Goal: Navigation & Orientation: Find specific page/section

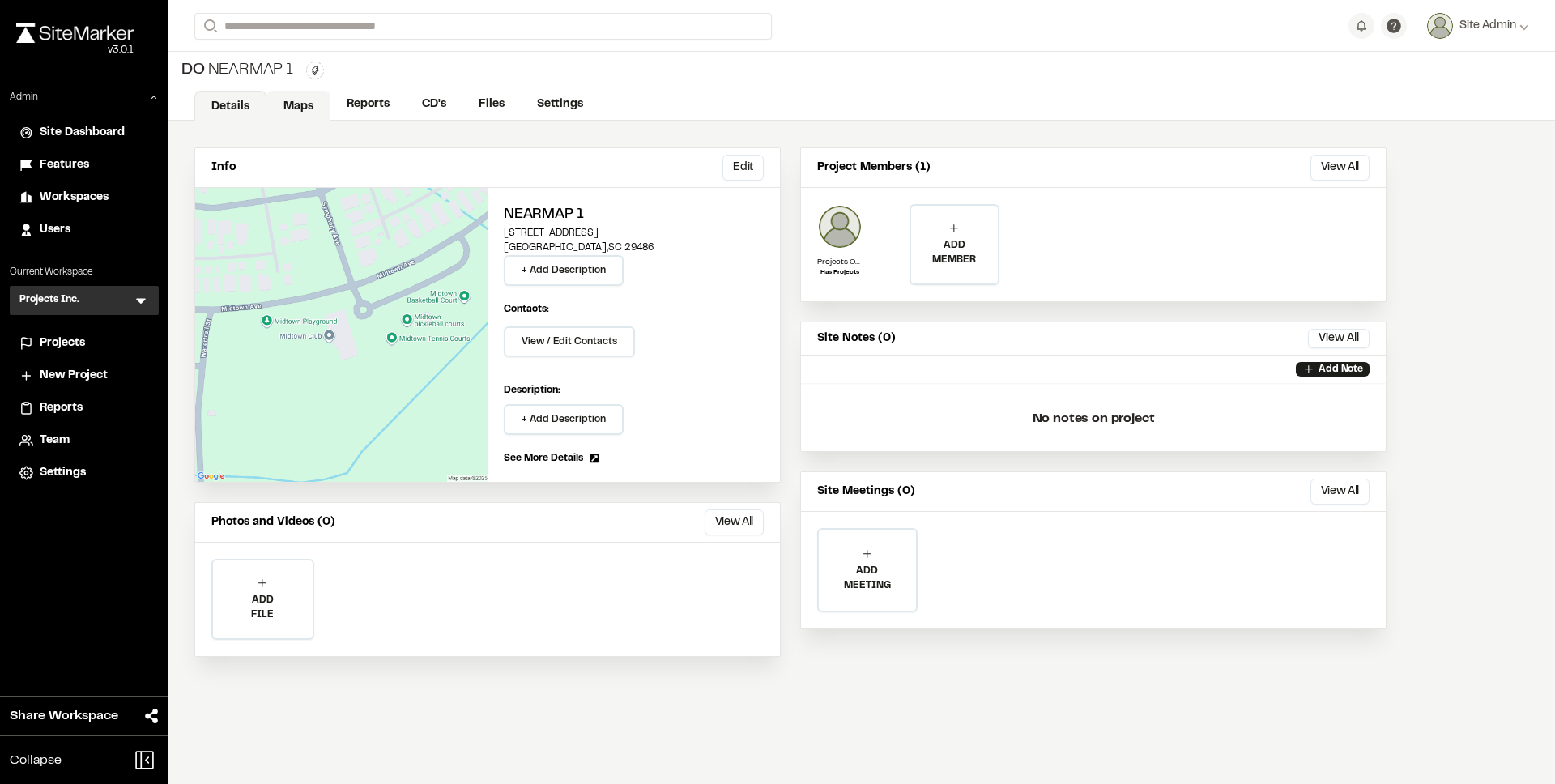
click at [312, 116] on link "Maps" at bounding box center [297, 105] width 64 height 30
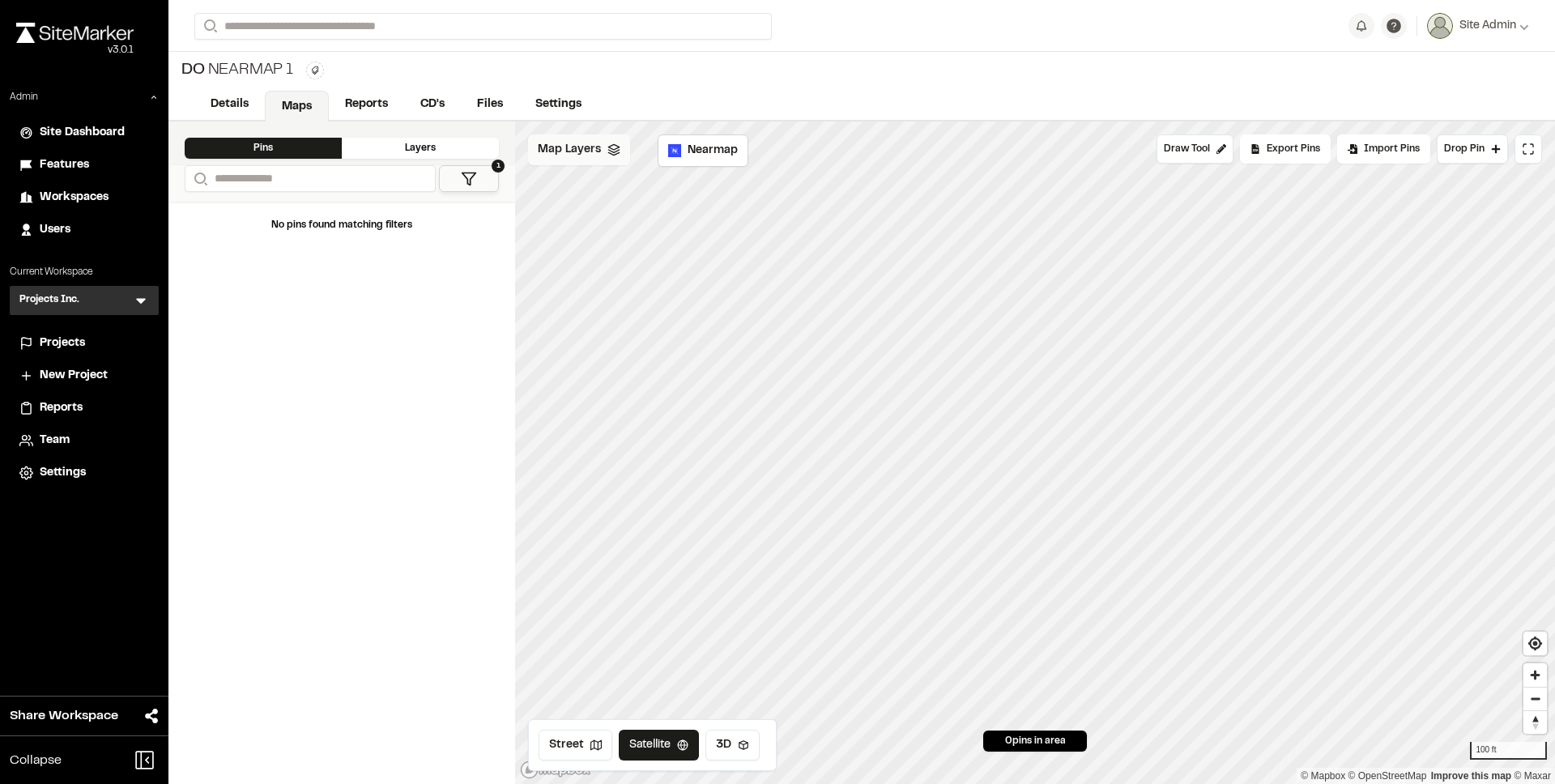
click at [612, 150] on icon at bounding box center [614, 149] width 13 height 13
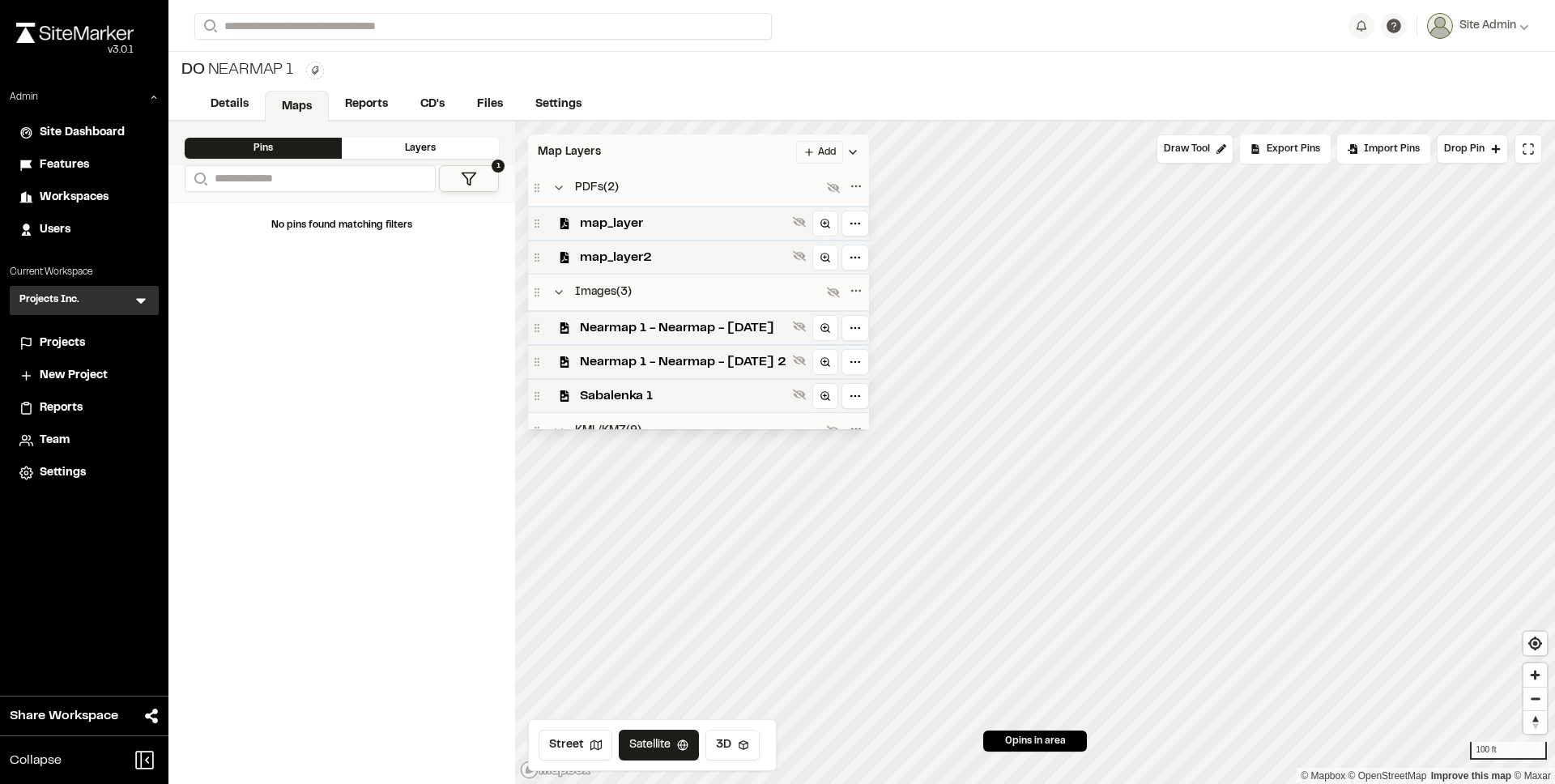
click at [65, 340] on span "Projects" at bounding box center [62, 343] width 45 height 18
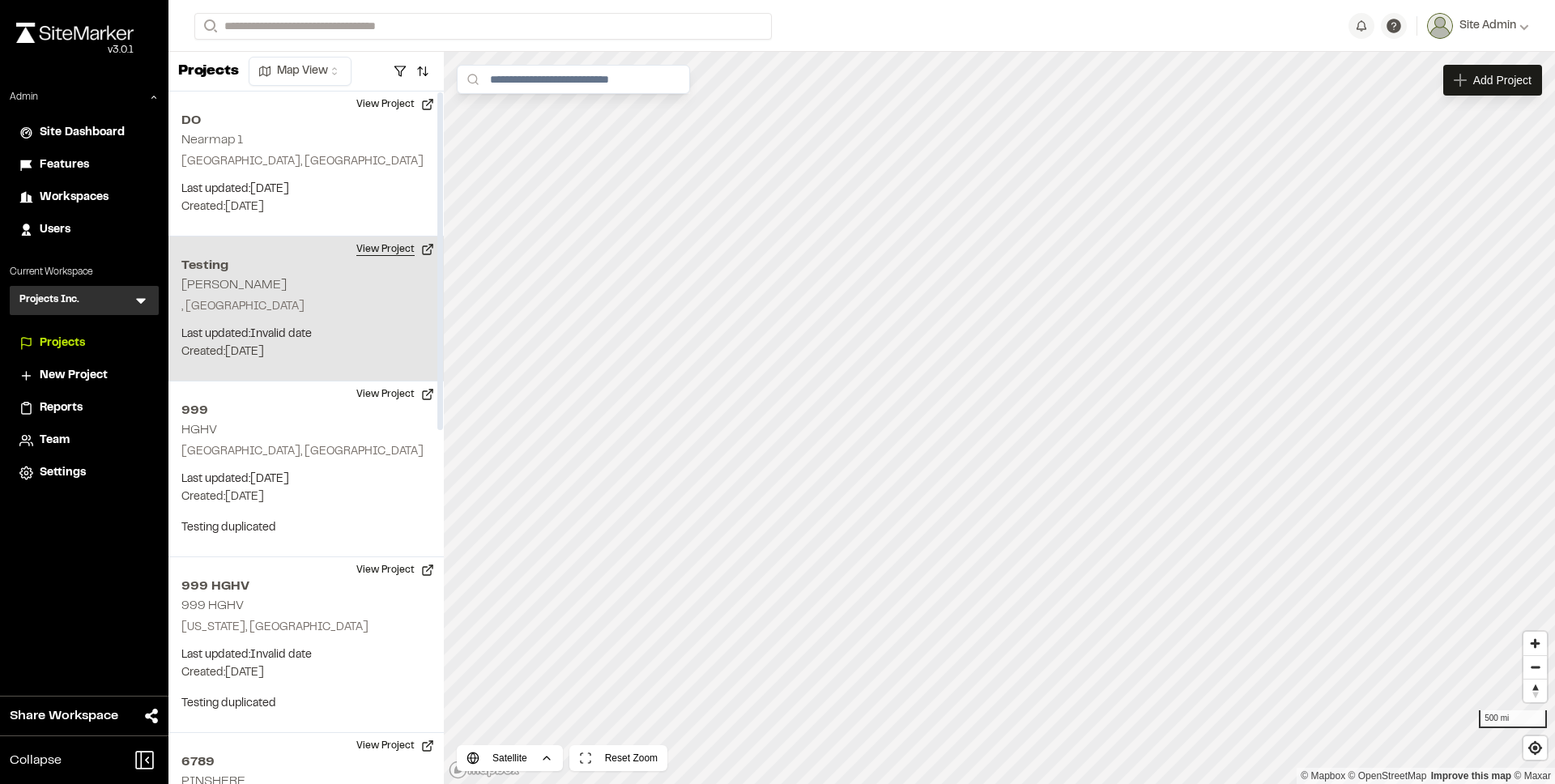
click at [382, 237] on button "View Project" at bounding box center [395, 249] width 97 height 26
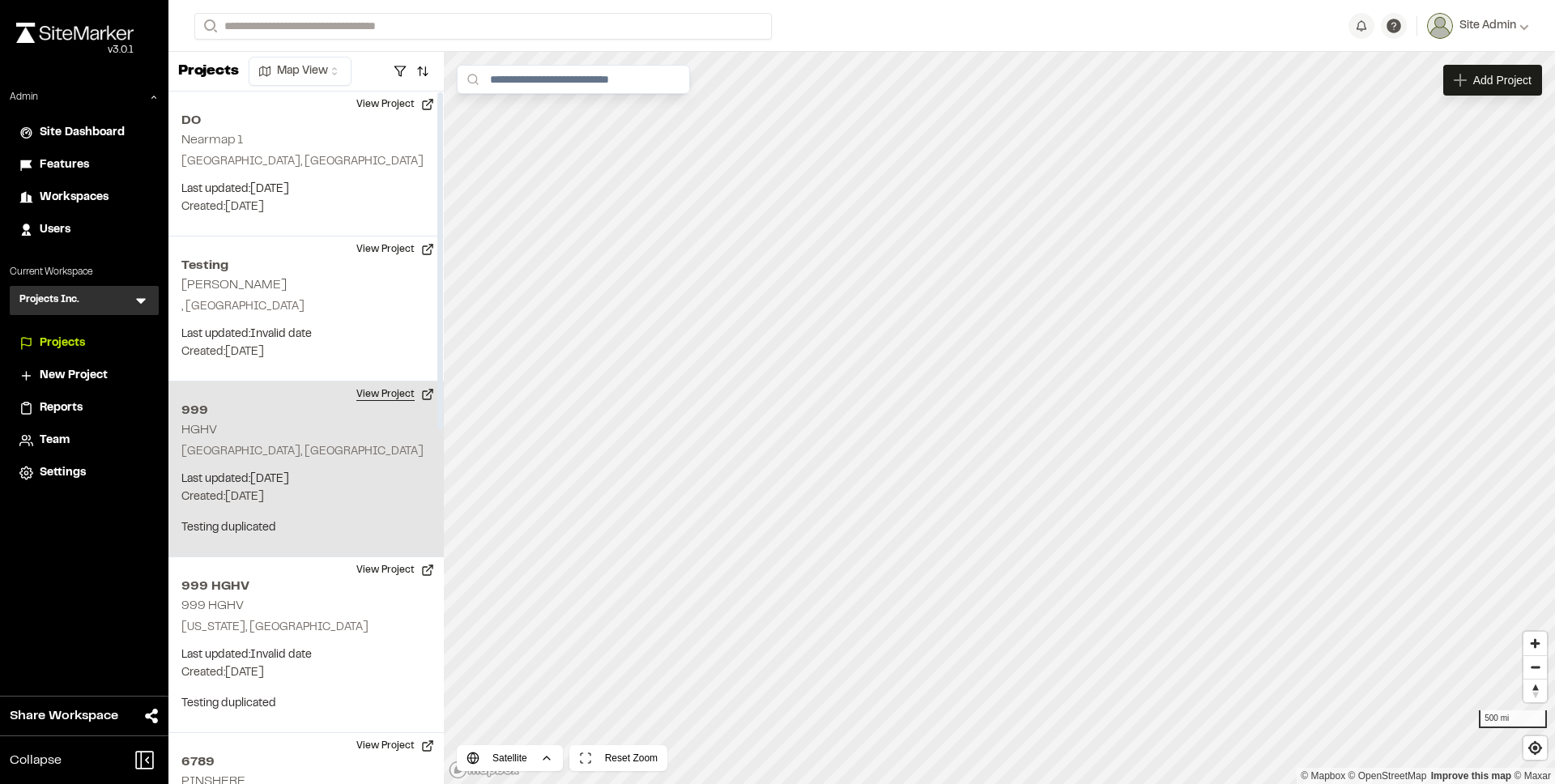
click at [391, 387] on button "View Project" at bounding box center [395, 394] width 97 height 26
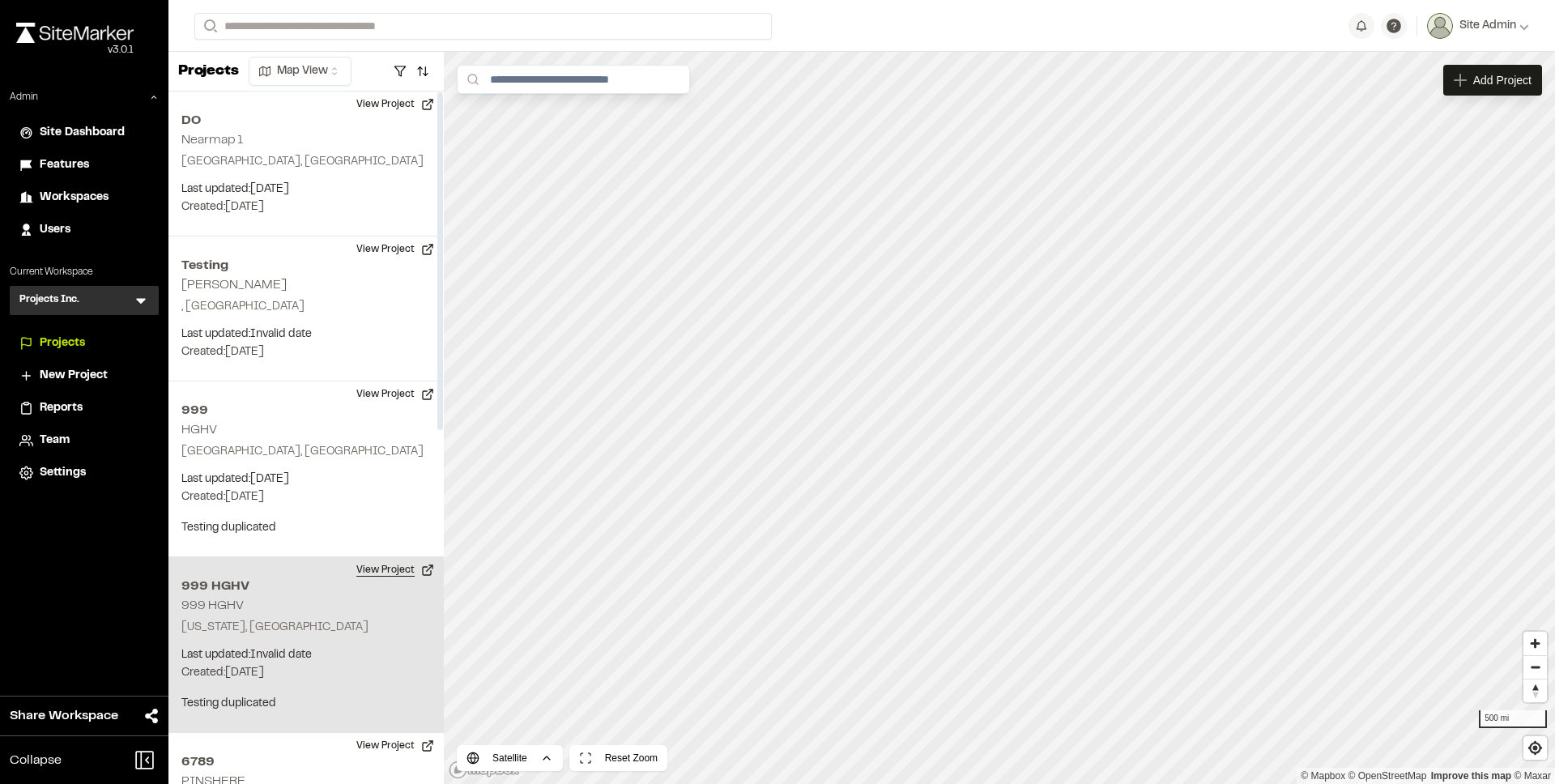
click at [368, 567] on button "View Project" at bounding box center [395, 570] width 97 height 26
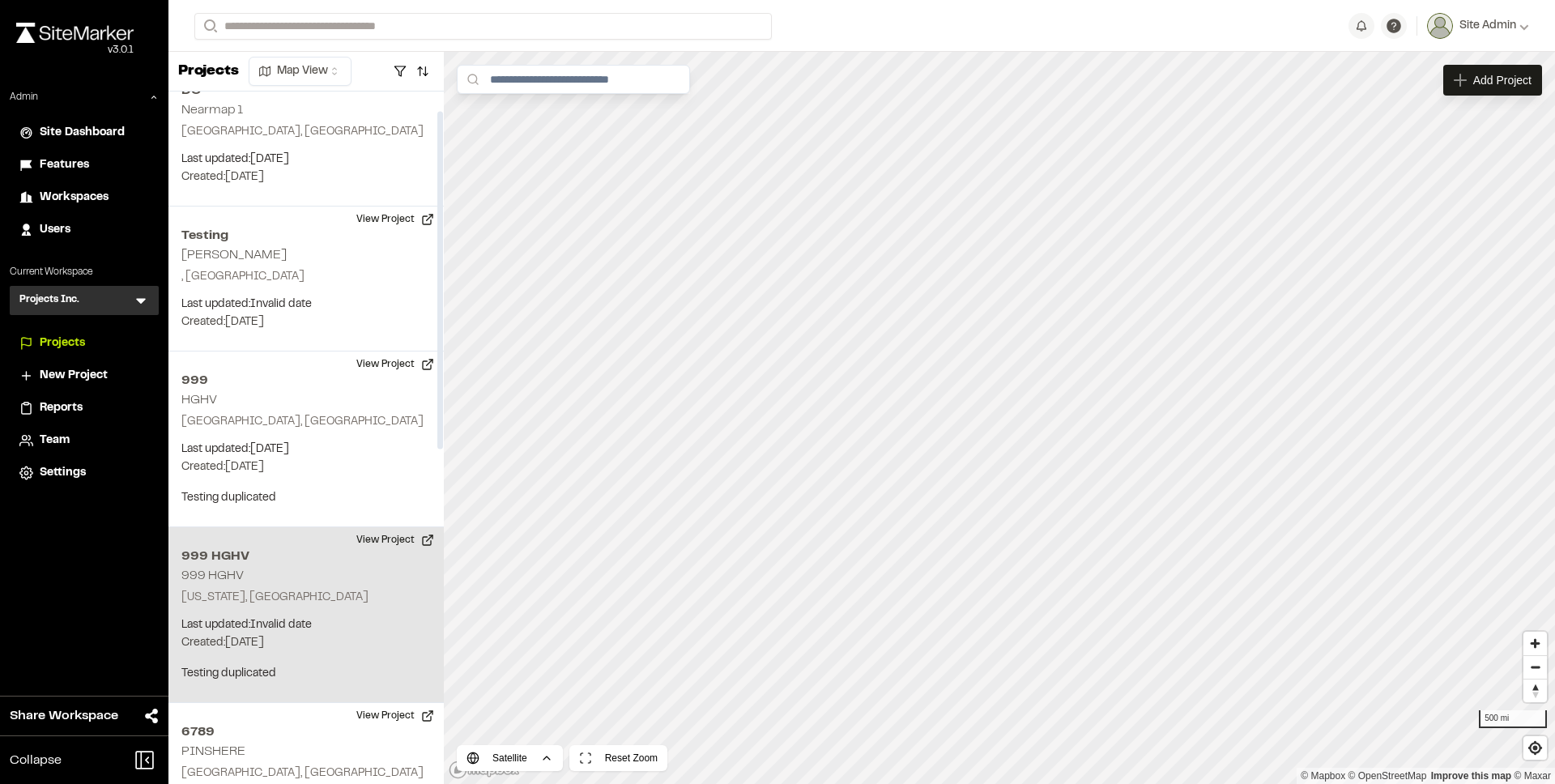
scroll to position [39, 0]
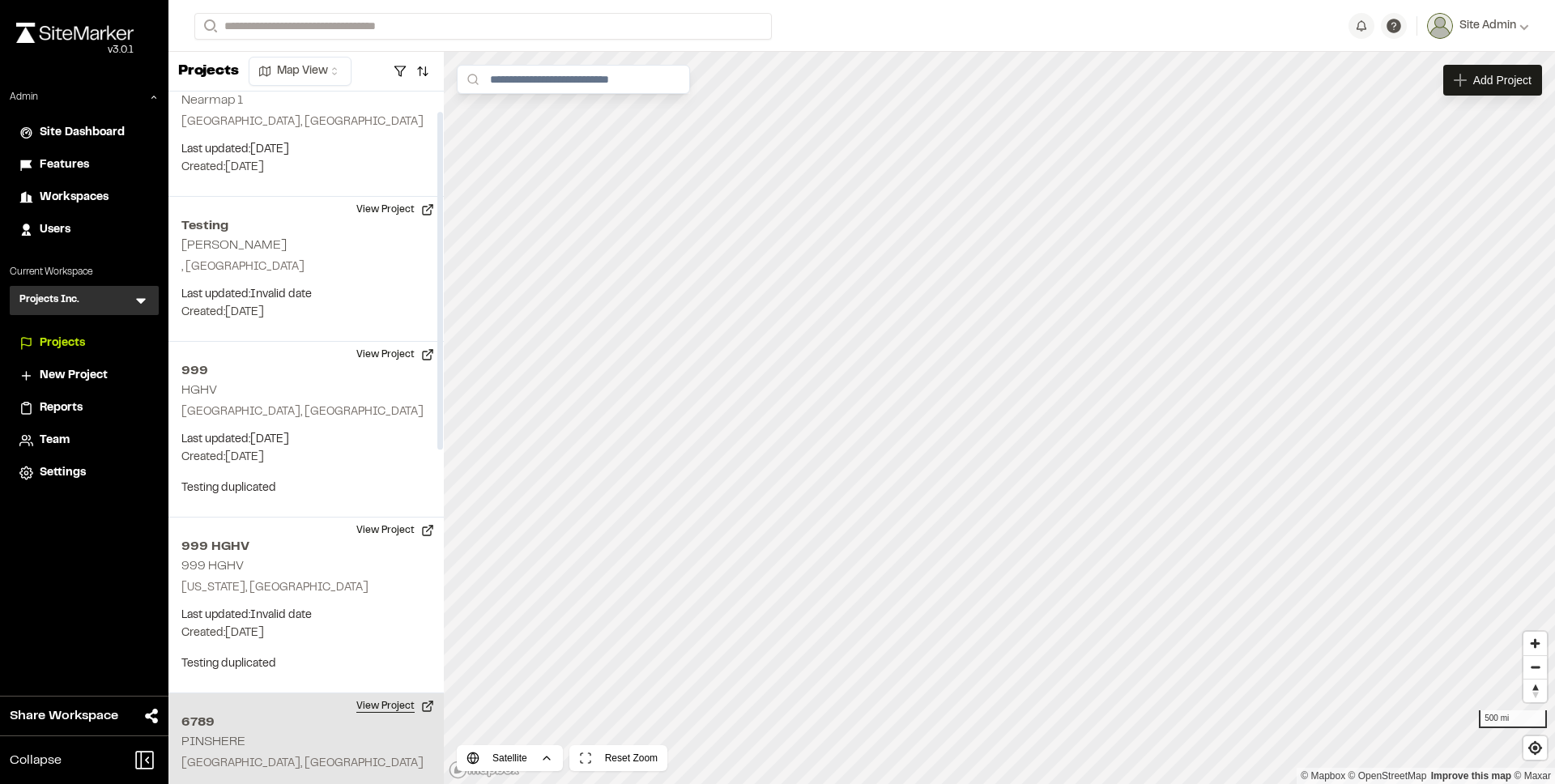
click at [382, 706] on button "View Project" at bounding box center [395, 706] width 97 height 26
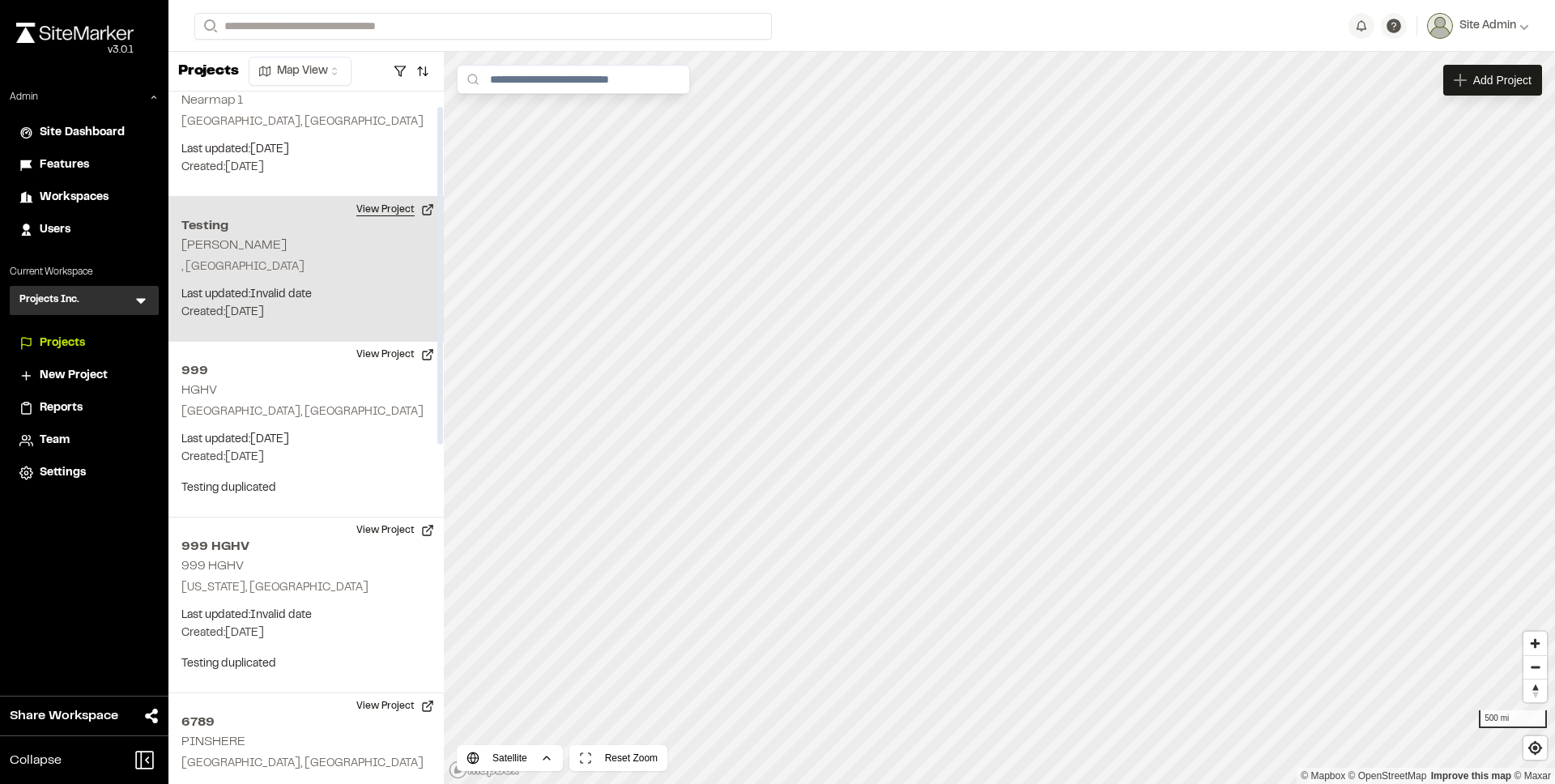
scroll to position [0, 0]
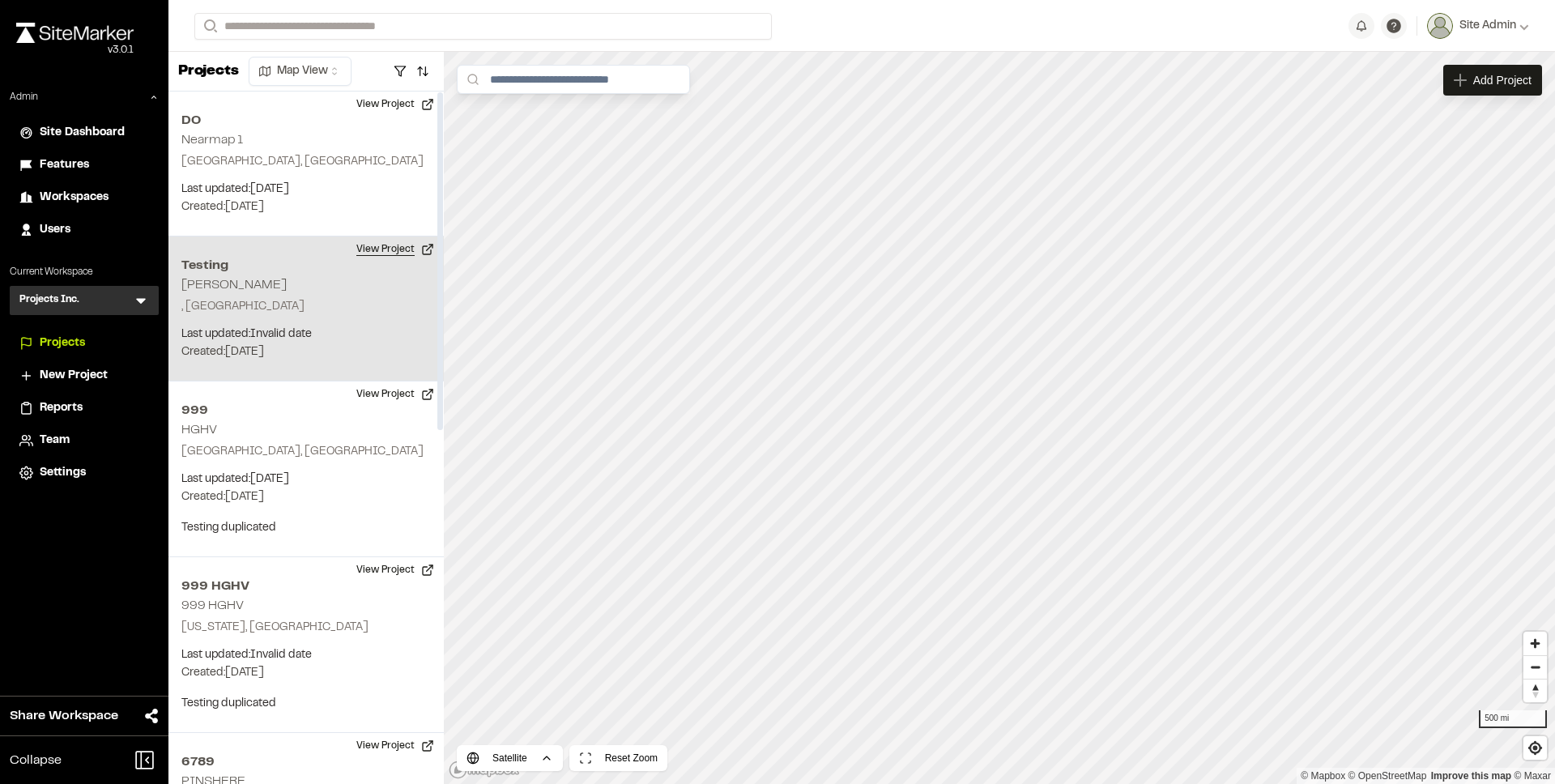
click at [402, 251] on button "View Project" at bounding box center [395, 249] width 97 height 26
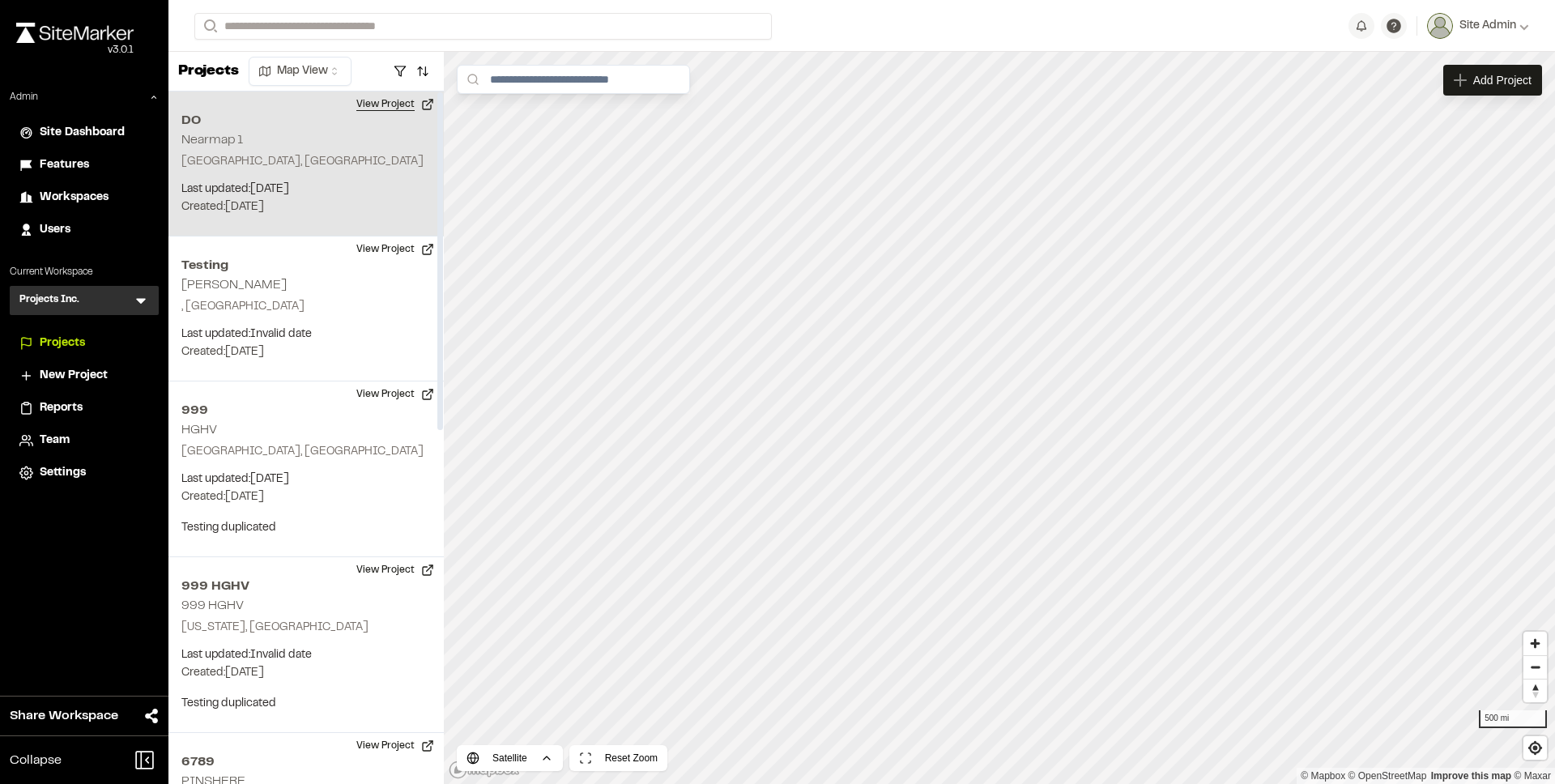
click at [372, 108] on button "View Project" at bounding box center [395, 104] width 97 height 26
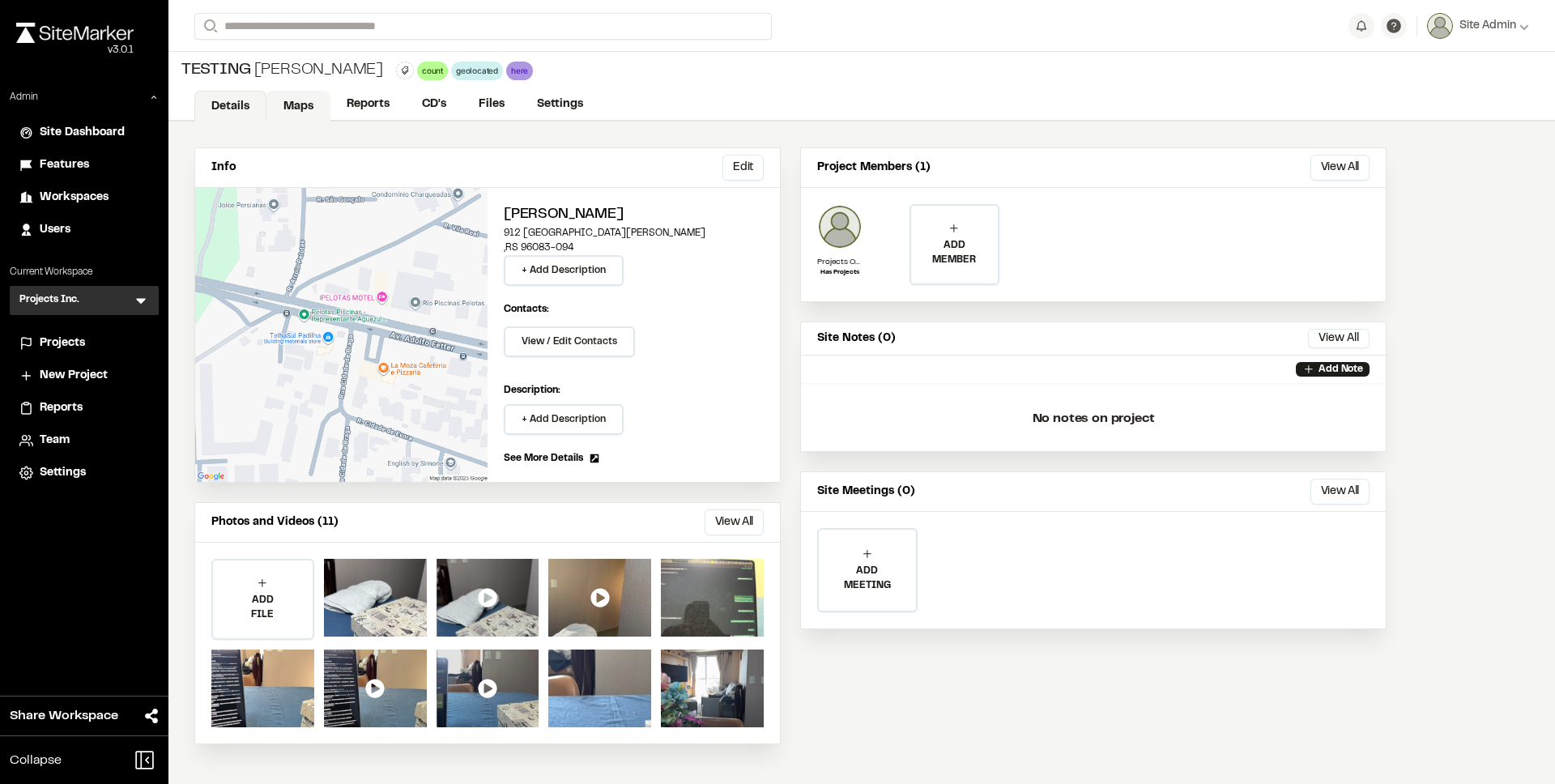
click at [320, 103] on link "Maps" at bounding box center [297, 105] width 64 height 30
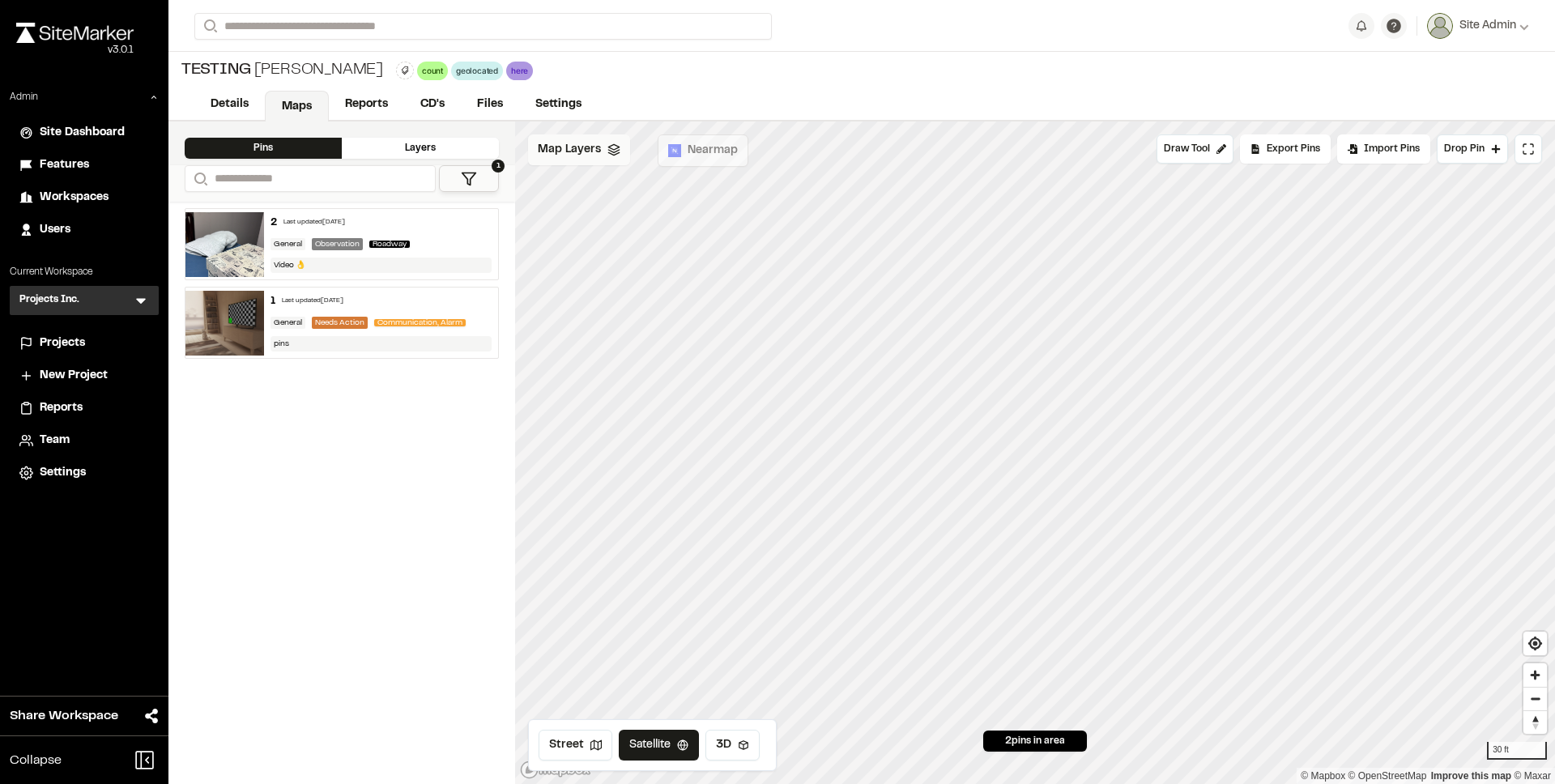
click at [577, 143] on span "Map Layers" at bounding box center [569, 150] width 63 height 18
click at [758, 67] on div "Testing Jud Williams count Delete Rename Edit Color Delete Tag Are you sure you…" at bounding box center [862, 71] width 1386 height 37
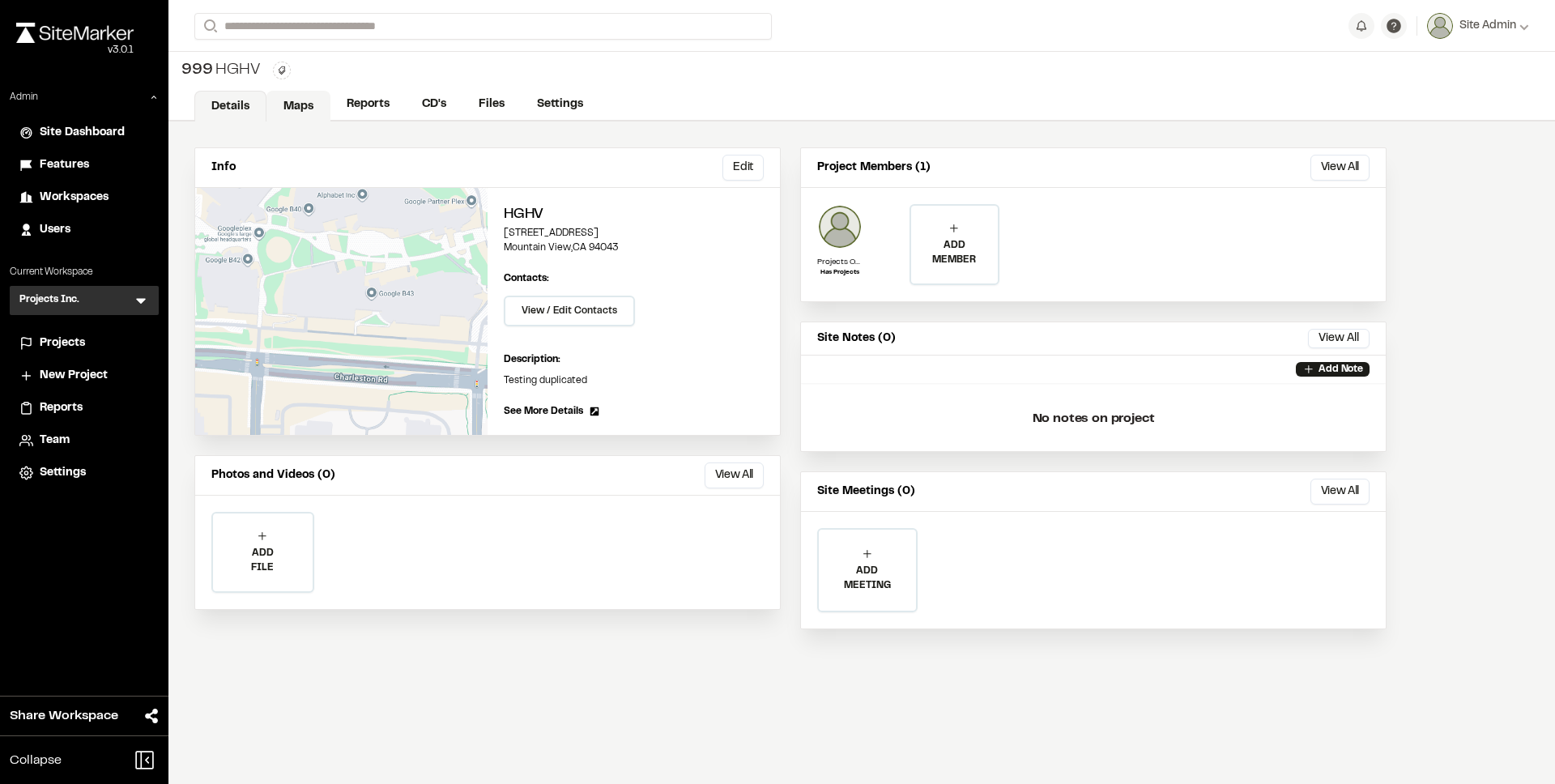
click at [292, 110] on link "Maps" at bounding box center [297, 105] width 64 height 30
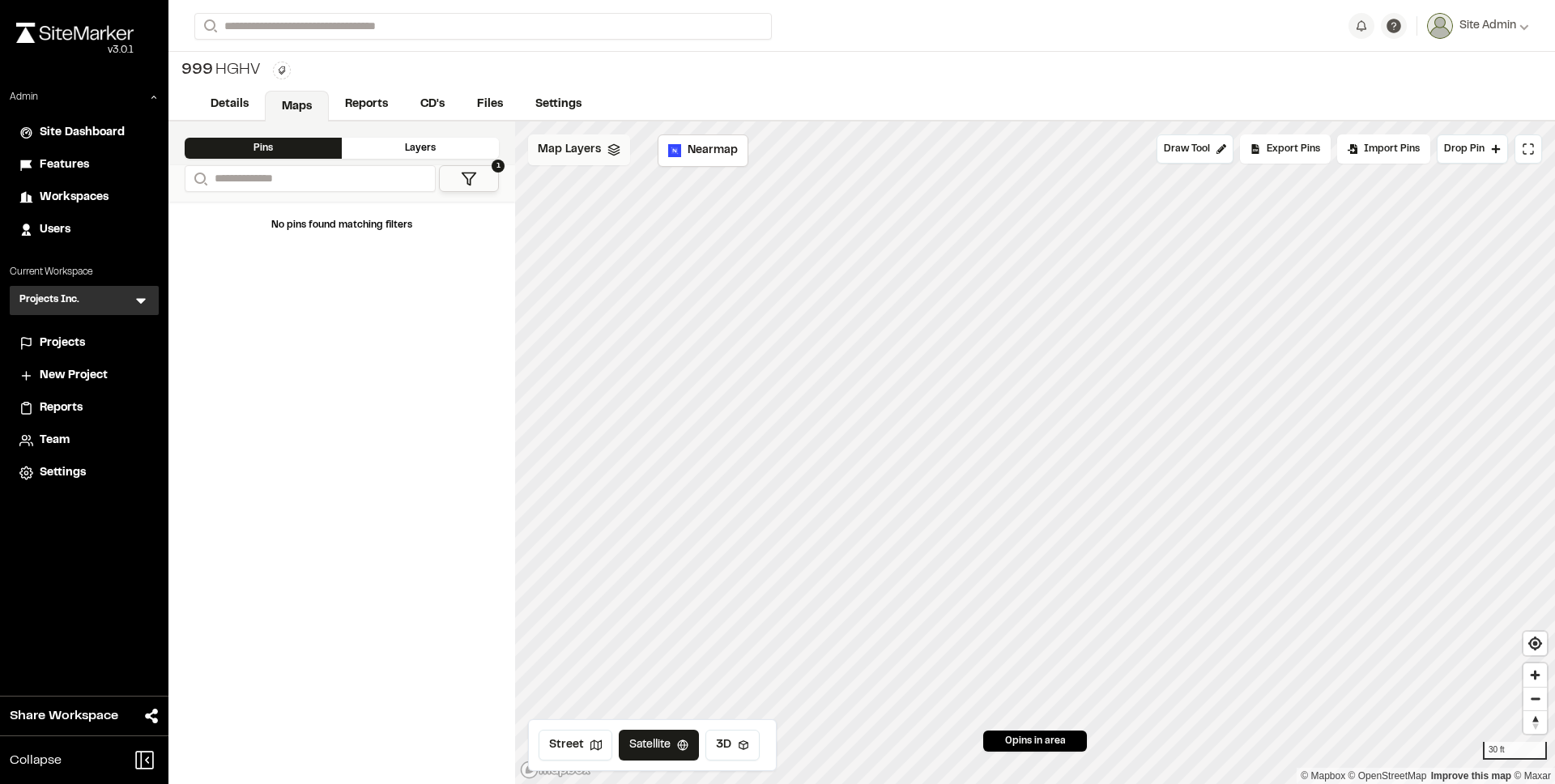
click at [585, 160] on div "Map Layers" at bounding box center [579, 149] width 102 height 30
click at [637, 225] on icon at bounding box center [640, 222] width 13 height 11
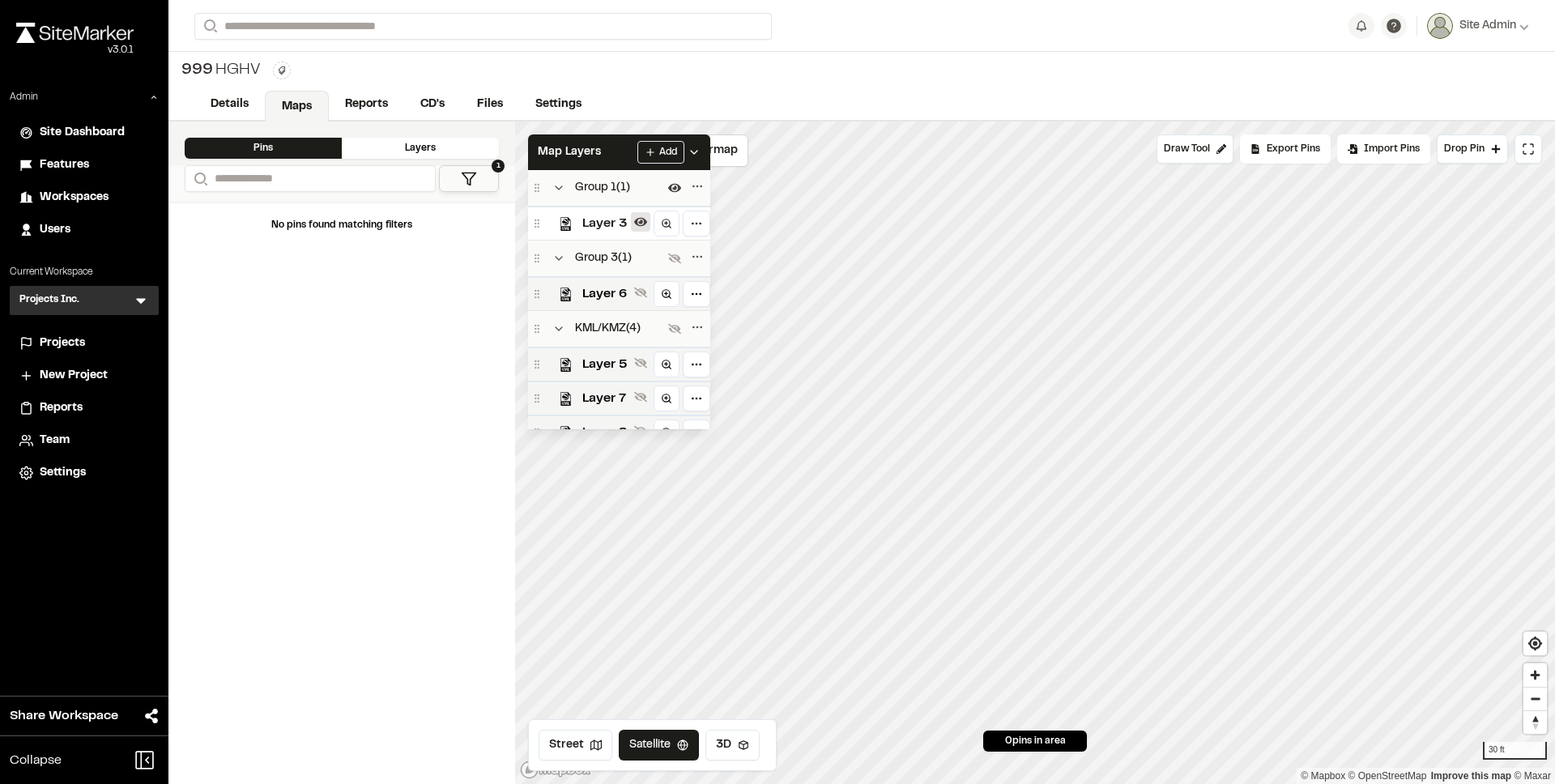
click at [637, 225] on icon at bounding box center [640, 222] width 13 height 9
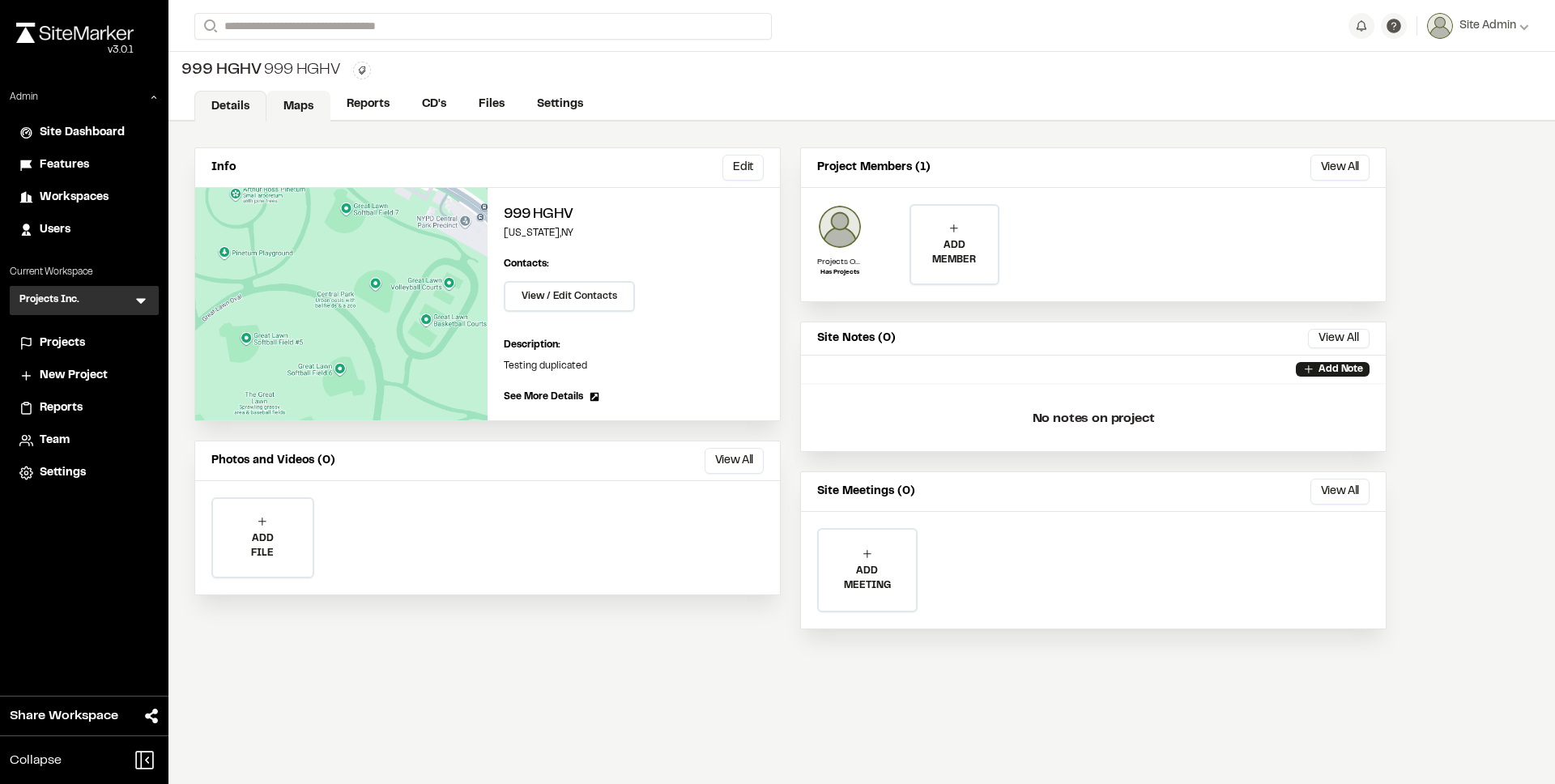
click at [314, 107] on link "Maps" at bounding box center [297, 105] width 64 height 30
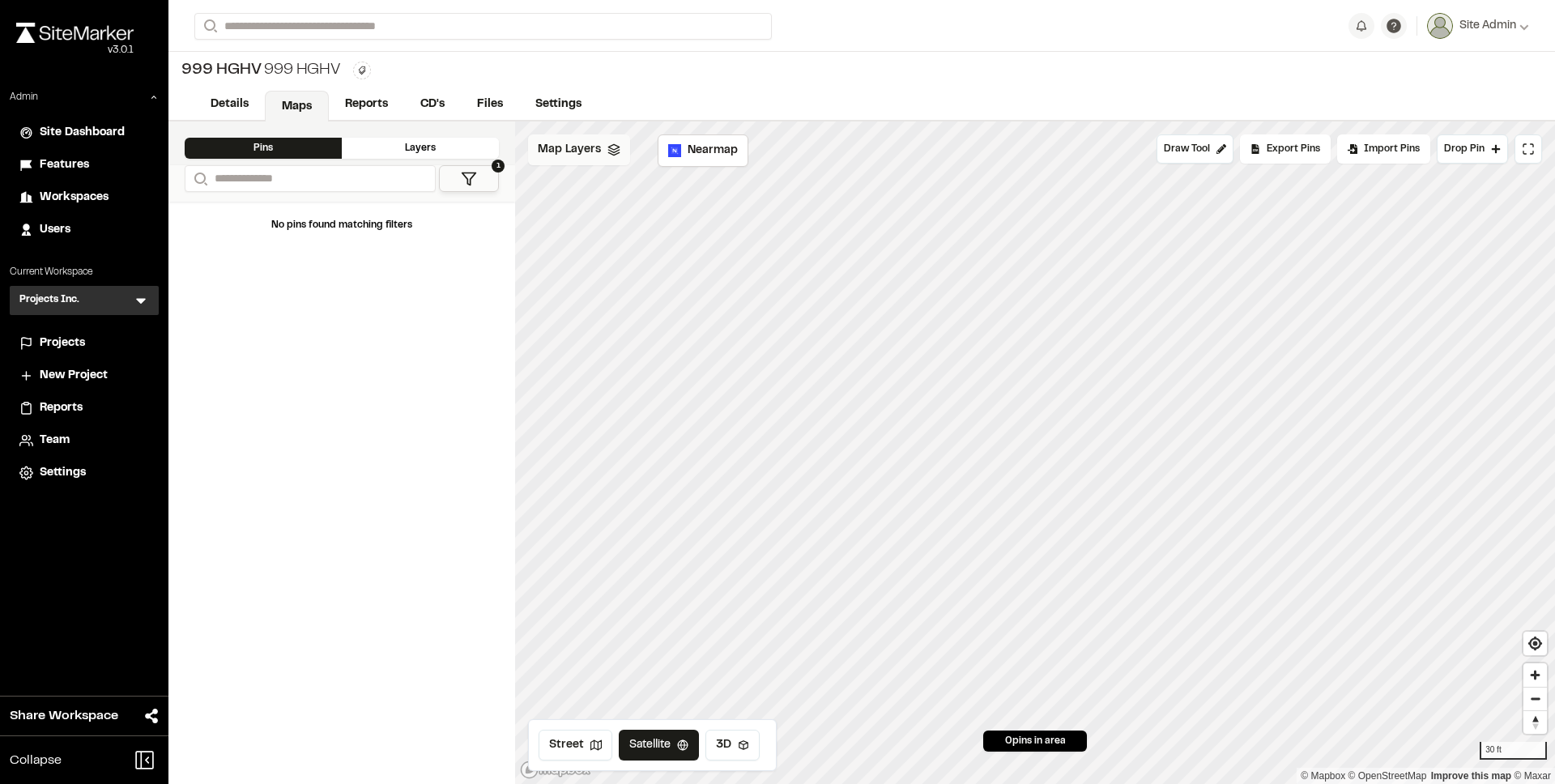
click at [565, 150] on span "Map Layers" at bounding box center [569, 150] width 63 height 18
click at [569, 155] on span "Map Layers" at bounding box center [569, 152] width 63 height 18
click at [598, 155] on span "Map Layers" at bounding box center [569, 150] width 63 height 18
click at [597, 156] on span "Map Layers" at bounding box center [569, 152] width 63 height 18
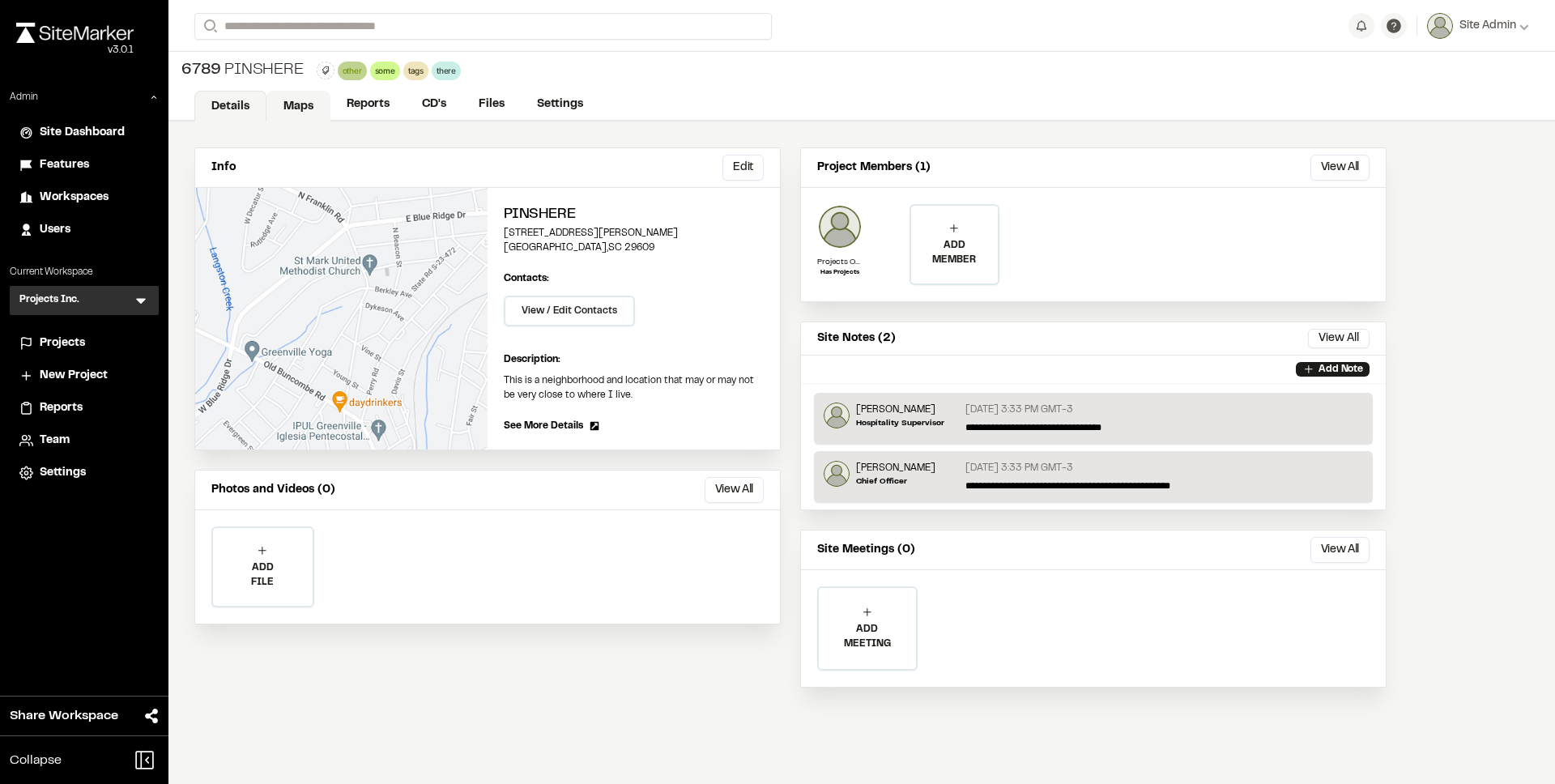
click at [308, 106] on link "Maps" at bounding box center [297, 105] width 64 height 30
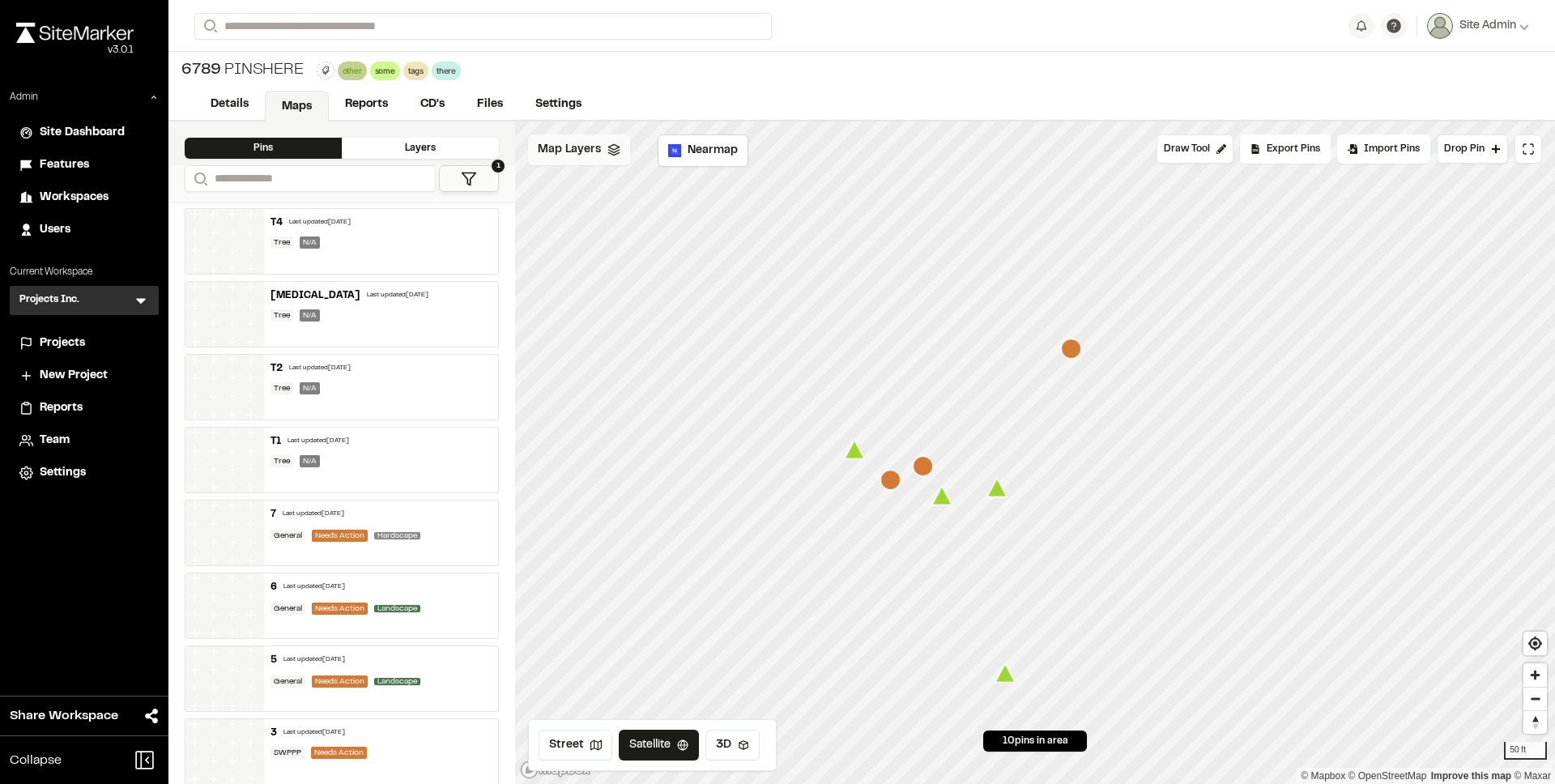
click at [585, 159] on div "Map Layers" at bounding box center [579, 149] width 102 height 30
click at [361, 97] on link "Reports" at bounding box center [367, 105] width 77 height 30
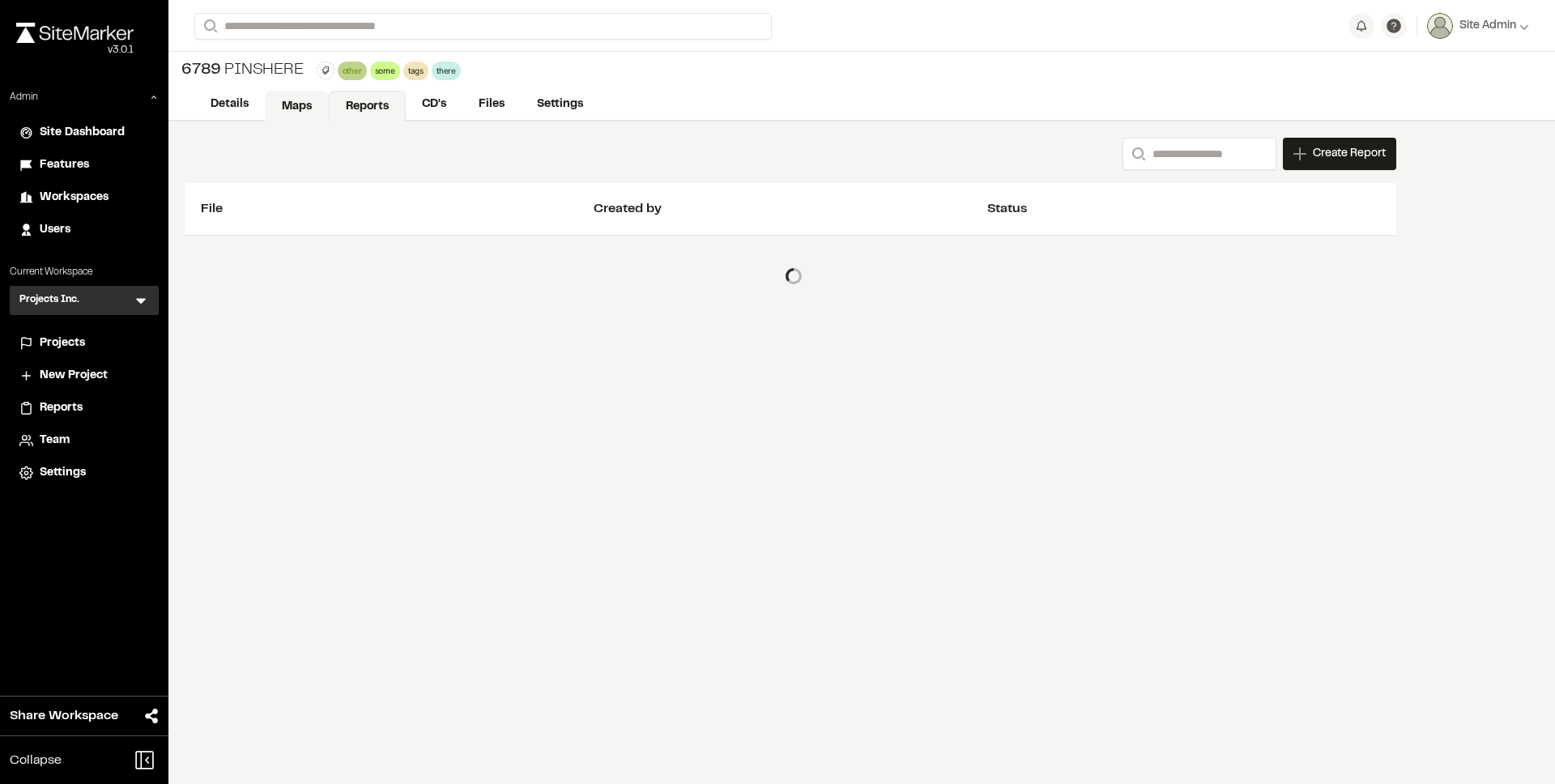
click at [279, 100] on link "Maps" at bounding box center [296, 105] width 64 height 30
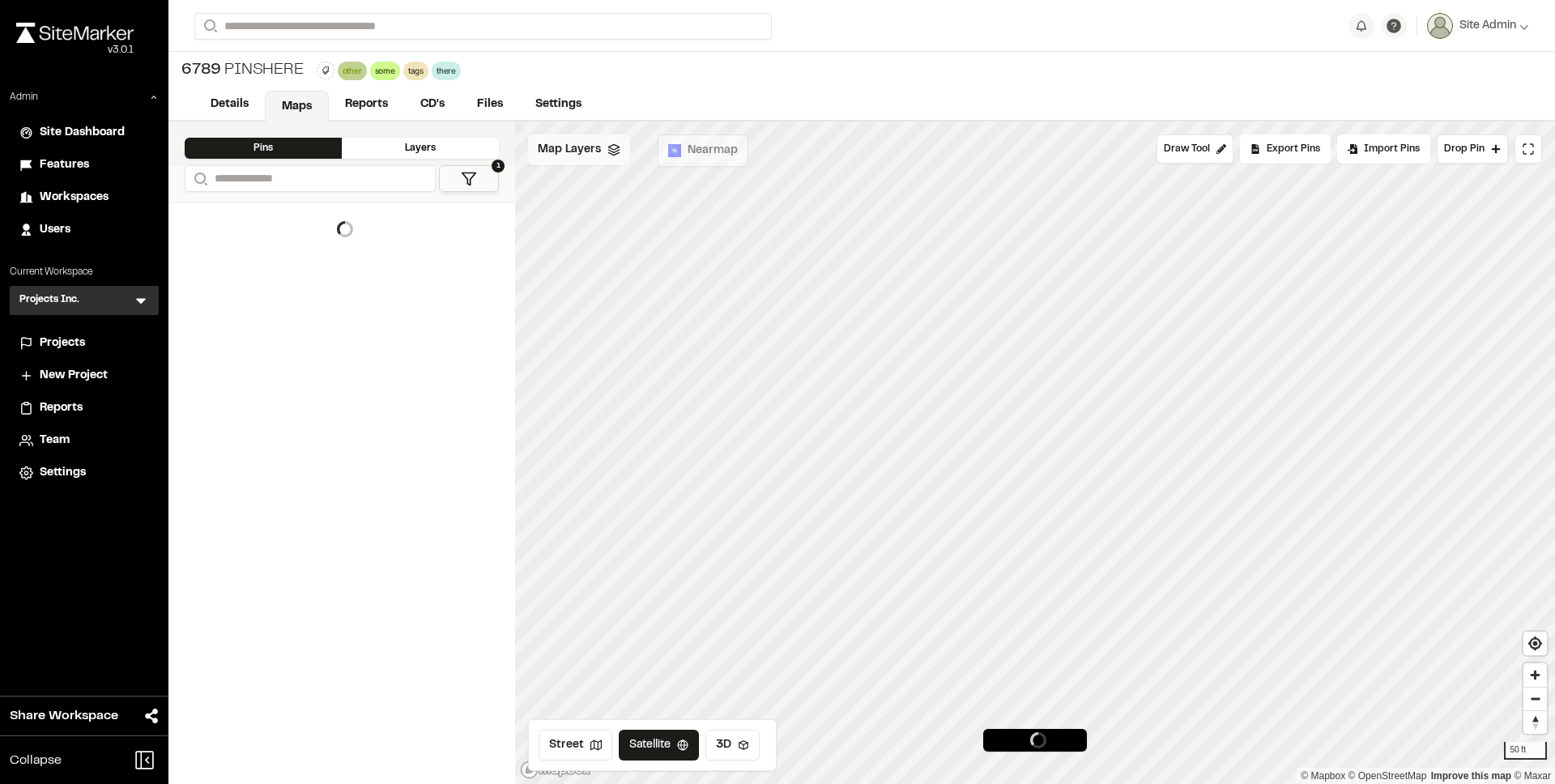
click at [531, 140] on div "Map Layers" at bounding box center [579, 149] width 102 height 30
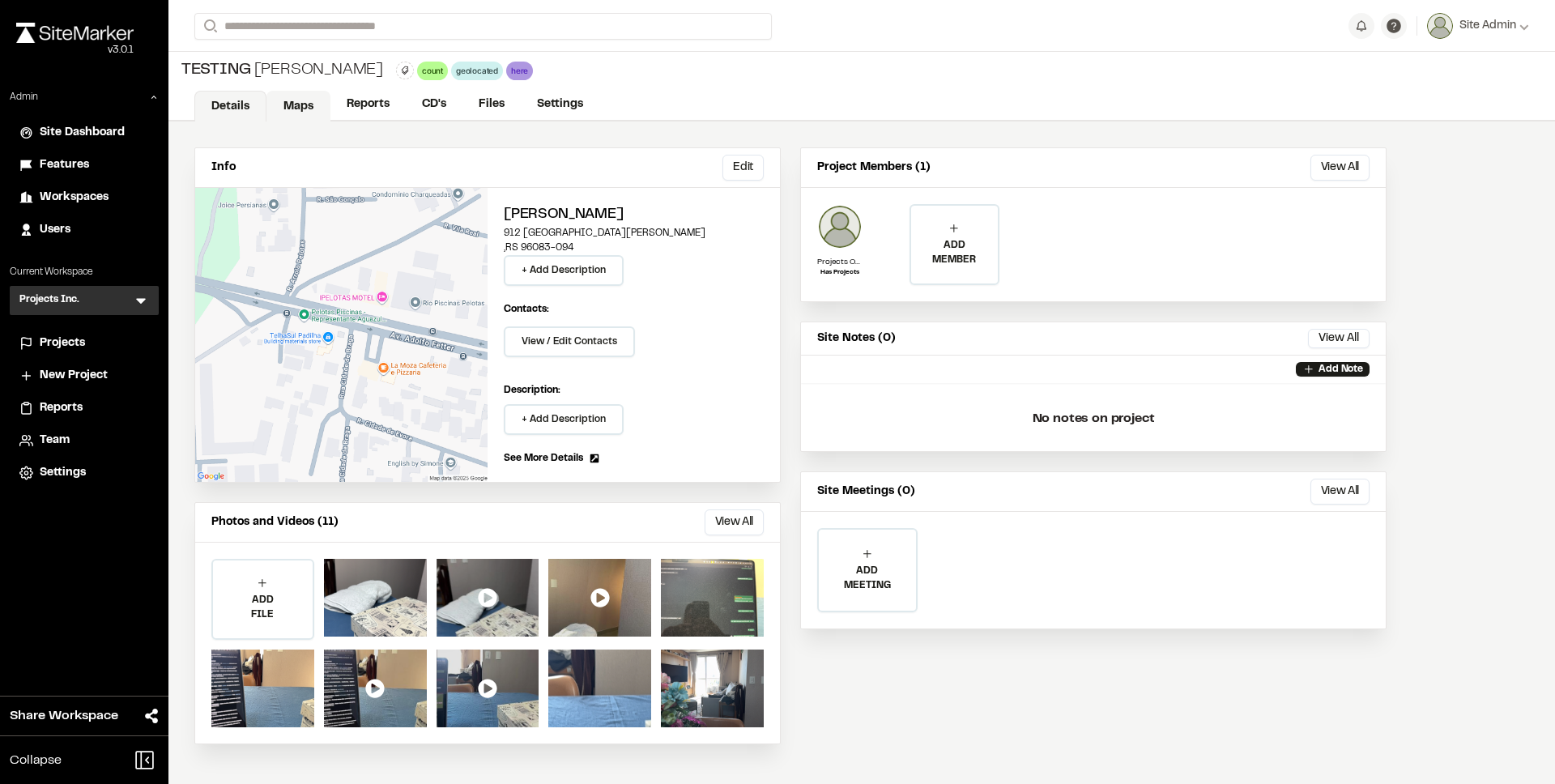
click at [298, 105] on link "Maps" at bounding box center [297, 105] width 64 height 30
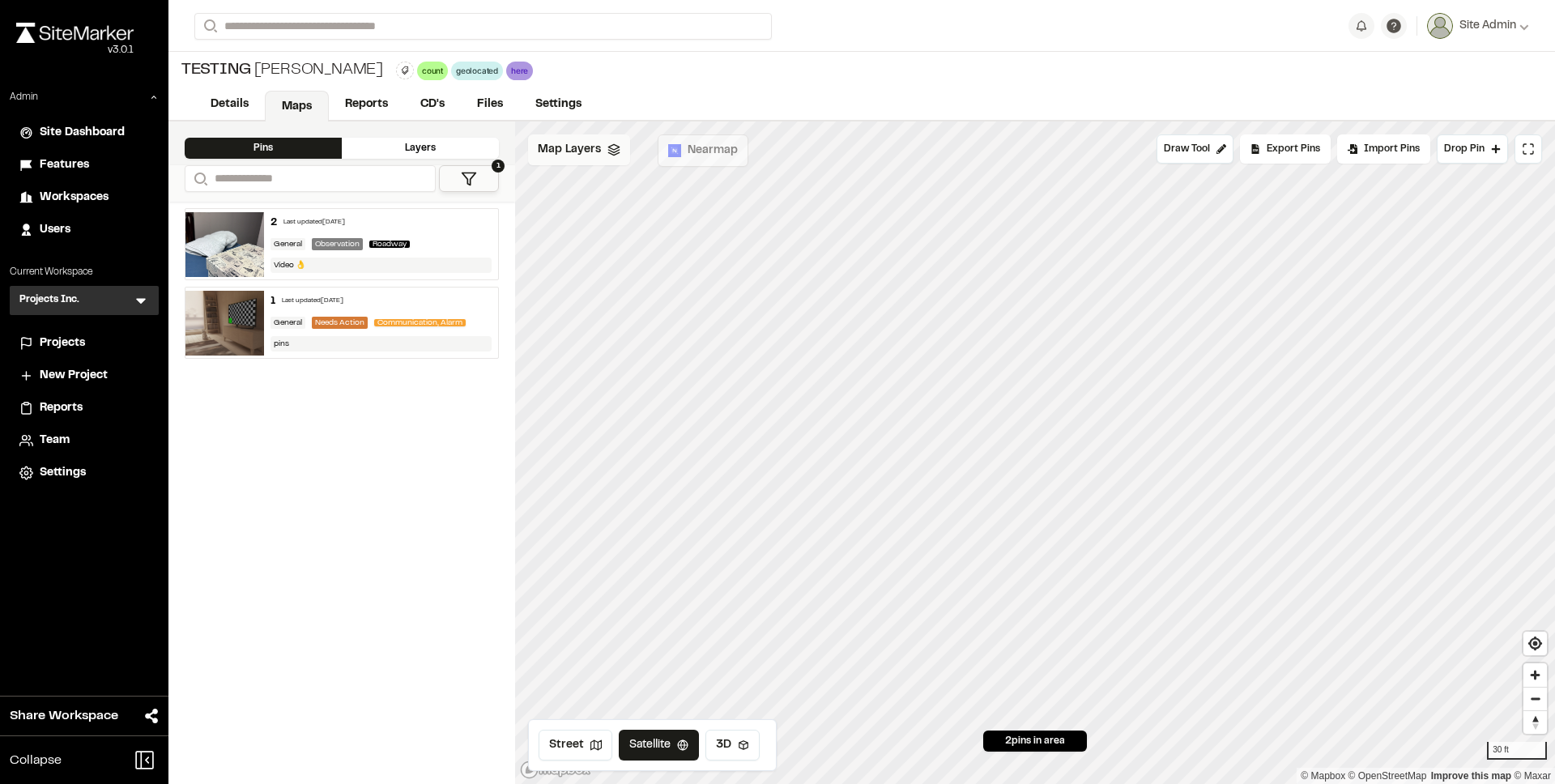
click at [572, 145] on span "Map Layers" at bounding box center [569, 150] width 63 height 18
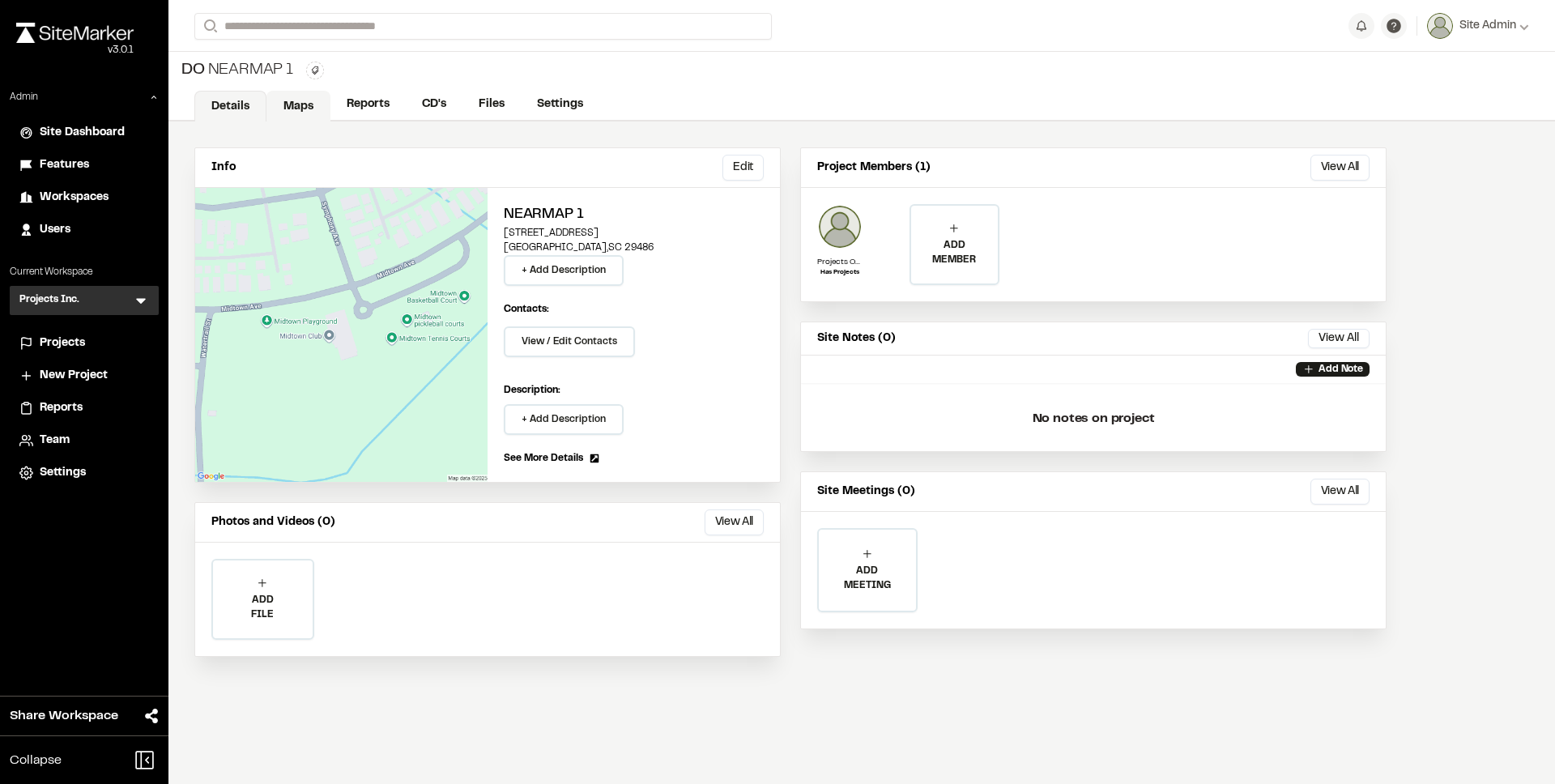
click at [298, 113] on link "Maps" at bounding box center [297, 105] width 64 height 30
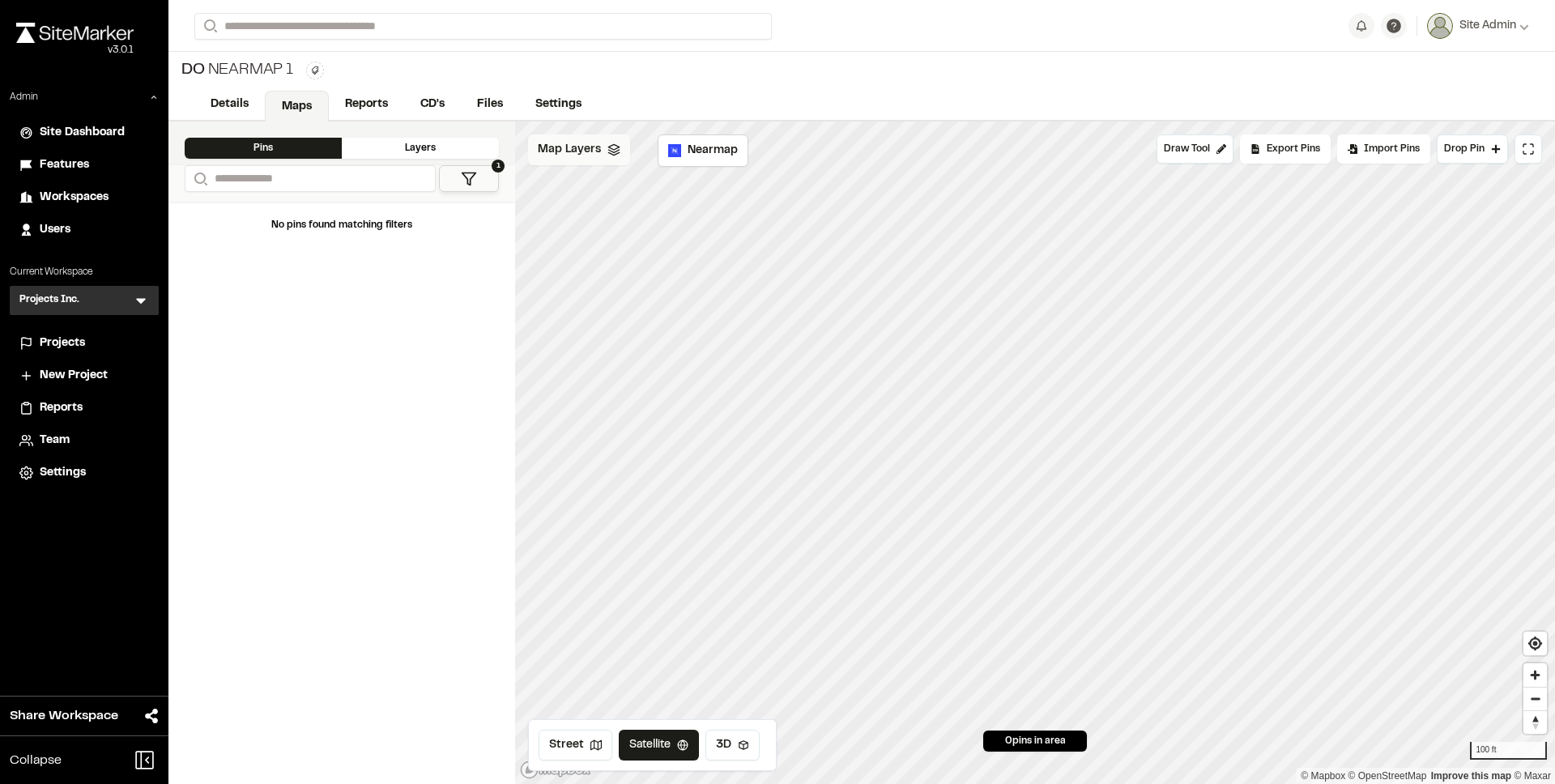
click at [591, 151] on span "Map Layers" at bounding box center [569, 150] width 63 height 18
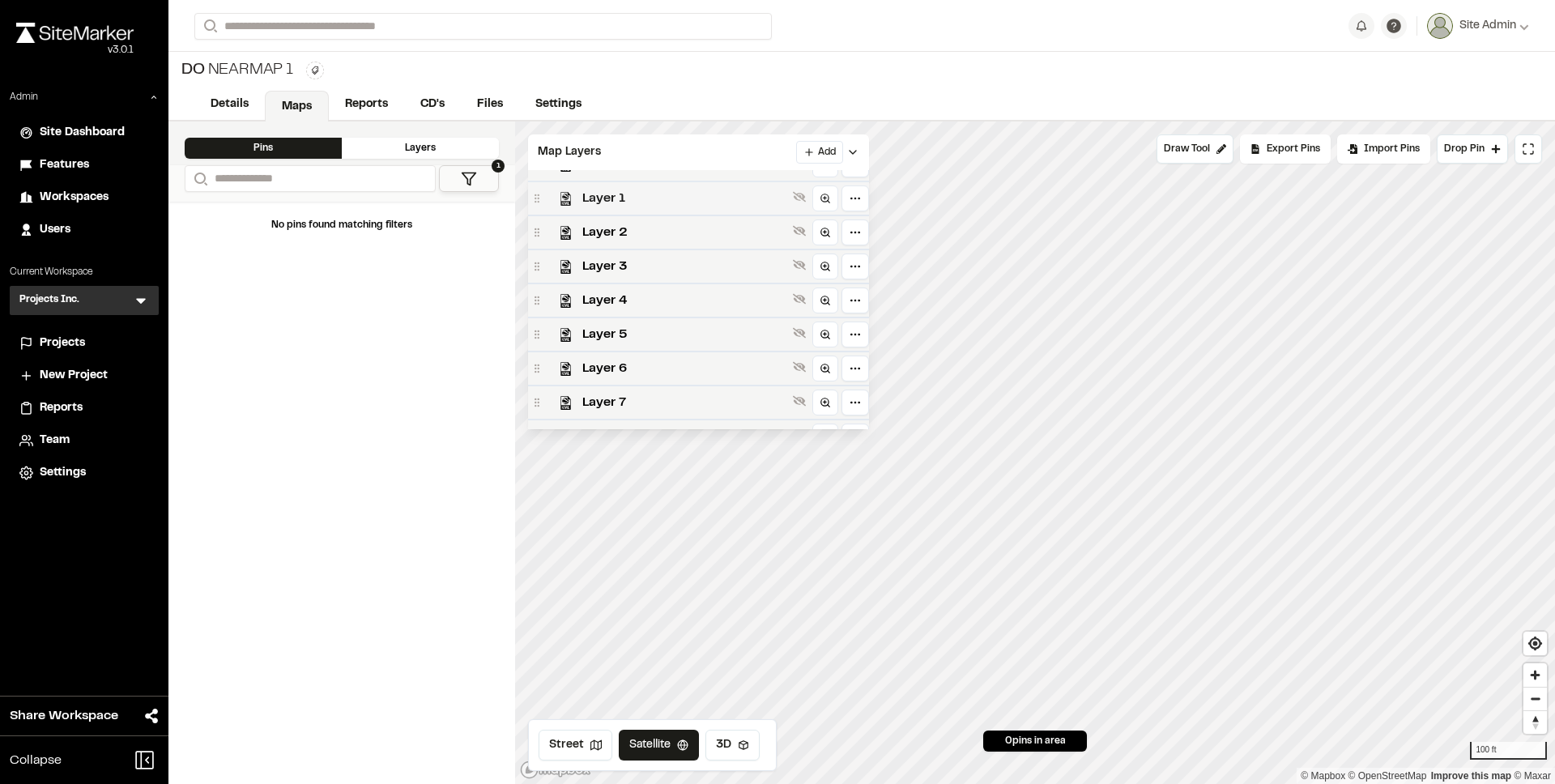
scroll to position [199, 0]
click at [617, 272] on span "Layer 10" at bounding box center [684, 267] width 204 height 20
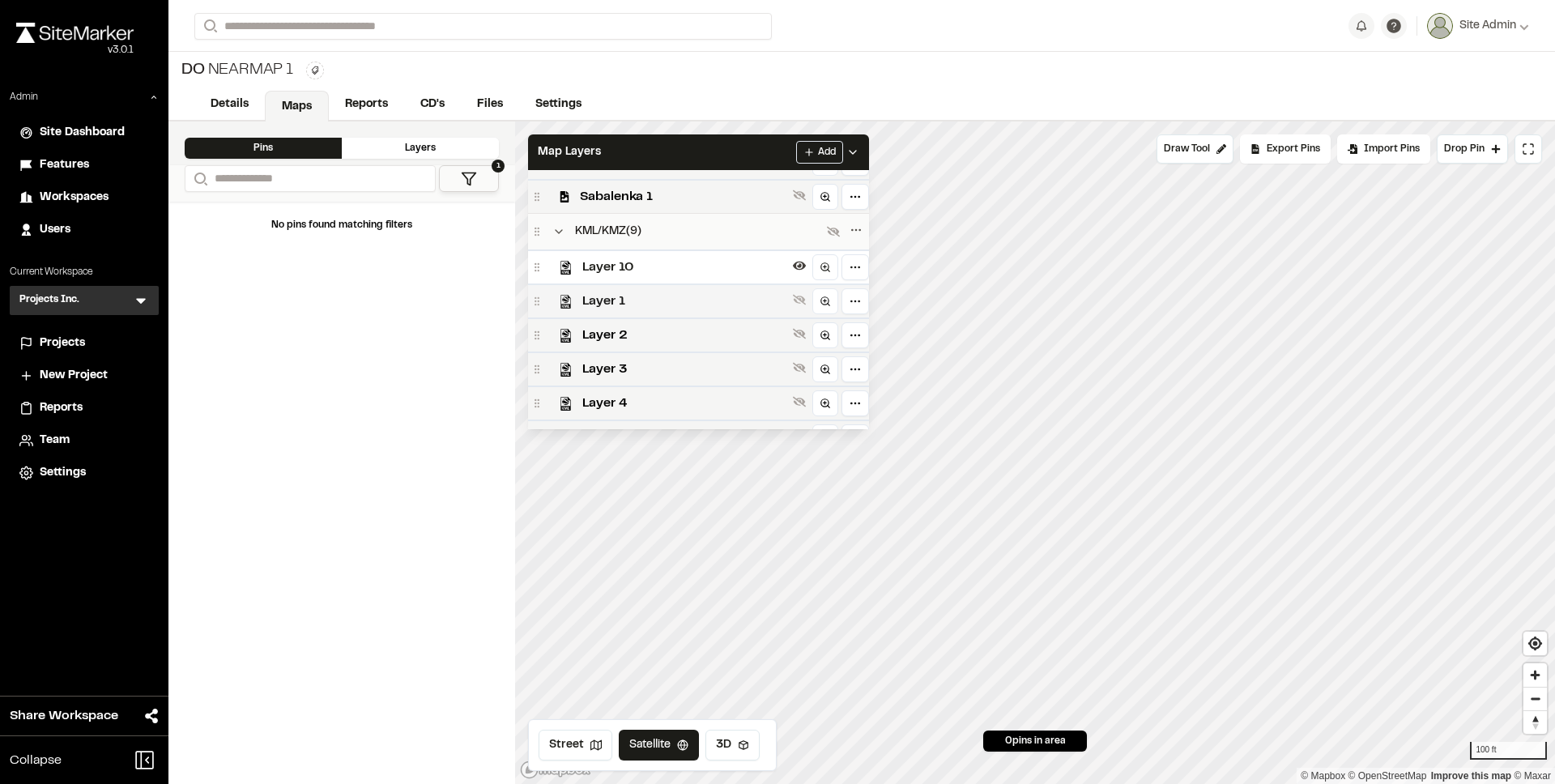
click at [613, 295] on span "Layer 1" at bounding box center [684, 301] width 204 height 20
click at [625, 333] on span "Layer 2" at bounding box center [684, 336] width 204 height 20
click at [613, 359] on span "Layer 3" at bounding box center [684, 369] width 204 height 20
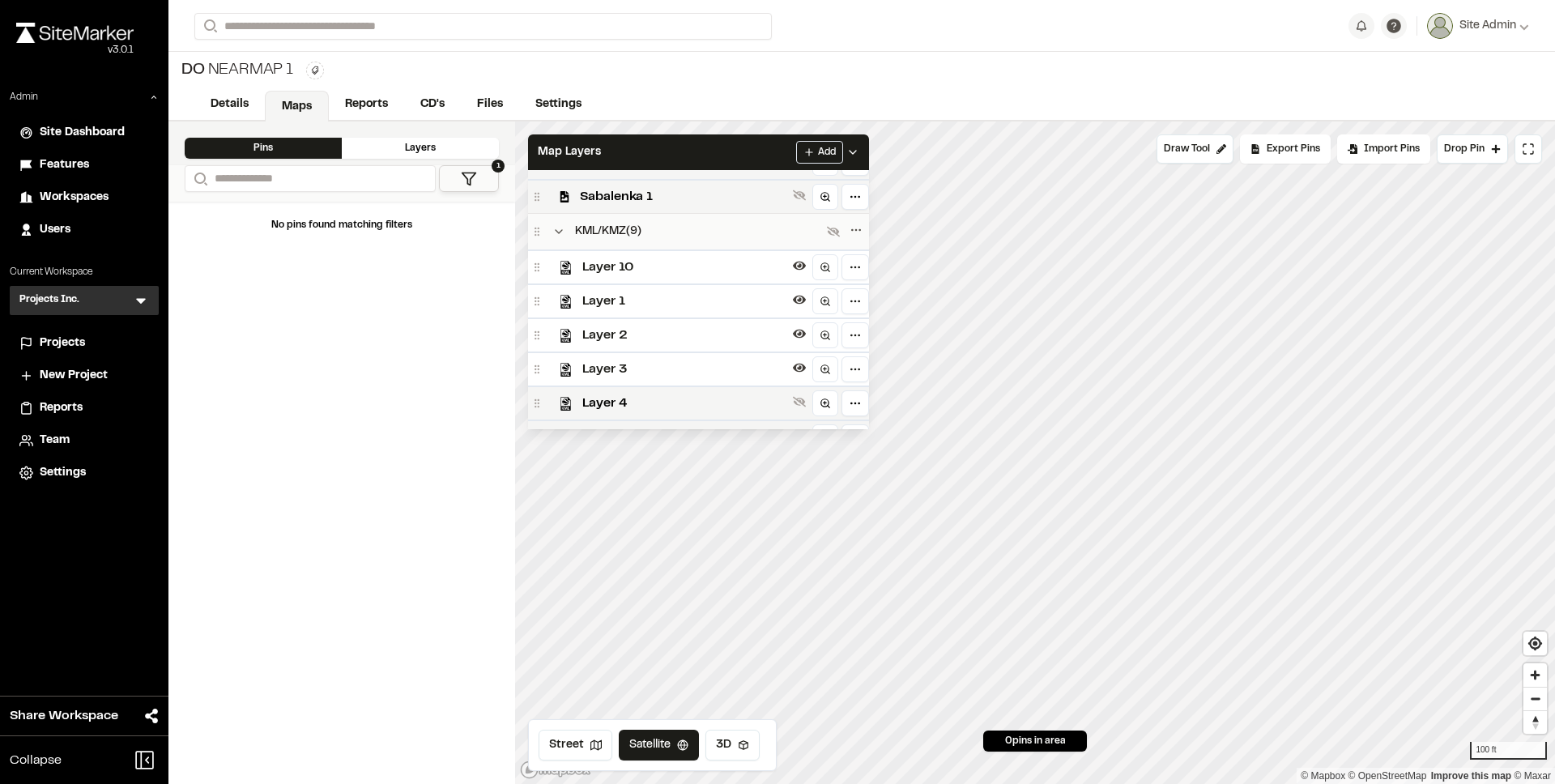
click at [617, 378] on div "Layer 3" at bounding box center [698, 368] width 341 height 34
click at [627, 400] on span "Layer 4" at bounding box center [684, 403] width 204 height 20
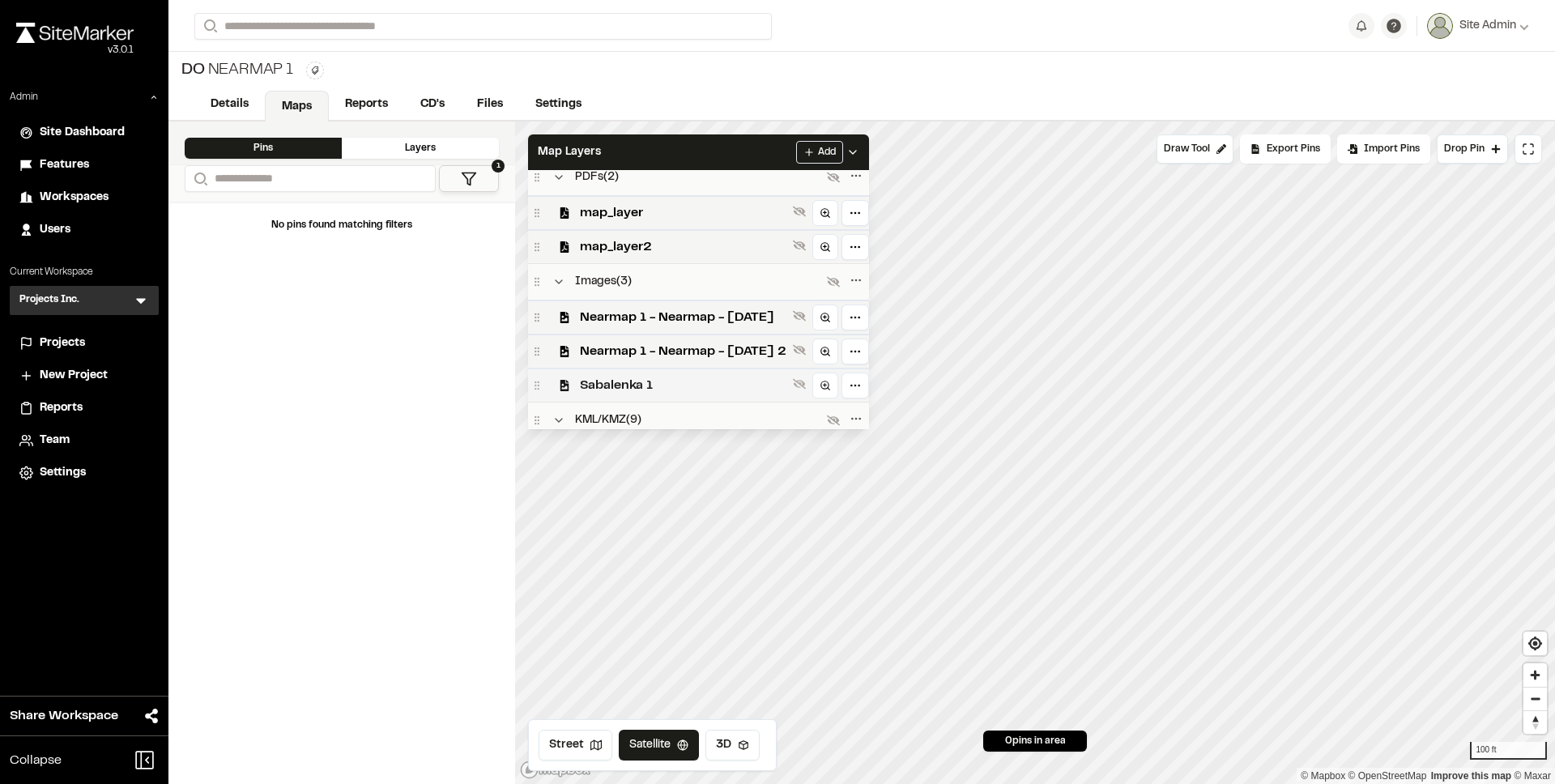
scroll to position [0, 0]
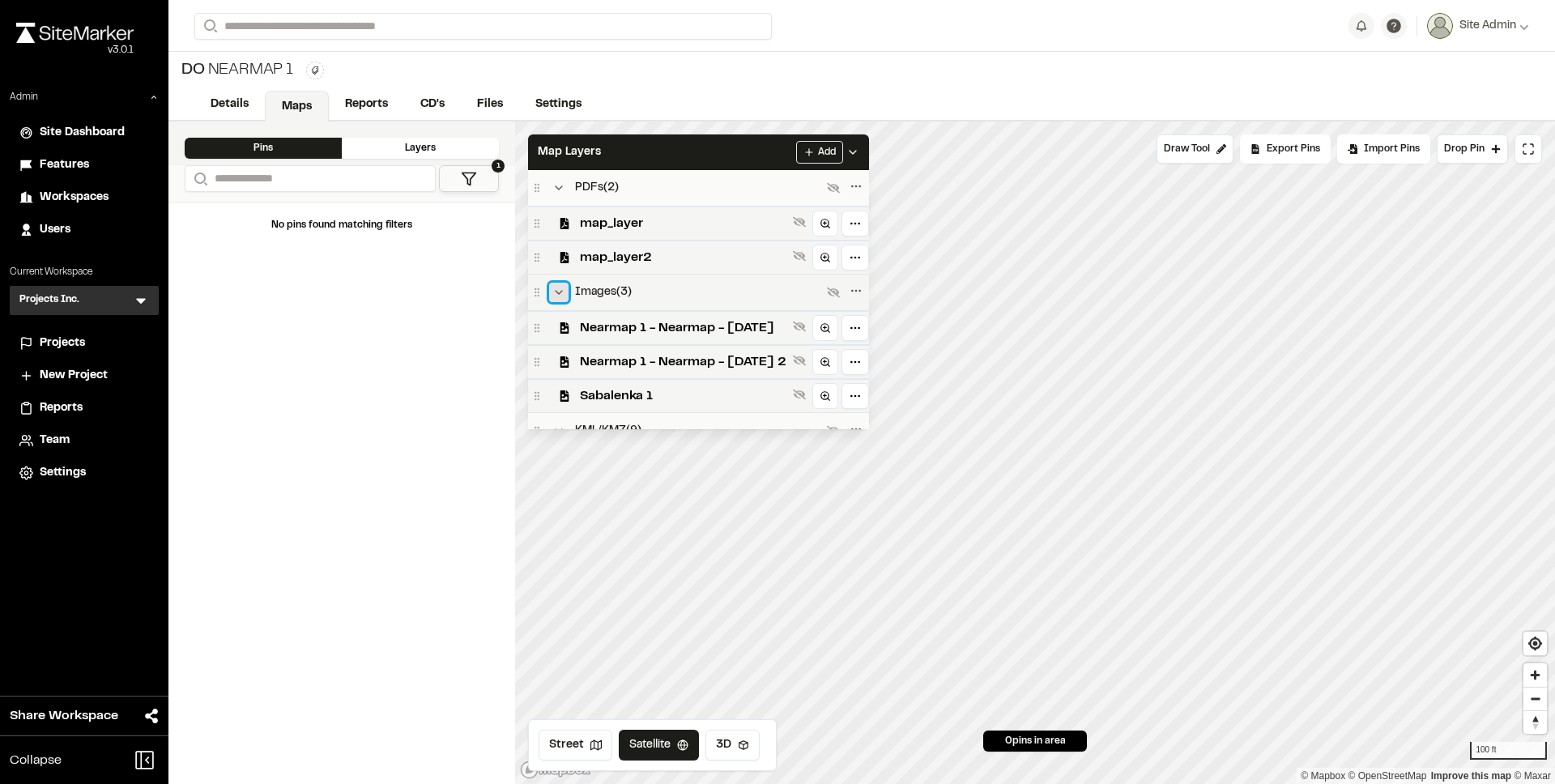
click at [551, 298] on button "Collapse group" at bounding box center [559, 292] width 20 height 20
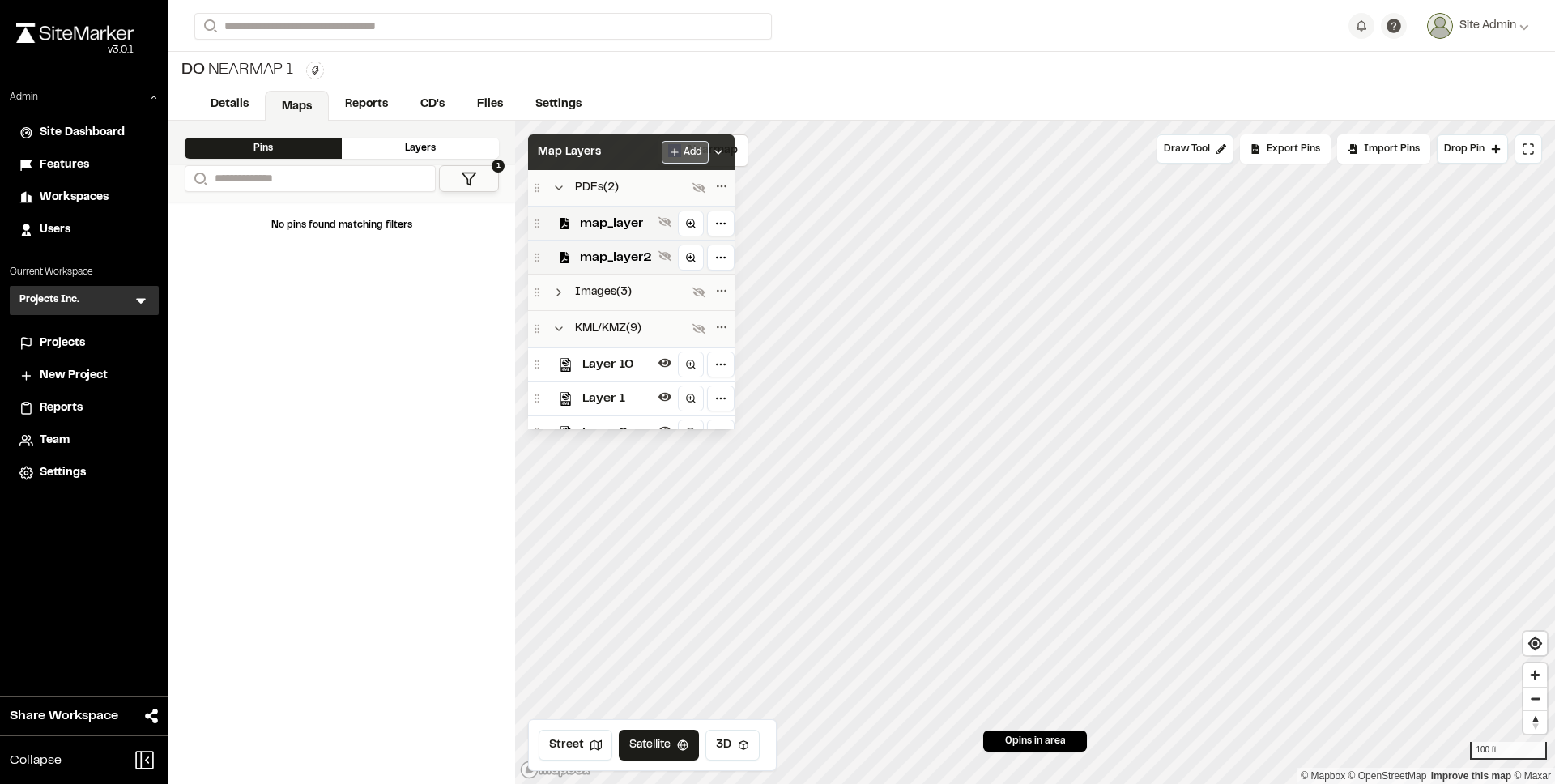
click at [677, 149] on html "**********" at bounding box center [778, 392] width 1555 height 784
click at [650, 187] on div "New Group" at bounding box center [656, 184] width 122 height 27
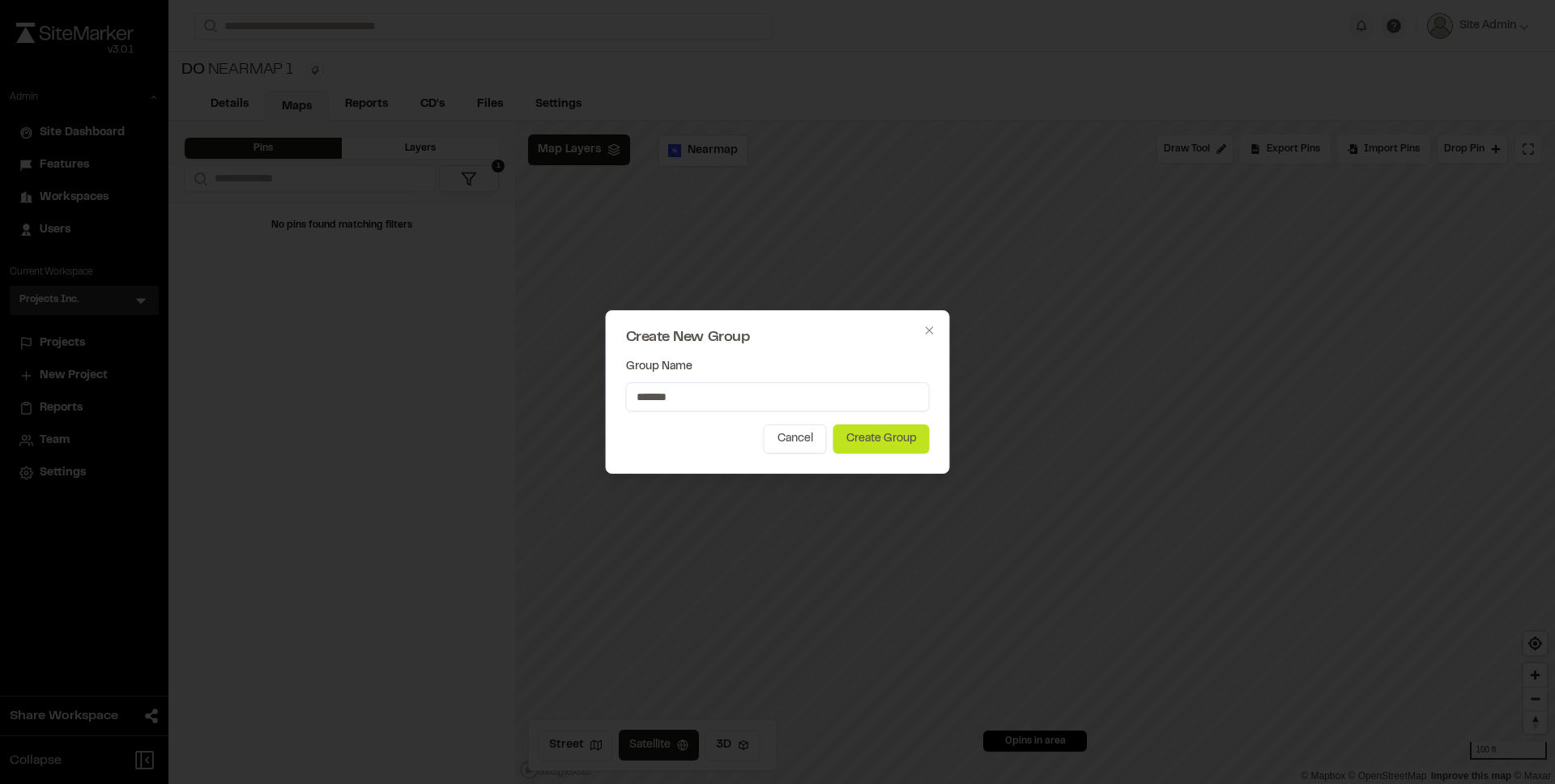
type input "*******"
click at [873, 442] on button "Create Group" at bounding box center [882, 439] width 96 height 29
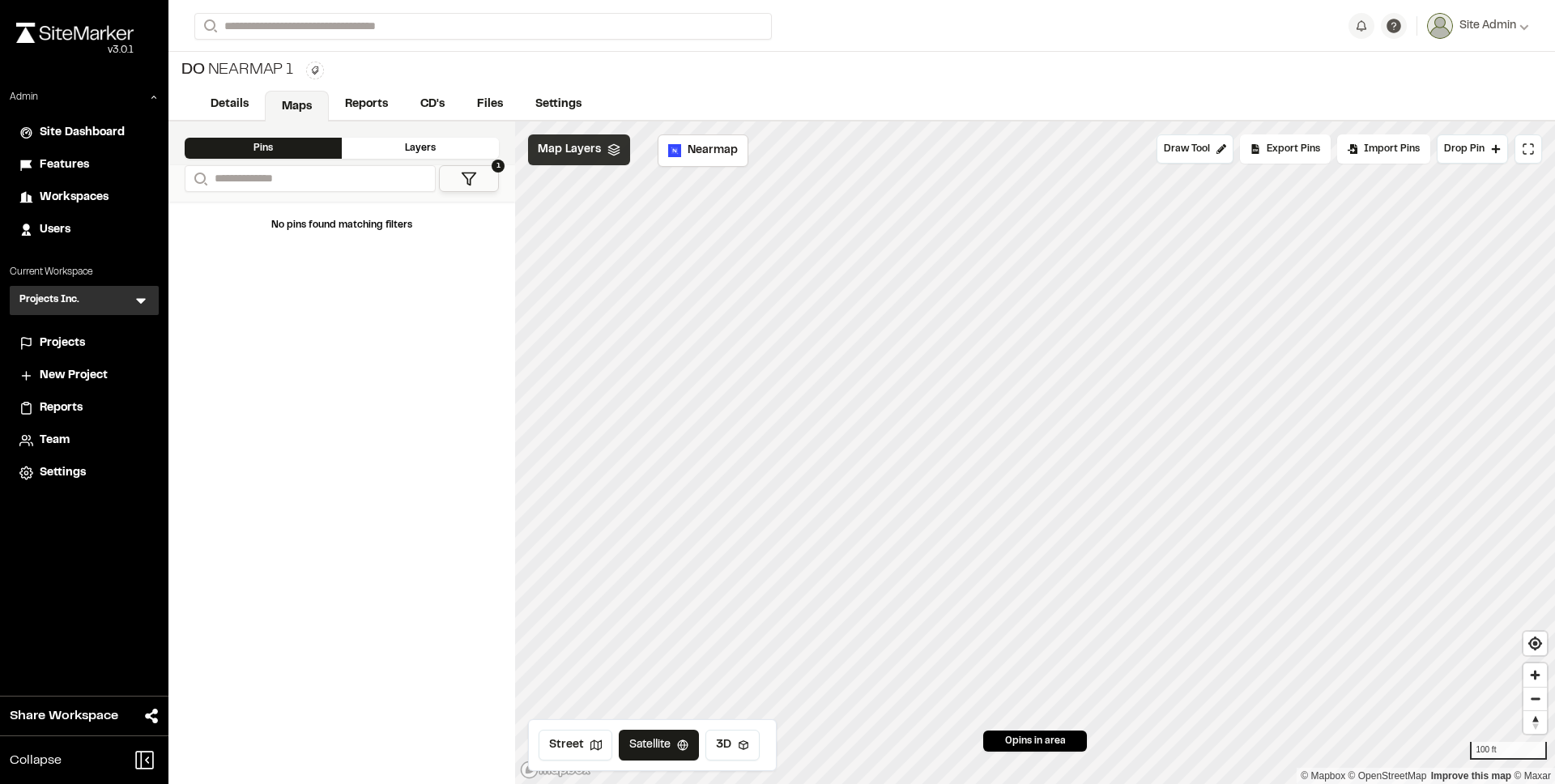
click at [590, 164] on div "Map Layers" at bounding box center [579, 149] width 102 height 30
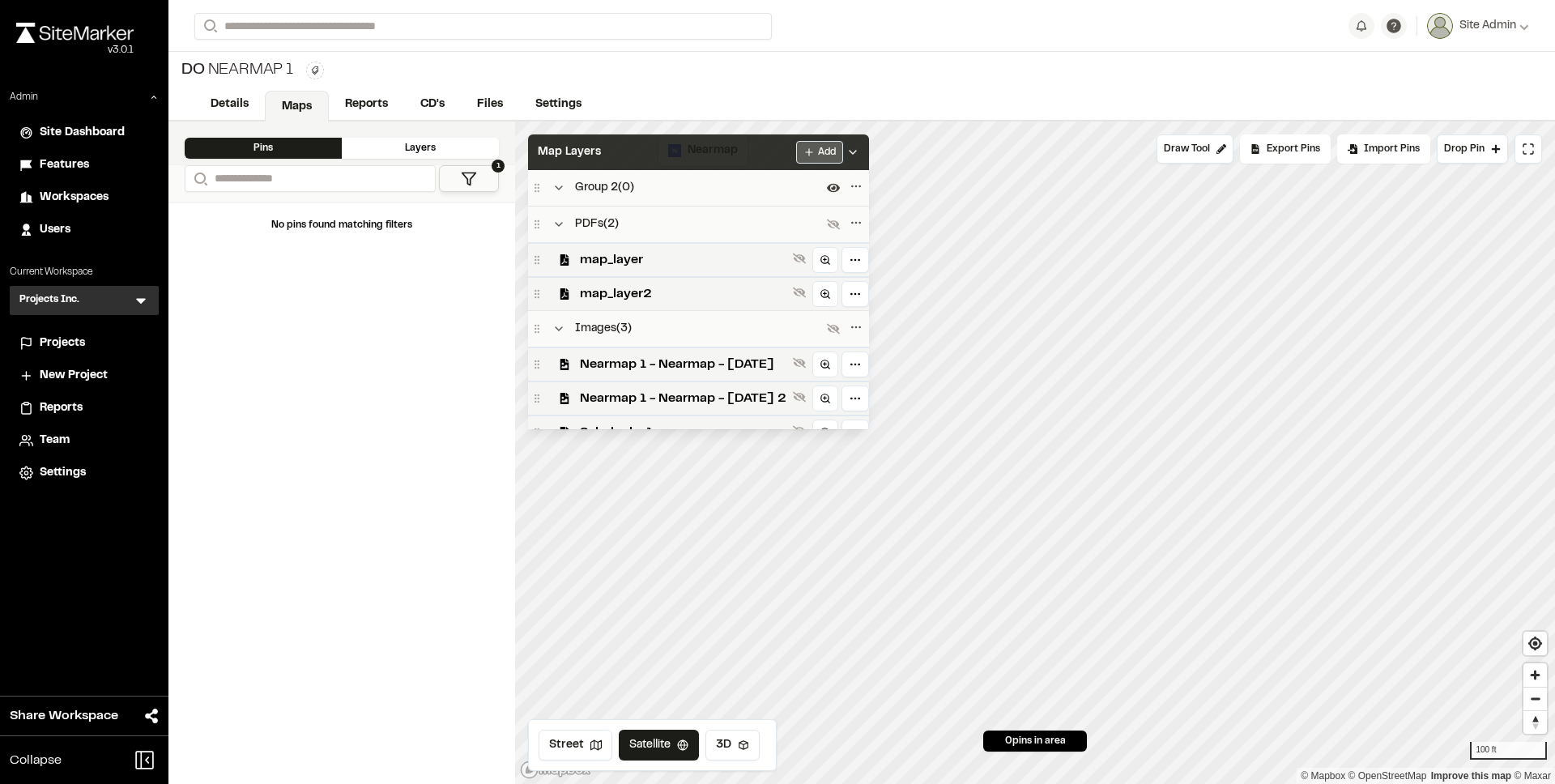
click at [851, 155] on html "**********" at bounding box center [778, 392] width 1555 height 784
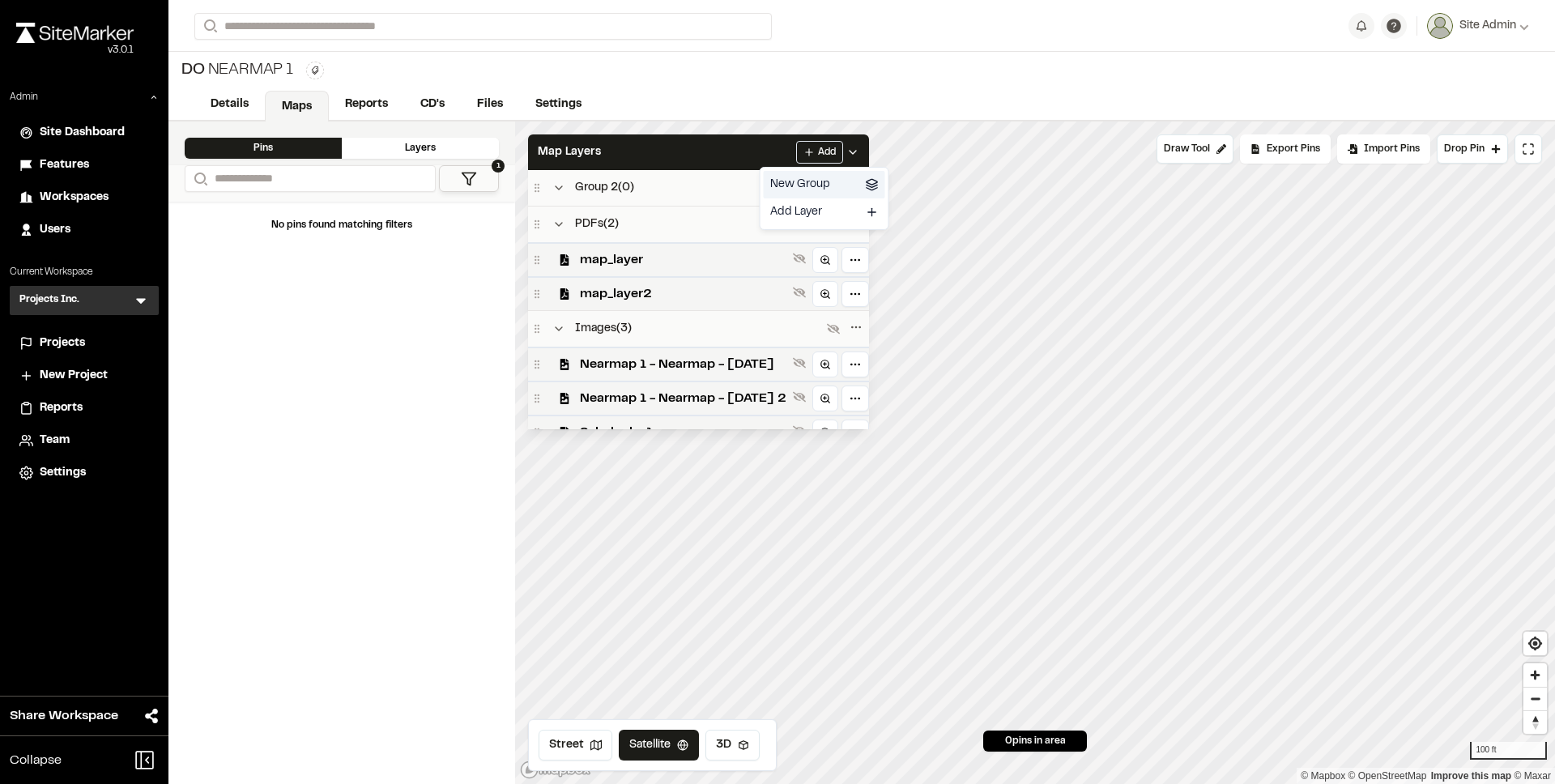
click at [809, 190] on div "New Group" at bounding box center [825, 184] width 122 height 27
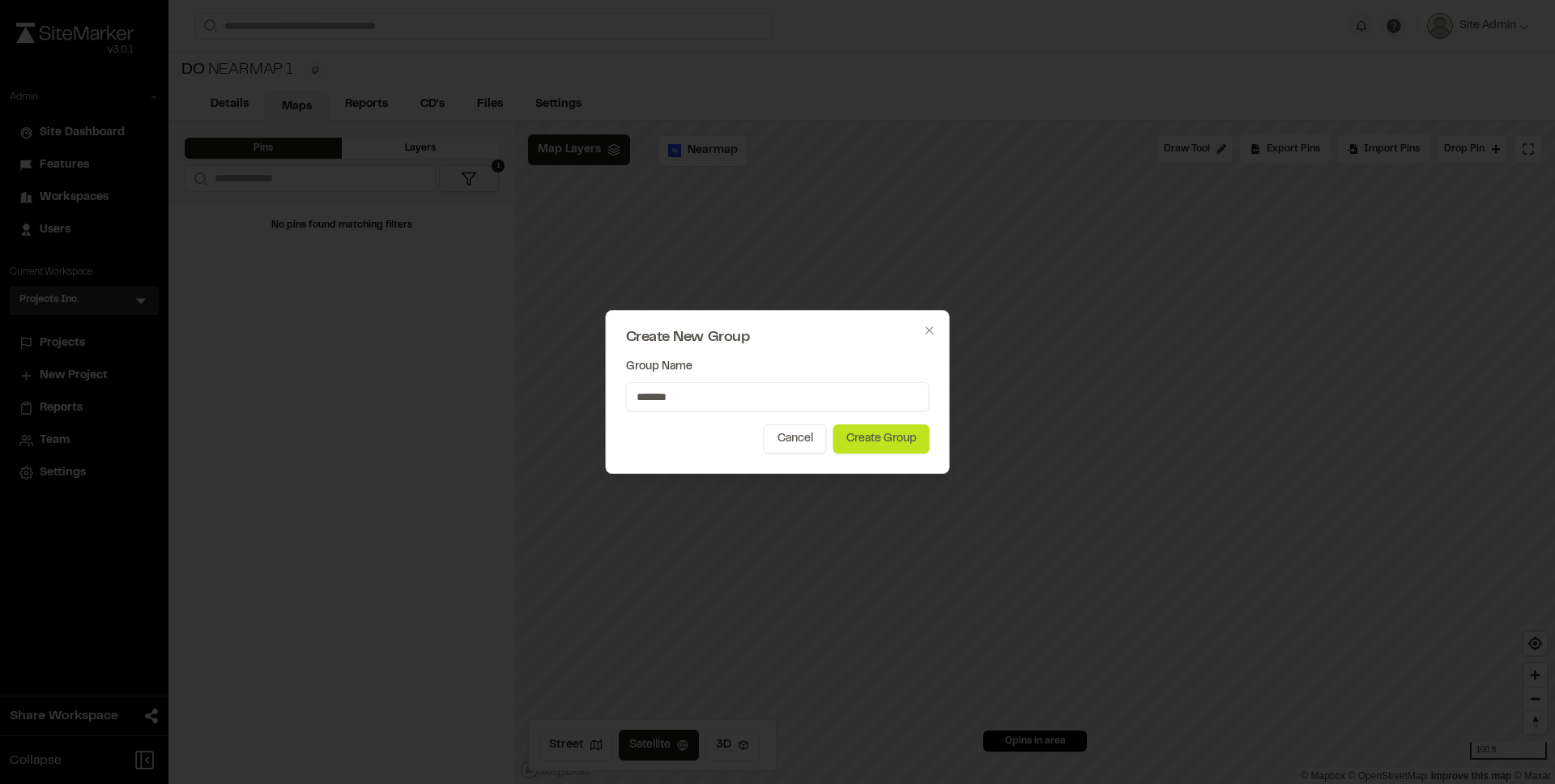
type input "*******"
click at [903, 424] on button "Create Group" at bounding box center [882, 439] width 96 height 29
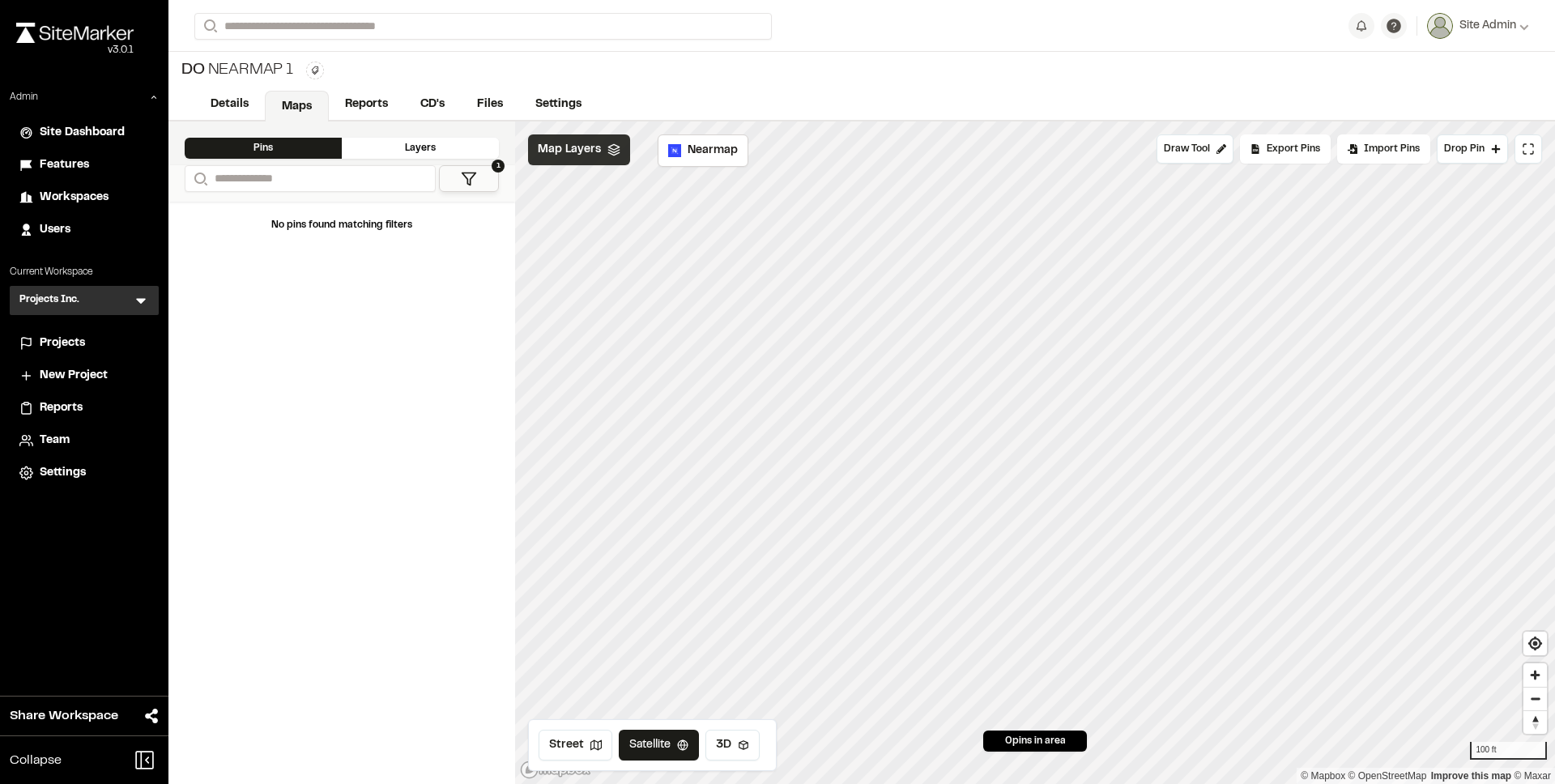
click at [598, 155] on span "Map Layers" at bounding box center [569, 150] width 63 height 18
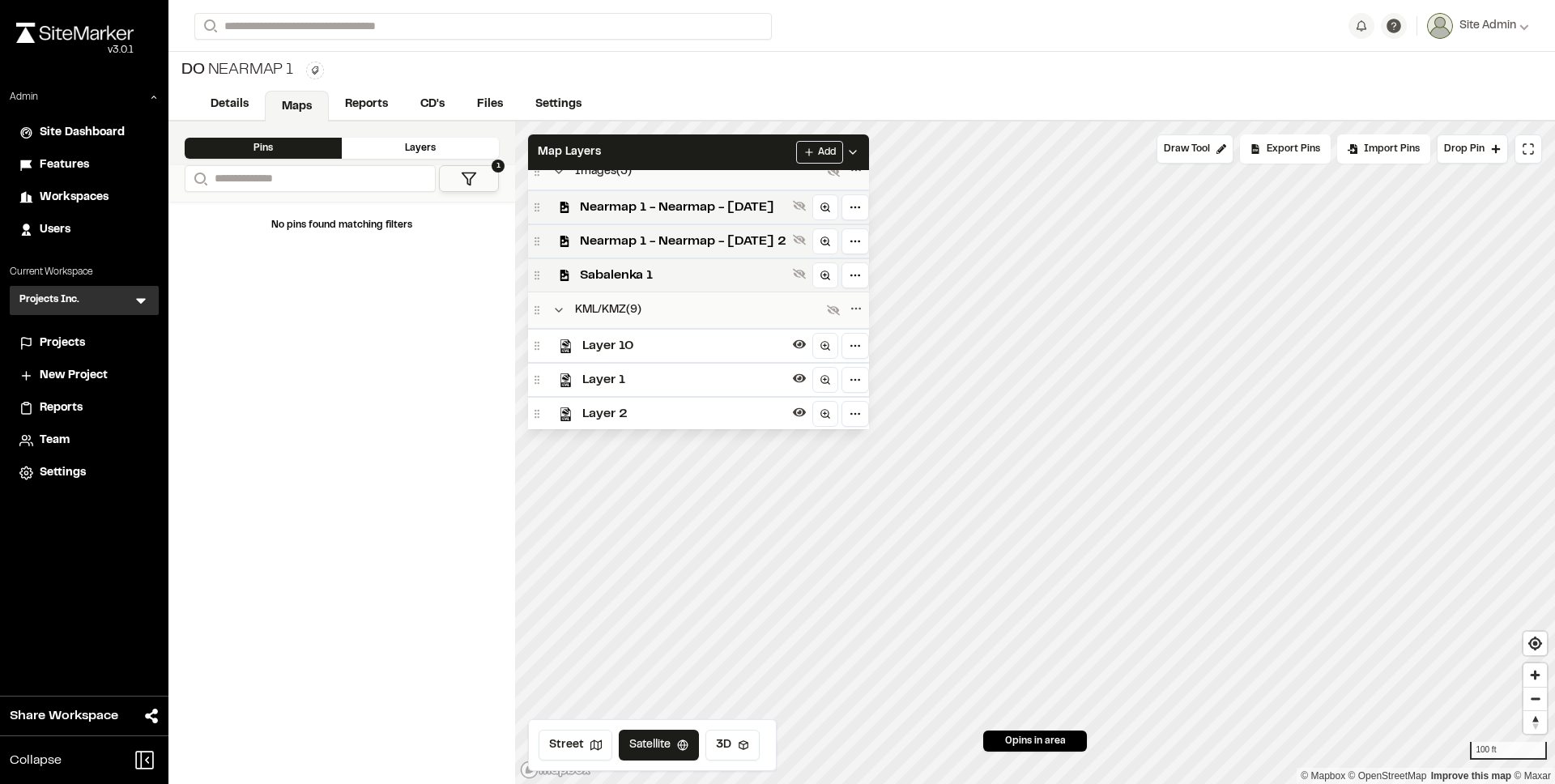
scroll to position [160, 0]
click at [568, 201] on div "Images ( 3 )" at bounding box center [677, 205] width 293 height 20
click at [563, 199] on icon "Collapse group" at bounding box center [559, 204] width 13 height 13
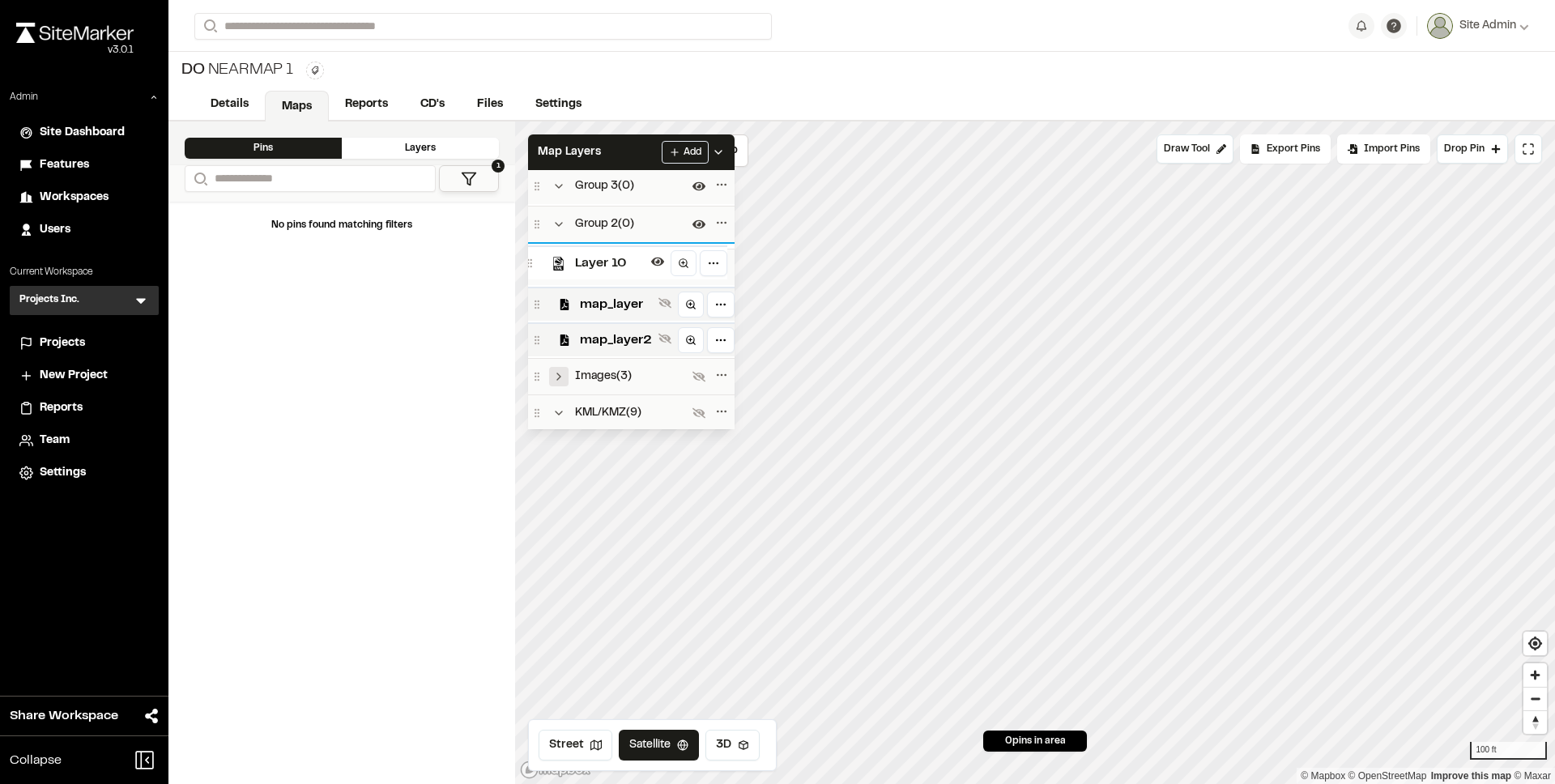
scroll to position [0, 0]
drag, startPoint x: 617, startPoint y: 404, endPoint x: 616, endPoint y: 191, distance: 213.0
click at [616, 194] on span "Layer 10" at bounding box center [615, 204] width 70 height 20
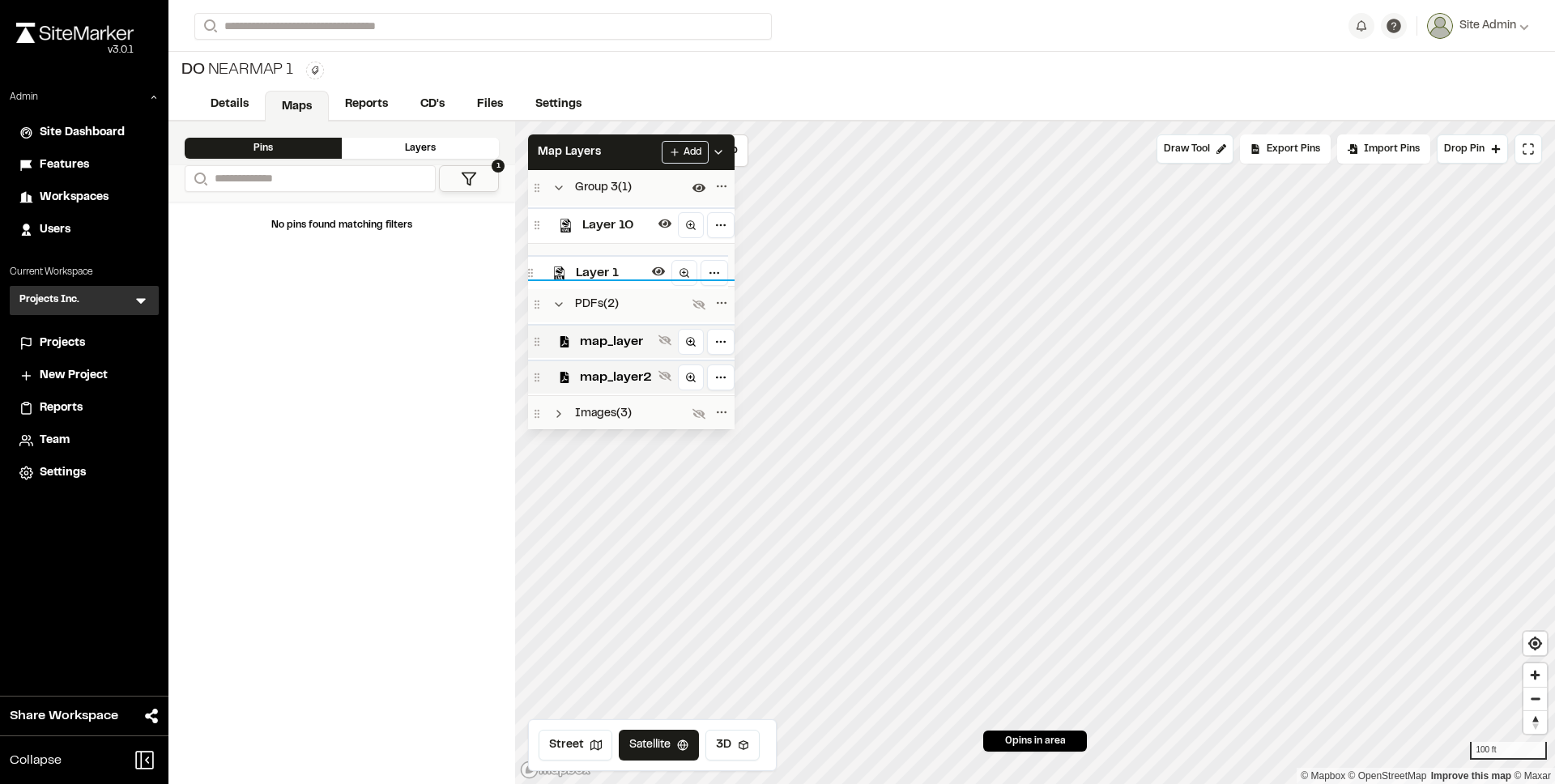
drag, startPoint x: 614, startPoint y: 308, endPoint x: 607, endPoint y: 272, distance: 36.7
click at [607, 272] on span "Layer 1" at bounding box center [611, 273] width 70 height 20
drag, startPoint x: 633, startPoint y: 400, endPoint x: 636, endPoint y: 239, distance: 161.0
click at [636, 239] on span "Layer 8" at bounding box center [619, 243] width 70 height 20
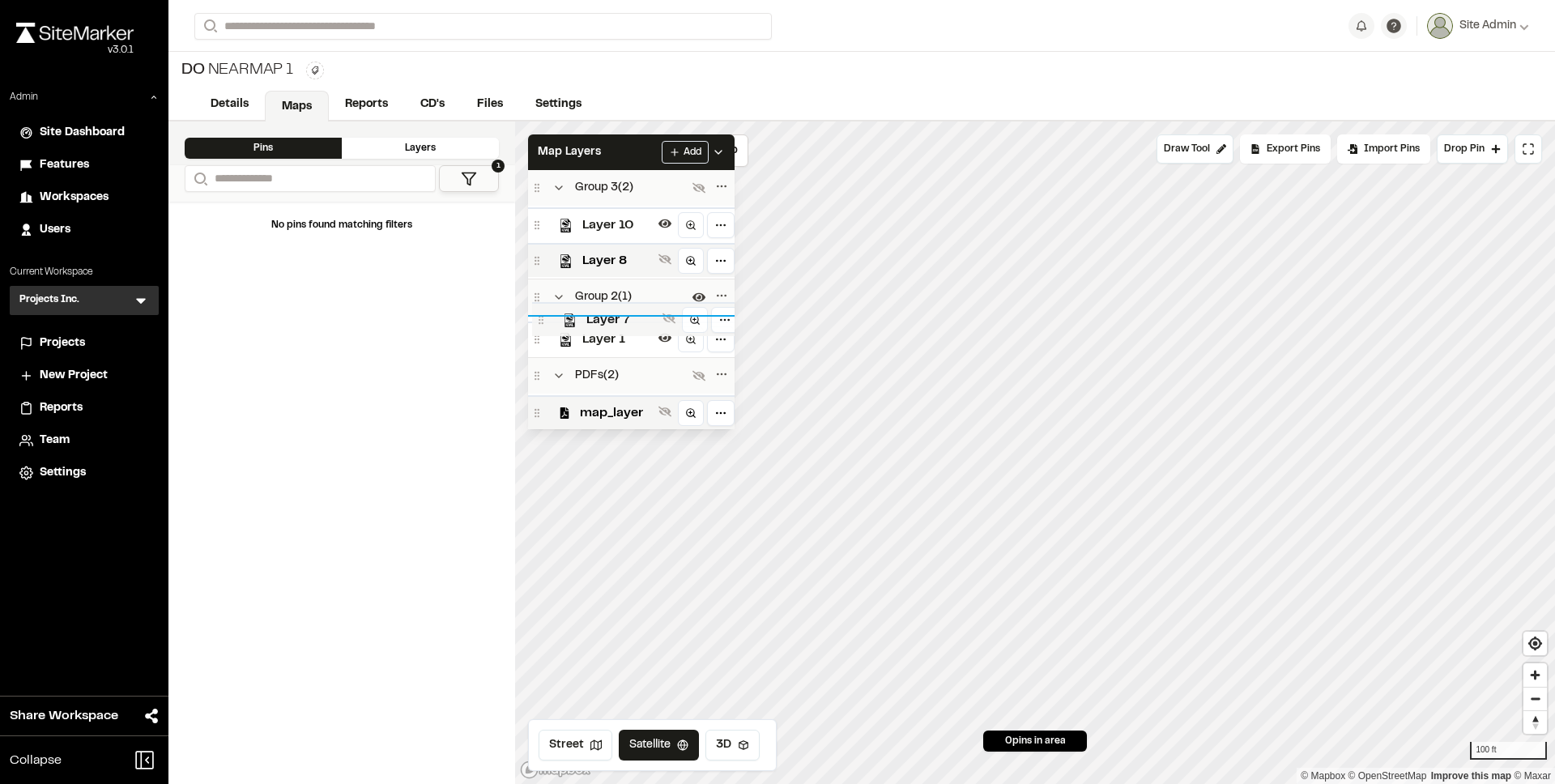
drag, startPoint x: 622, startPoint y: 396, endPoint x: 627, endPoint y: 313, distance: 83.2
click at [627, 313] on span "Layer 7" at bounding box center [620, 320] width 70 height 20
click at [695, 233] on icon at bounding box center [698, 231] width 13 height 13
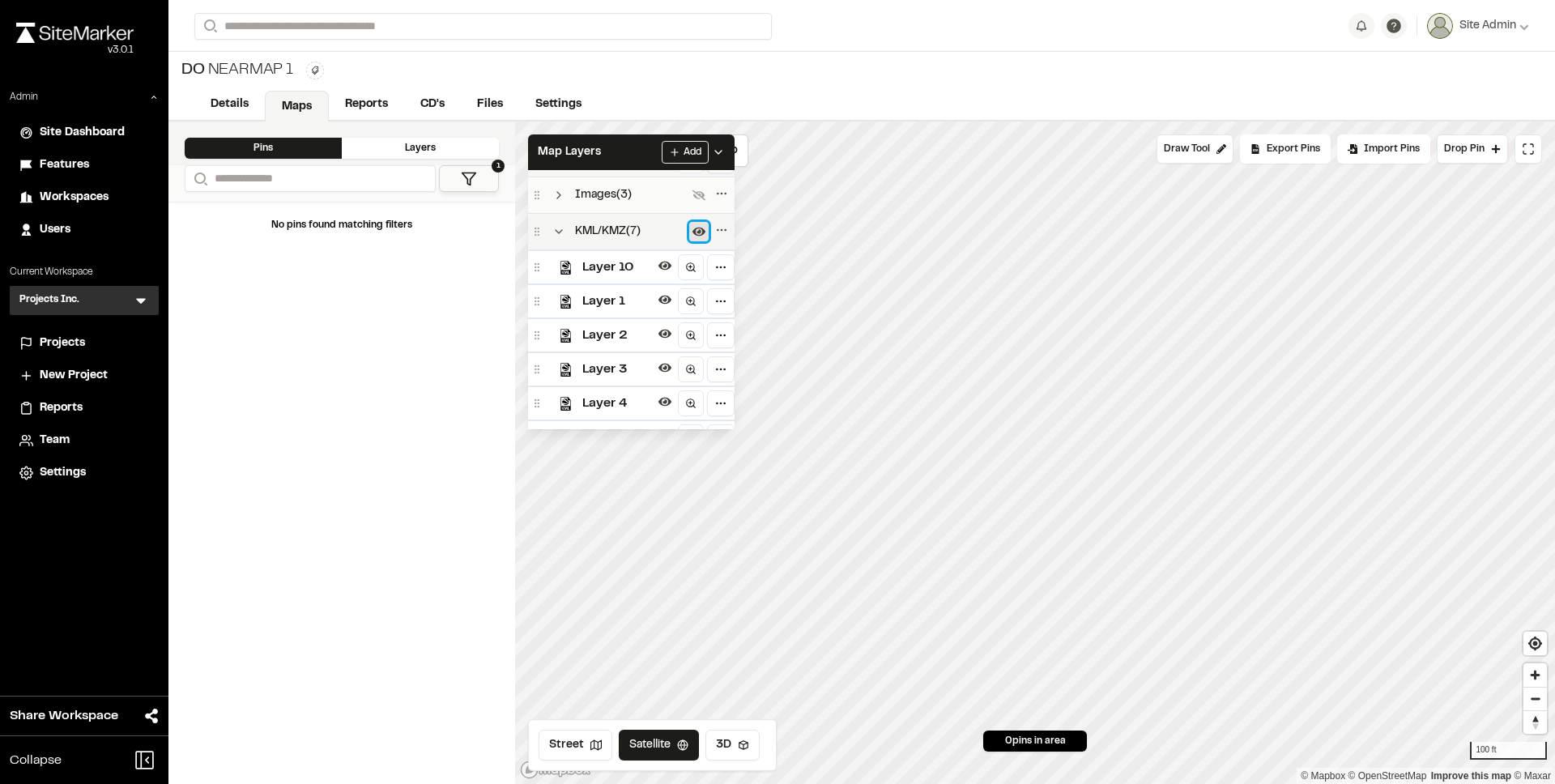
click at [695, 233] on icon at bounding box center [698, 231] width 13 height 13
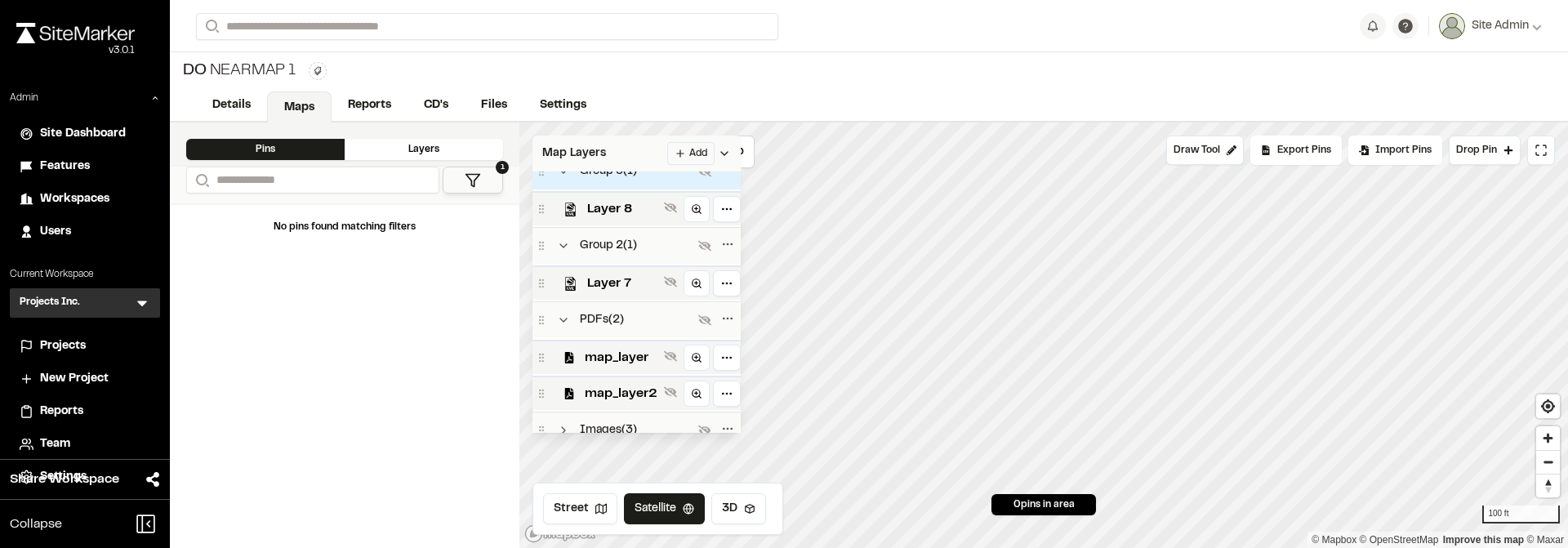
scroll to position [0, 0]
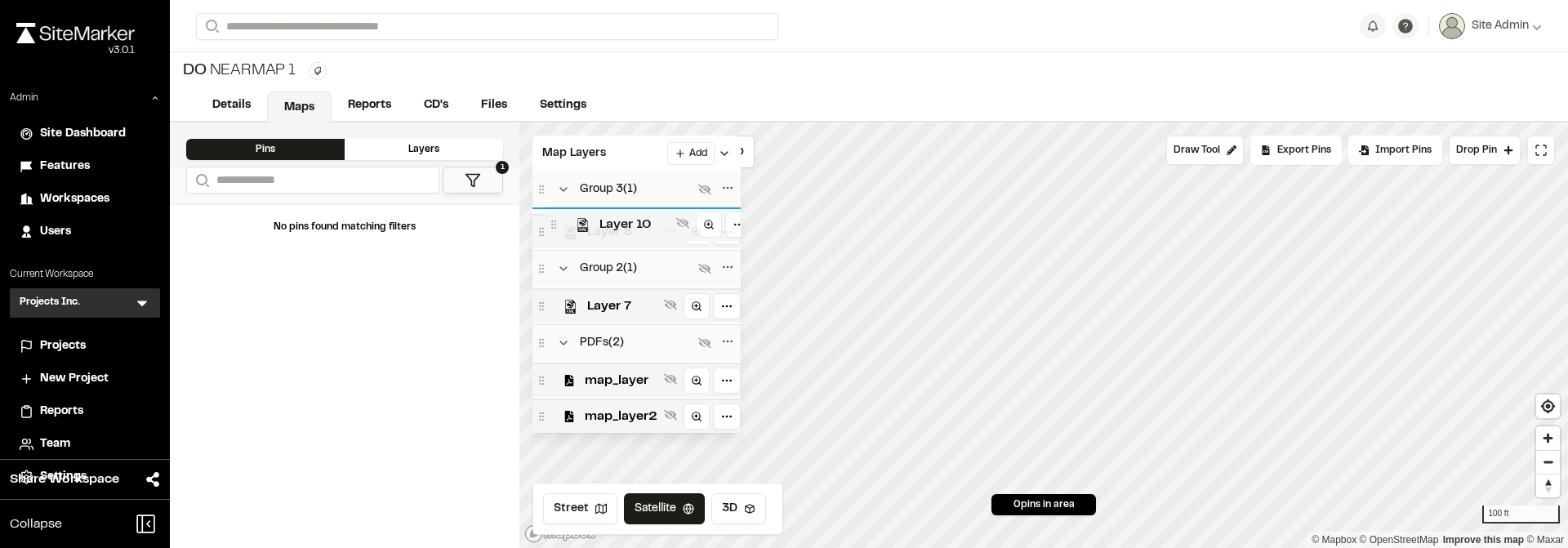
drag, startPoint x: 542, startPoint y: 347, endPoint x: 554, endPoint y: 222, distance: 125.6
click at [554, 222] on icon at bounding box center [554, 225] width 12 height 12
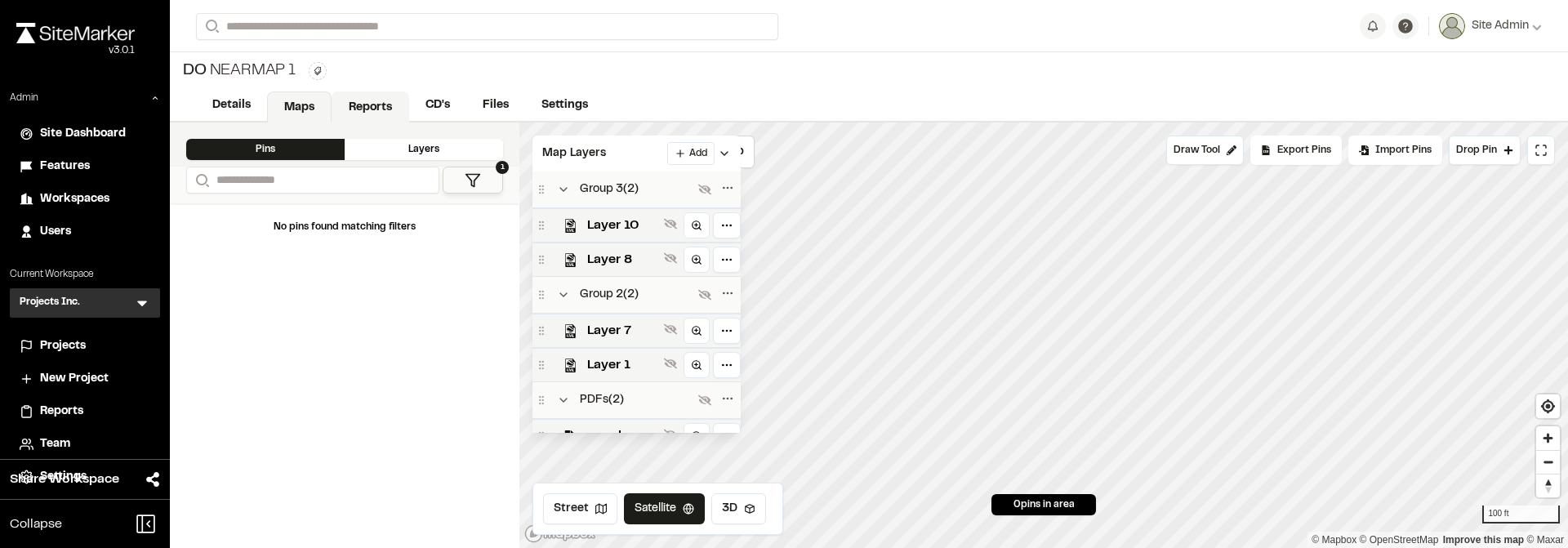
click at [377, 104] on link "Reports" at bounding box center [370, 106] width 77 height 31
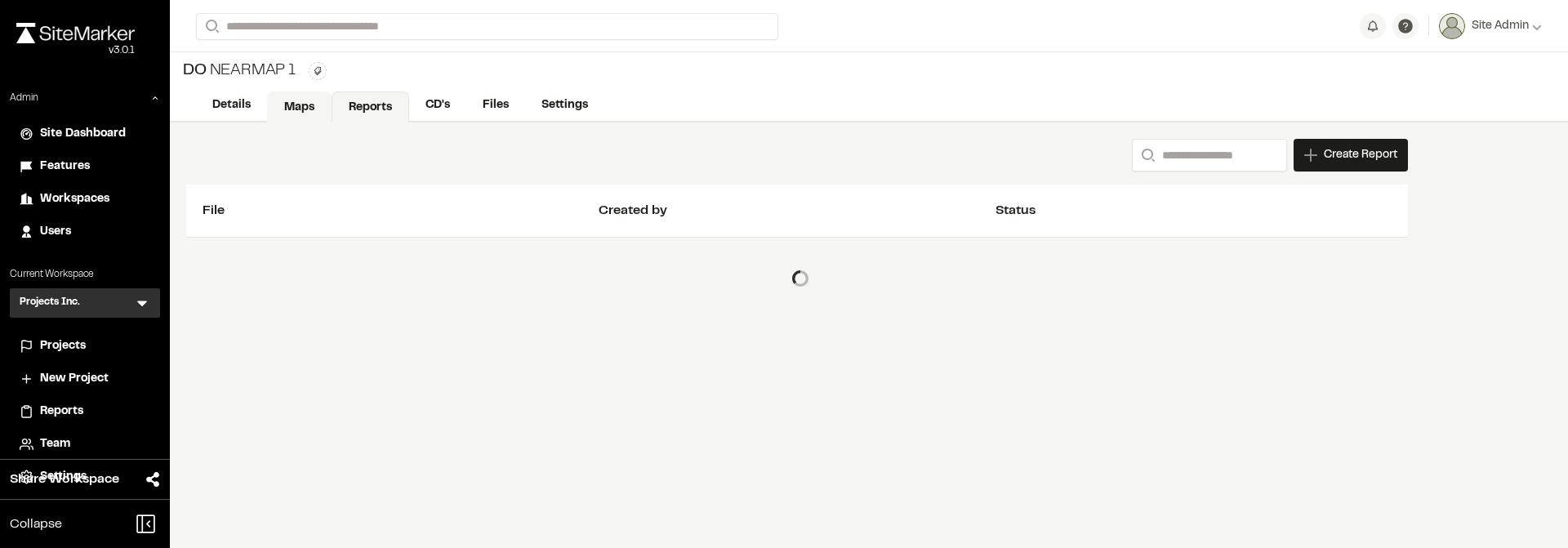
click at [295, 101] on link "Maps" at bounding box center [299, 106] width 64 height 31
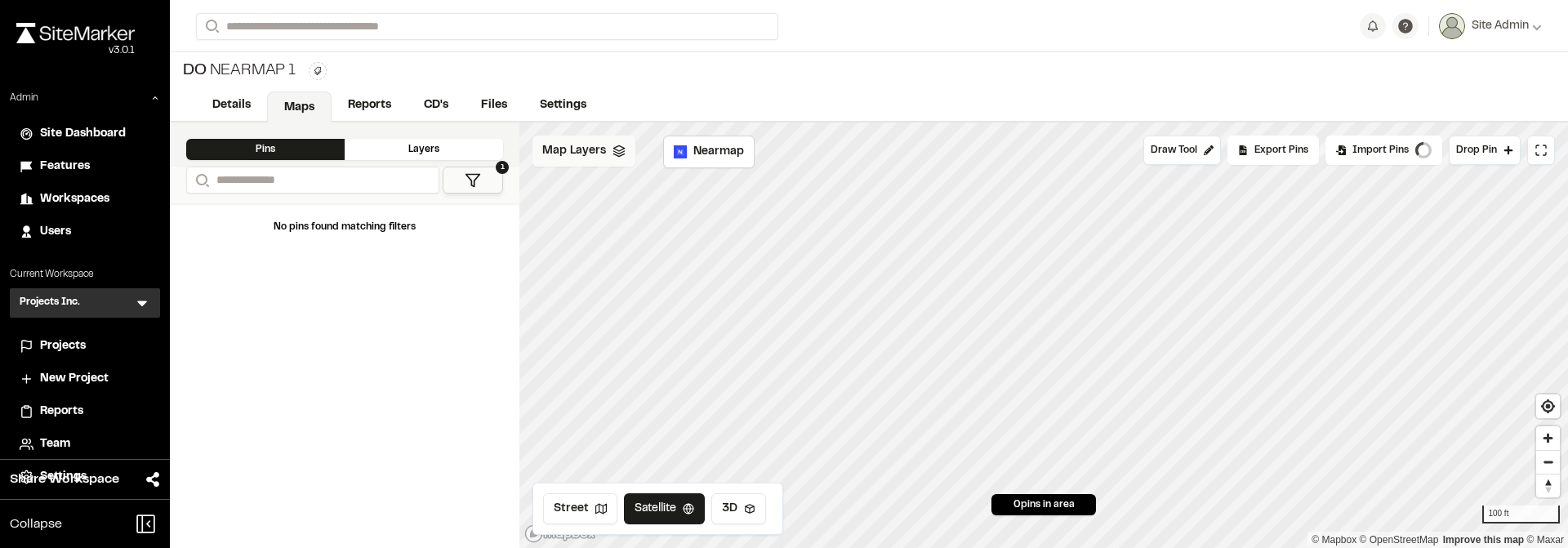
click at [576, 156] on span "Map Layers" at bounding box center [574, 151] width 63 height 18
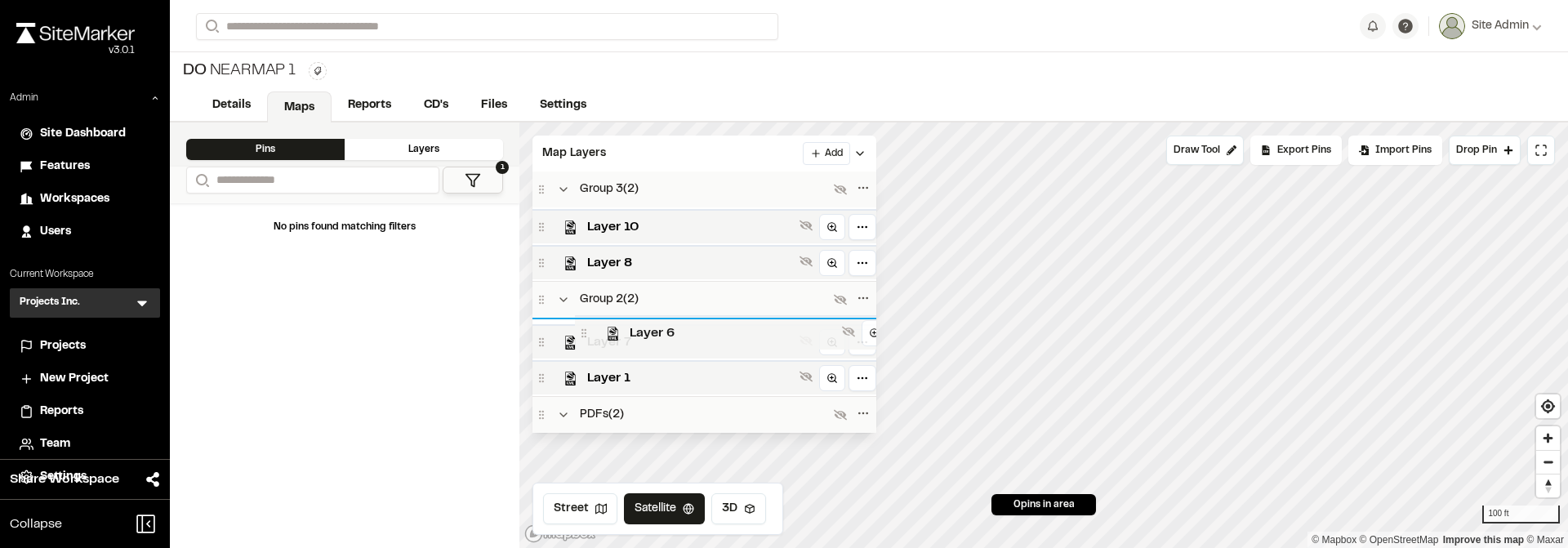
drag, startPoint x: 653, startPoint y: 405, endPoint x: 695, endPoint y: 326, distance: 89.5
click at [695, 326] on span "Layer 6" at bounding box center [733, 333] width 206 height 20
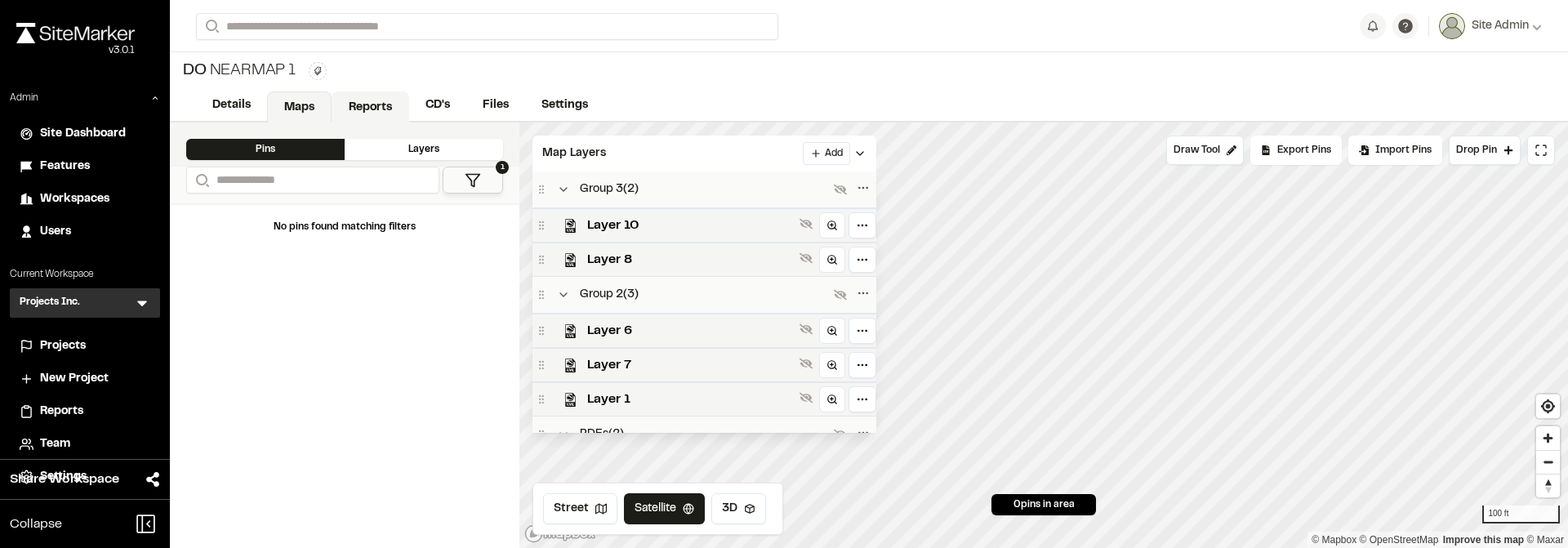
click at [375, 110] on link "Reports" at bounding box center [370, 106] width 77 height 31
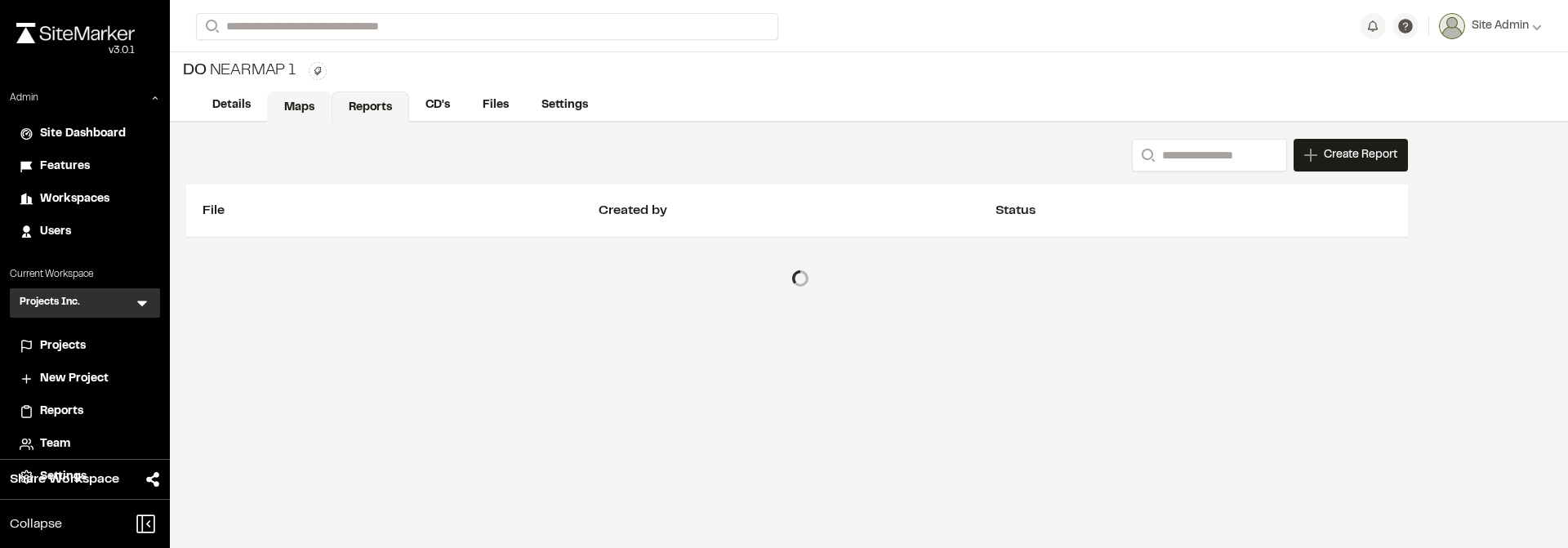
click at [307, 100] on link "Maps" at bounding box center [299, 106] width 64 height 31
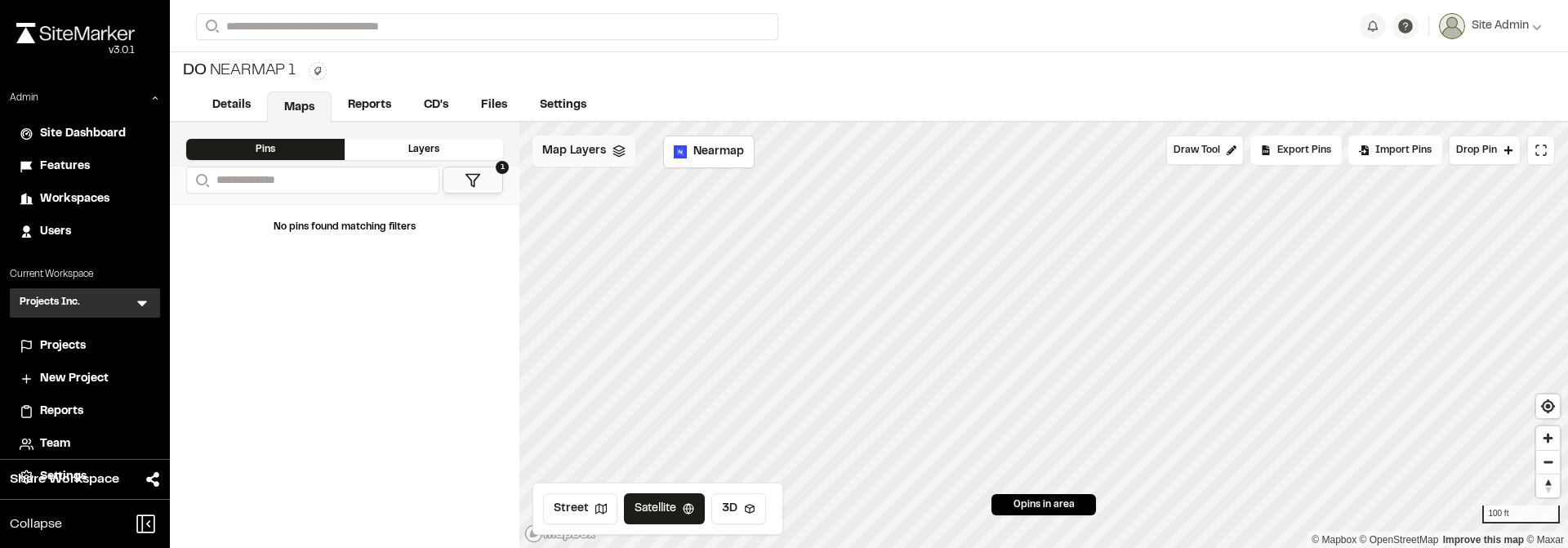
click at [549, 148] on span "Map Layers" at bounding box center [574, 151] width 63 height 18
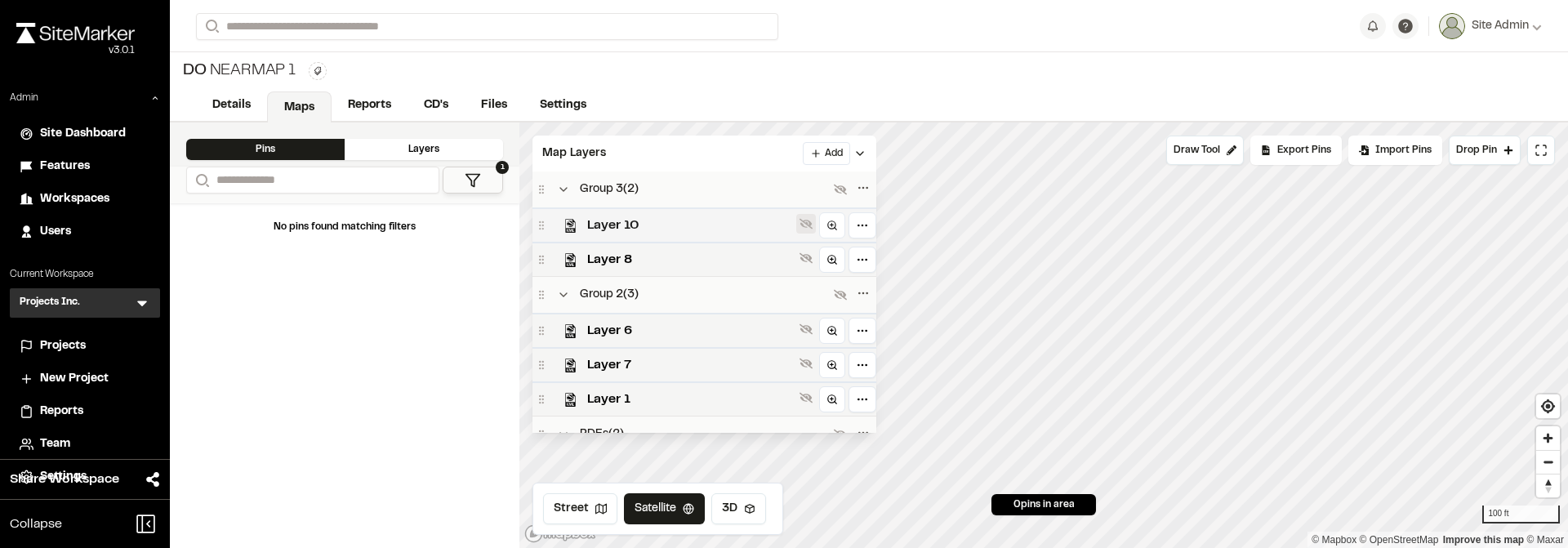
click at [813, 222] on icon at bounding box center [806, 224] width 13 height 11
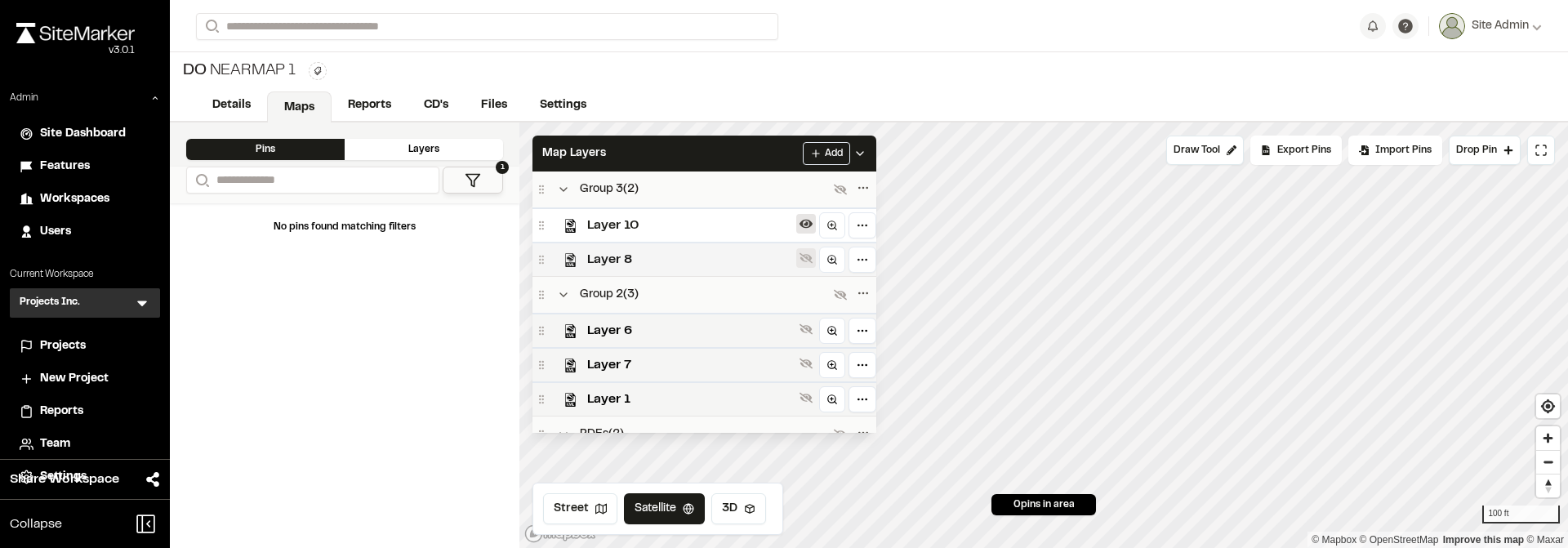
click at [813, 253] on icon at bounding box center [806, 257] width 13 height 13
click at [813, 228] on icon at bounding box center [806, 223] width 13 height 13
click at [847, 296] on icon at bounding box center [839, 295] width 13 height 11
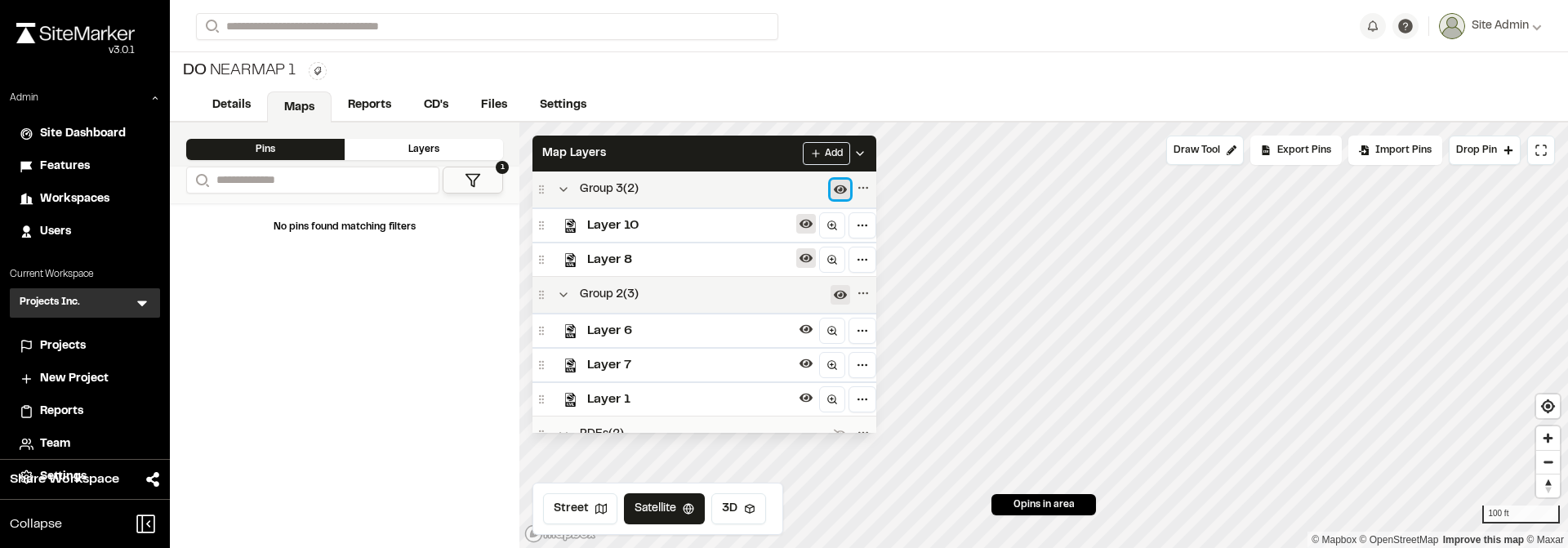
click at [847, 194] on icon at bounding box center [839, 189] width 13 height 13
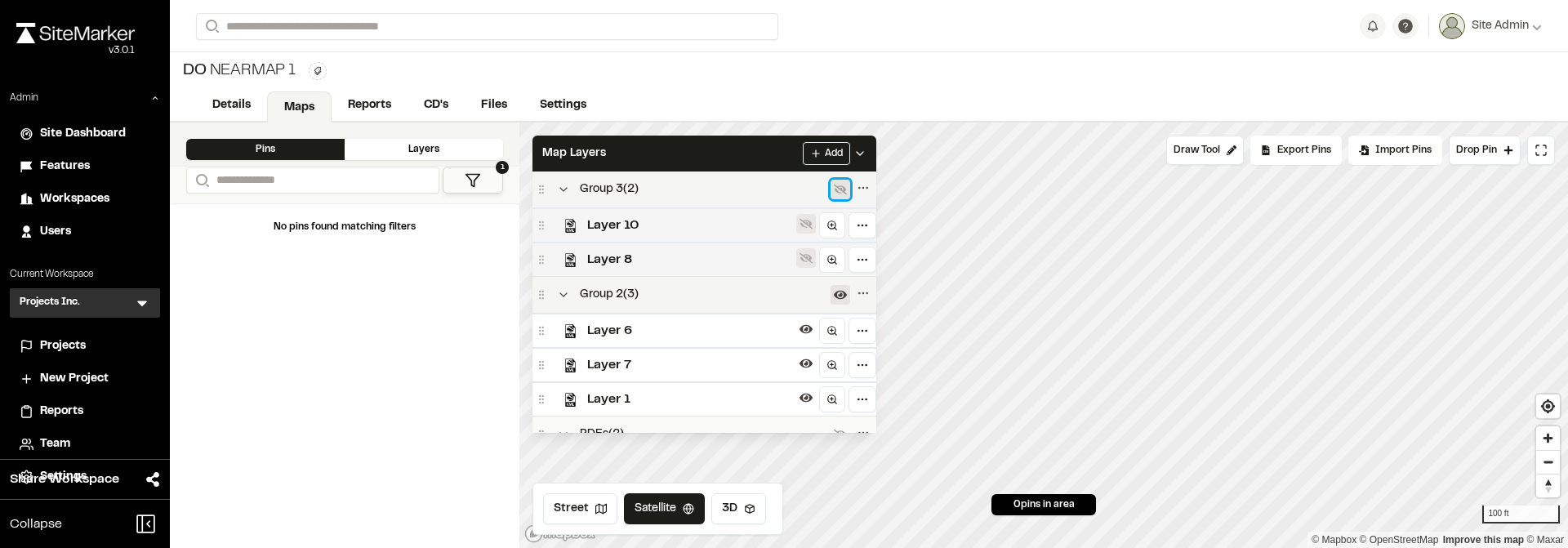
click at [847, 194] on icon at bounding box center [839, 189] width 13 height 13
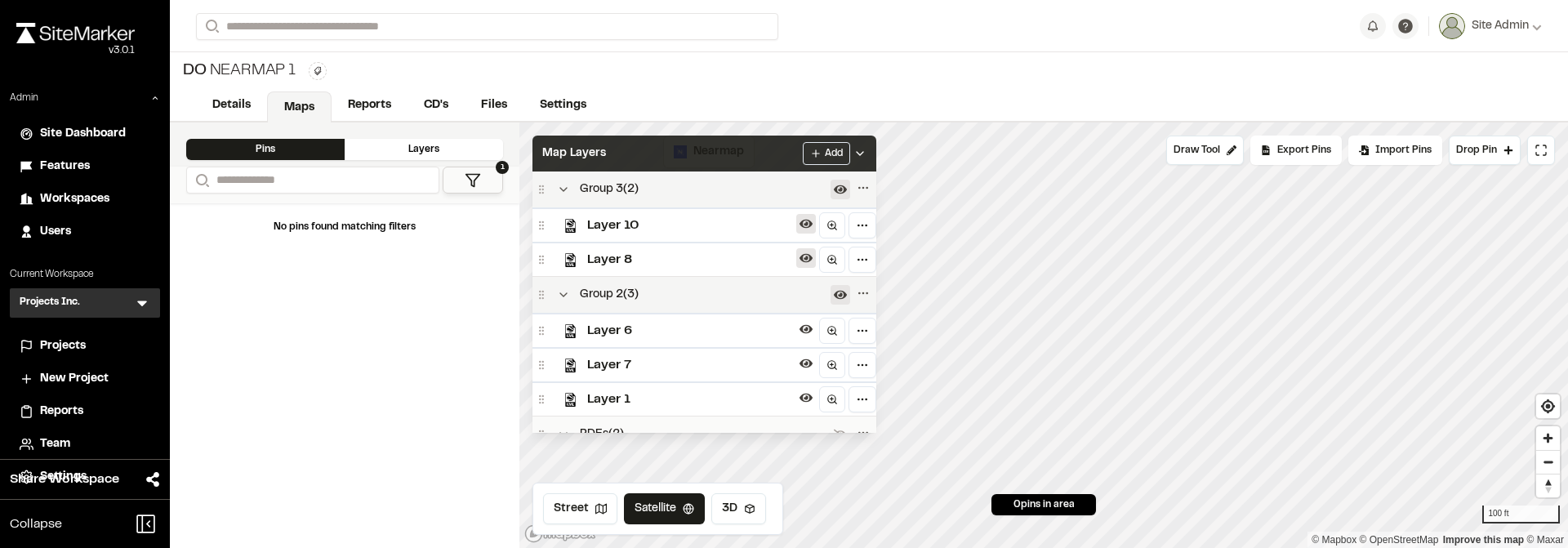
click at [719, 158] on div "Map Layers Add" at bounding box center [704, 153] width 343 height 36
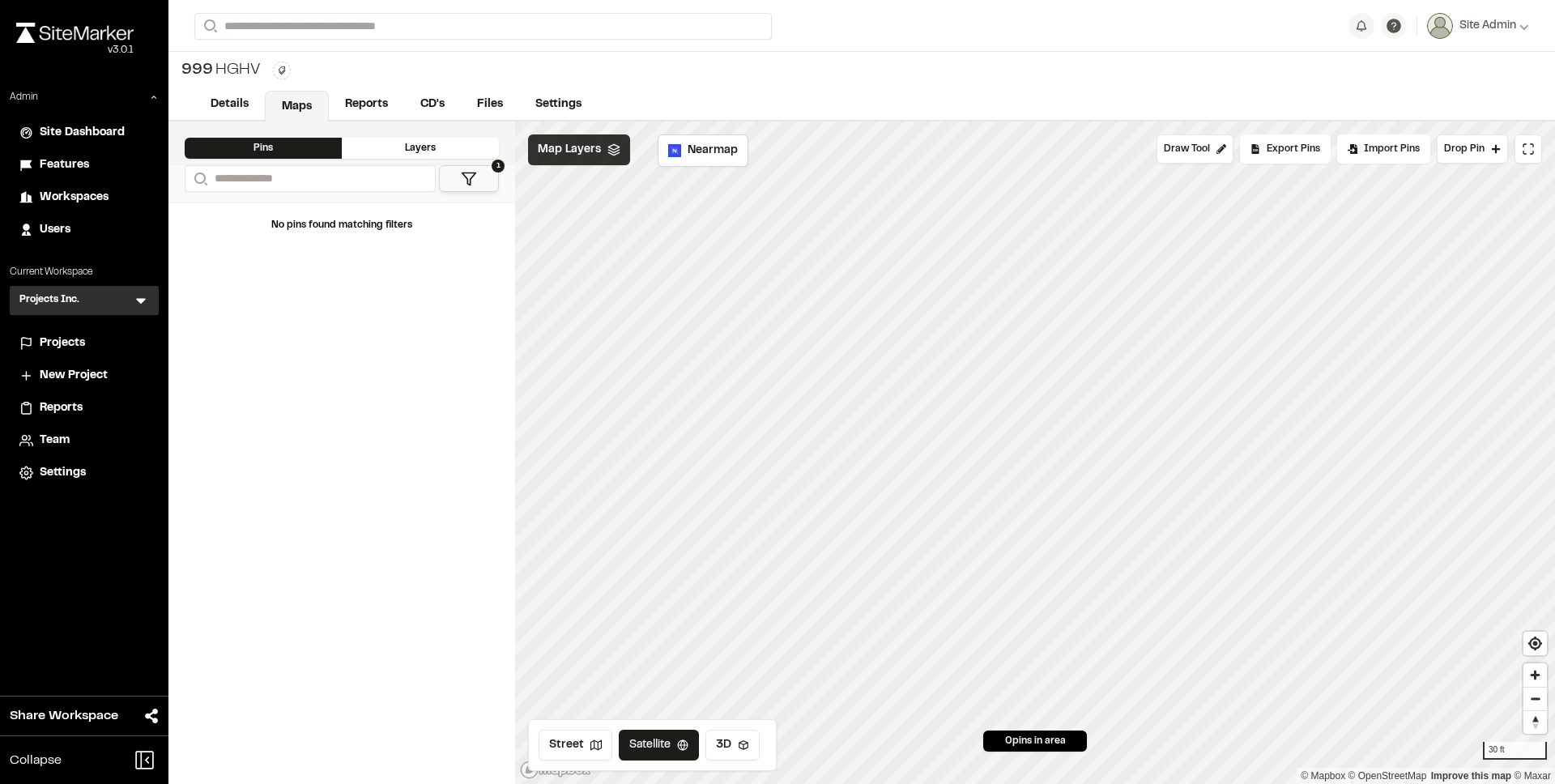
click at [593, 154] on span "Map Layers" at bounding box center [569, 150] width 63 height 18
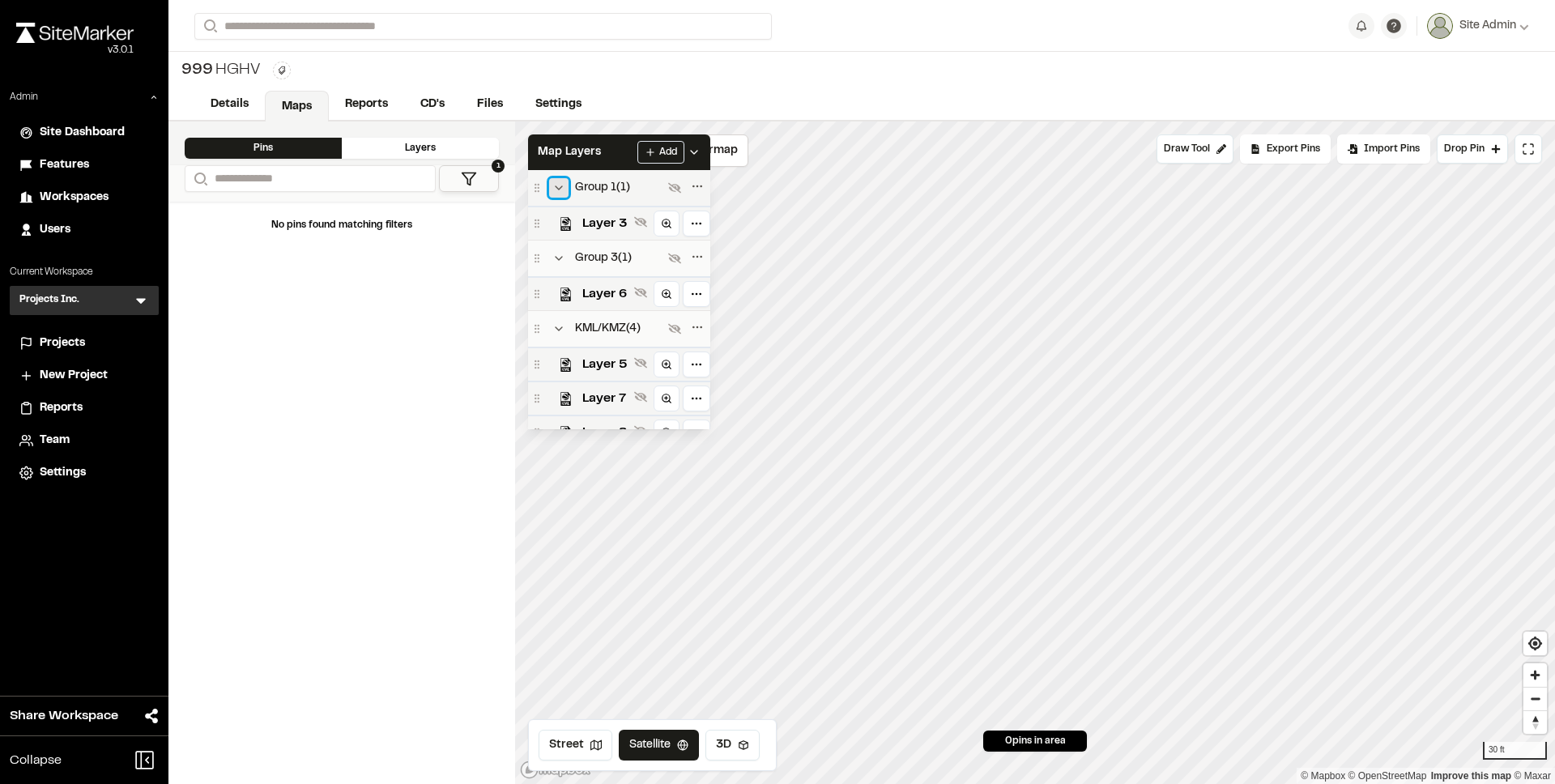
click at [556, 188] on icon "Collapse group" at bounding box center [559, 187] width 13 height 13
click at [556, 188] on icon "Expand group" at bounding box center [559, 187] width 13 height 13
click at [556, 188] on icon "Collapse group" at bounding box center [559, 187] width 13 height 13
click at [551, 190] on button "Expand group" at bounding box center [559, 187] width 20 height 20
click at [551, 190] on button "Collapse group" at bounding box center [559, 187] width 20 height 20
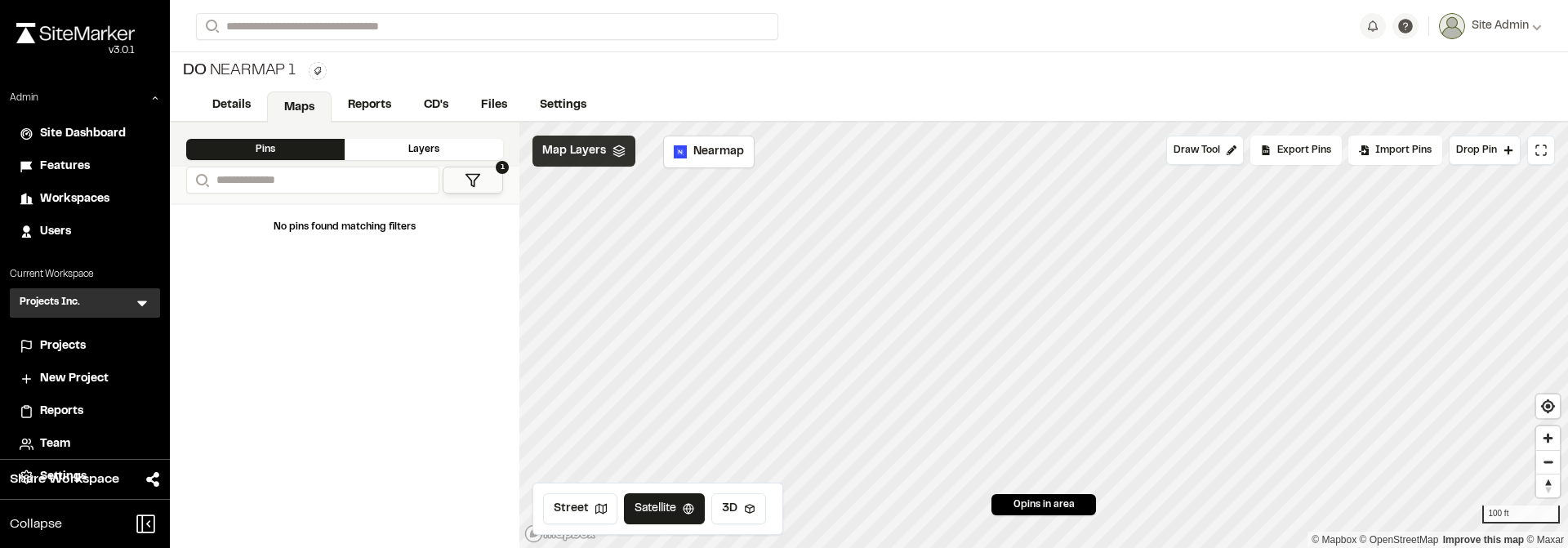
click at [590, 156] on span "Map Layers" at bounding box center [574, 151] width 63 height 18
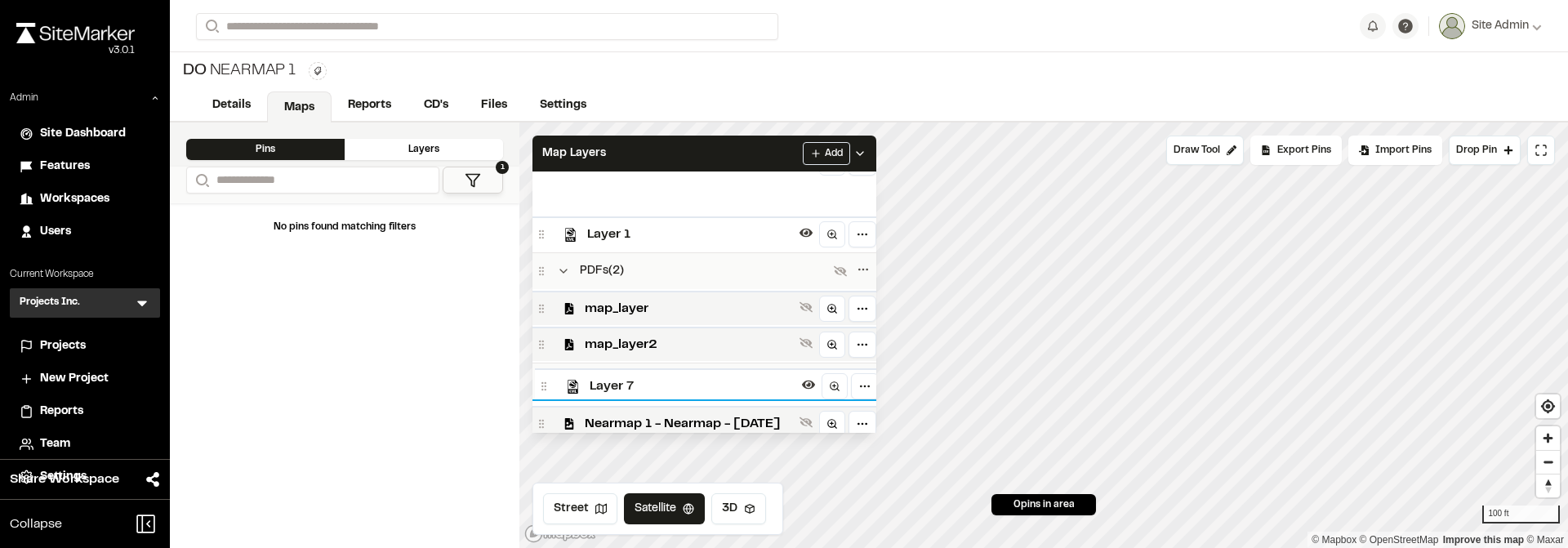
scroll to position [192, 0]
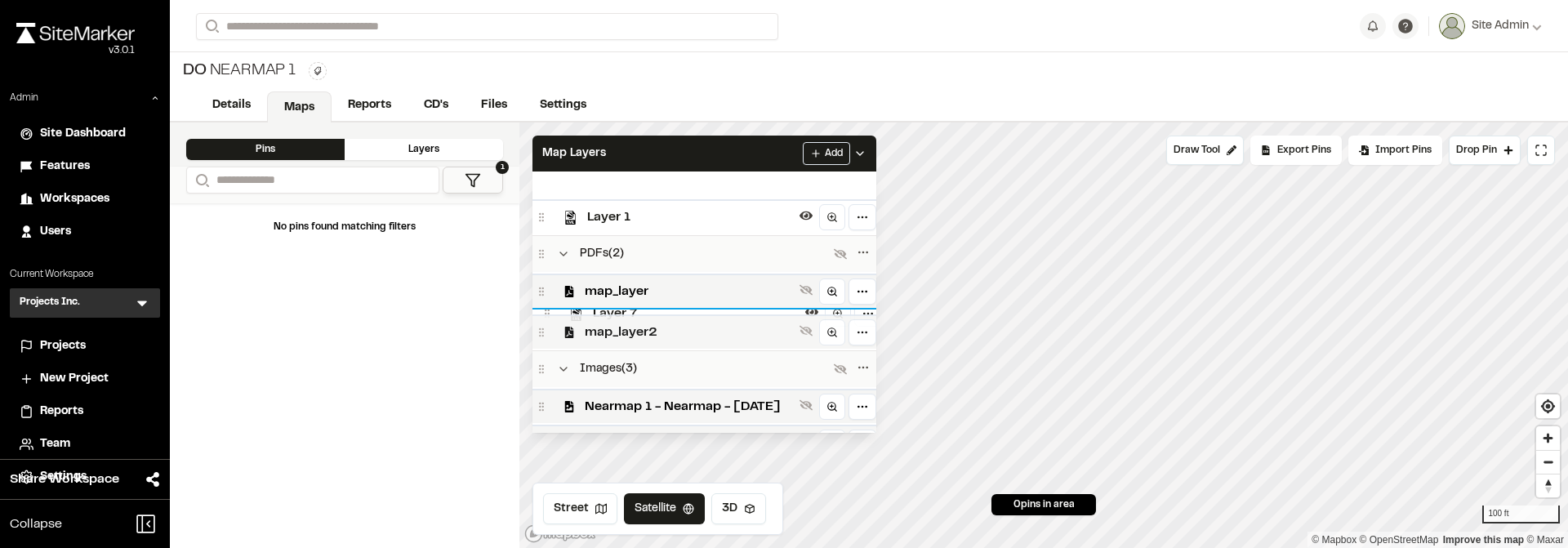
click at [548, 312] on div "Group 3 ( 2 ) Layer 10 Layer 8 Group 2 ( 3 ) Layer 6 Layer 7 Layer 1 PDFs ( 2 )…" at bounding box center [704, 302] width 343 height 261
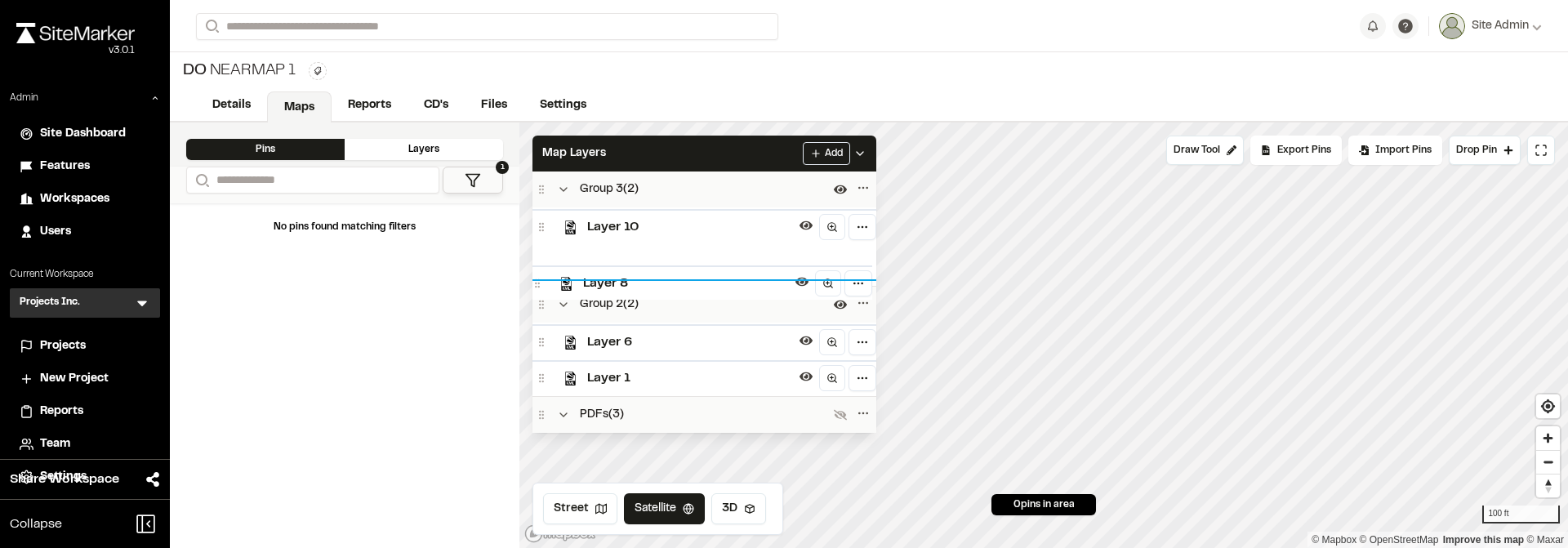
scroll to position [3, 0]
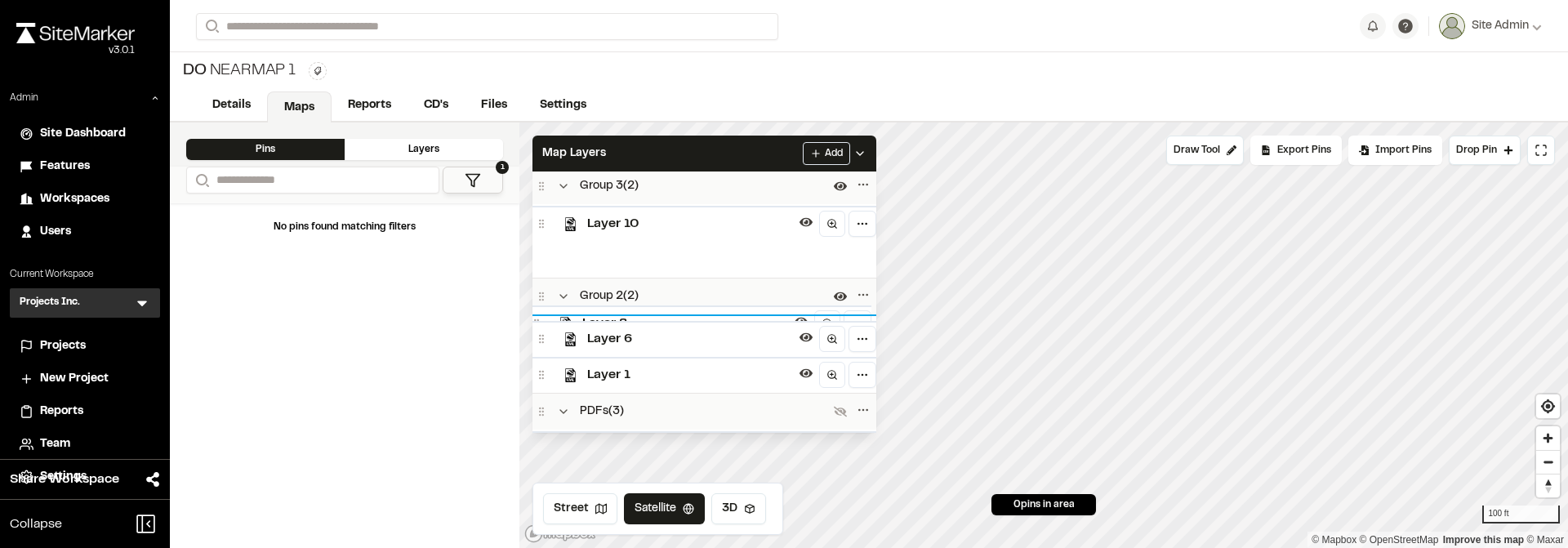
drag, startPoint x: 539, startPoint y: 256, endPoint x: 535, endPoint y: 320, distance: 64.1
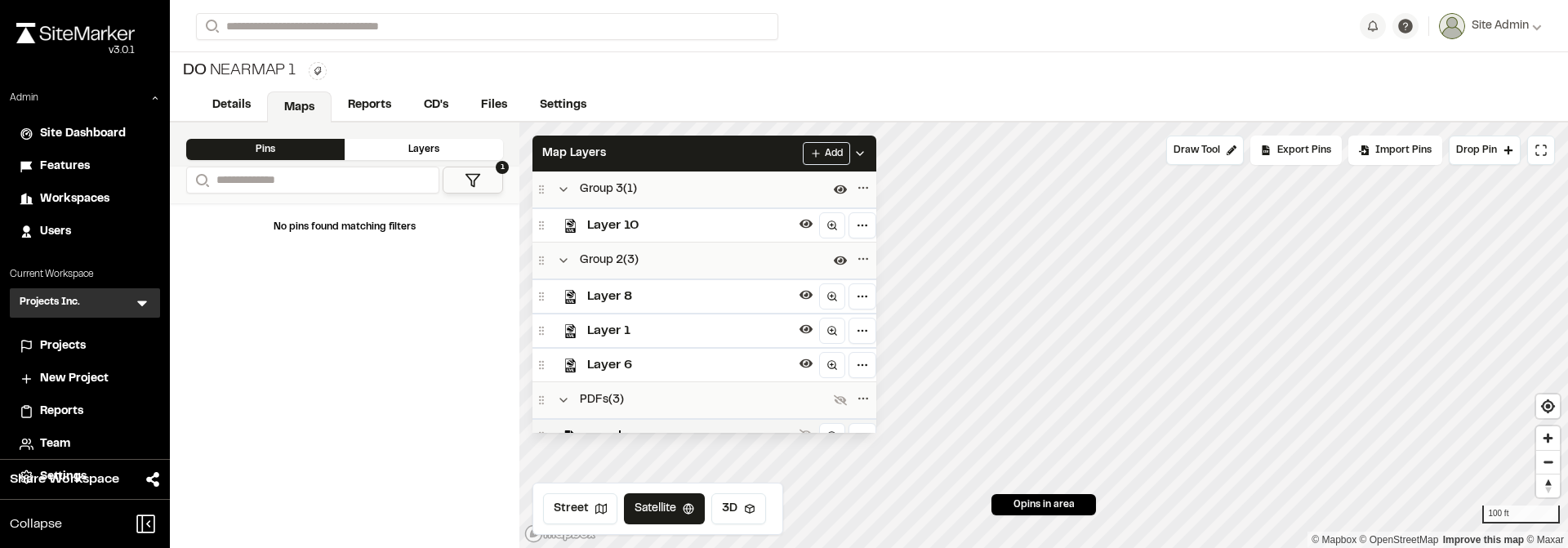
scroll to position [12, 0]
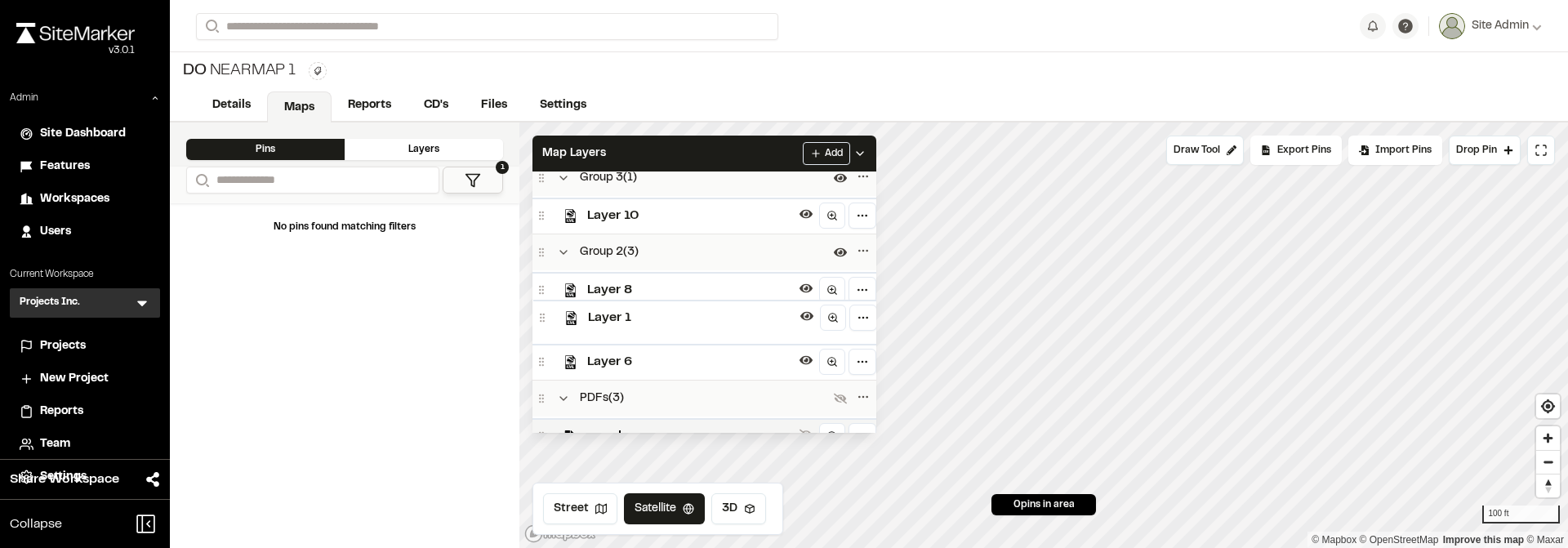
drag, startPoint x: 543, startPoint y: 326, endPoint x: 544, endPoint y: 319, distance: 7.1
click at [544, 319] on icon at bounding box center [542, 318] width 12 height 12
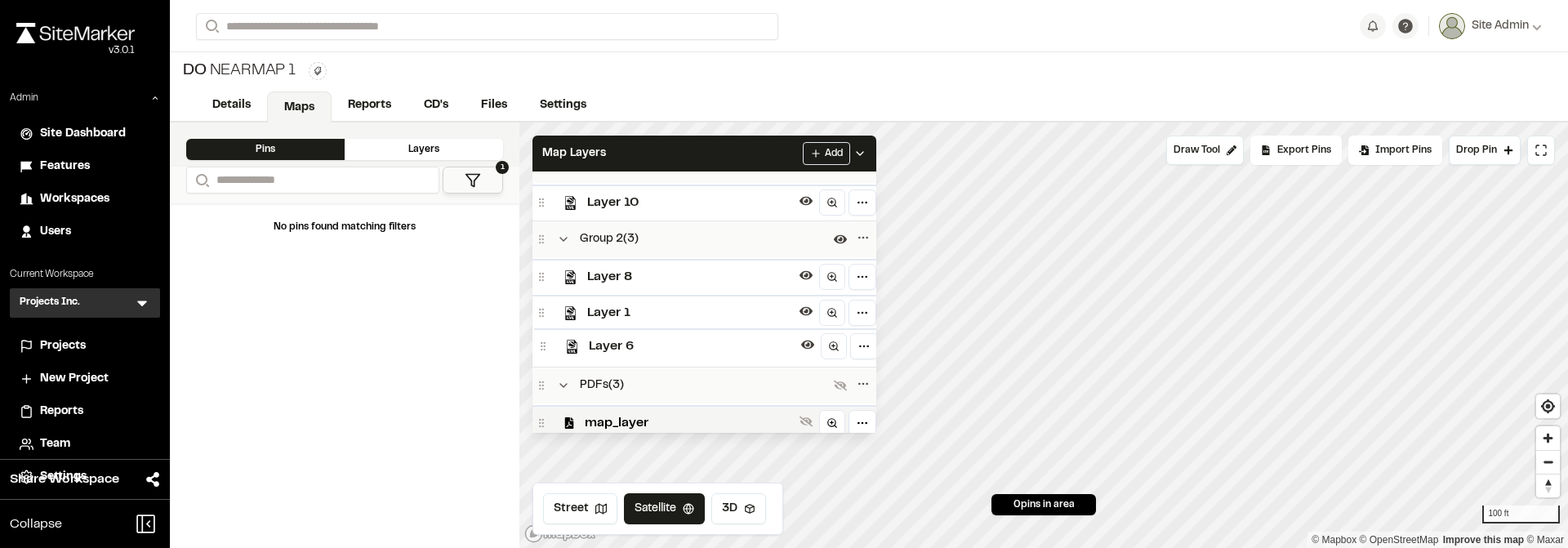
click at [545, 350] on icon at bounding box center [543, 346] width 12 height 12
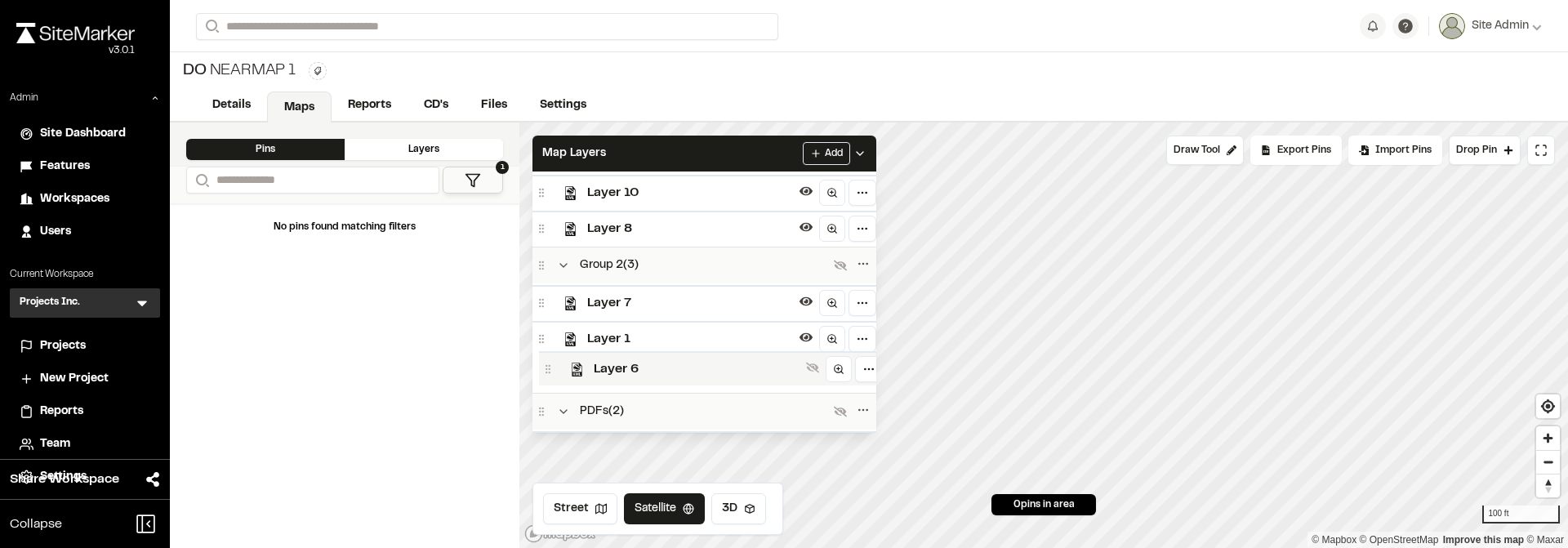
drag, startPoint x: 542, startPoint y: 372, endPoint x: 548, endPoint y: 366, distance: 8.5
click at [548, 368] on circle at bounding box center [548, 368] width 1 height 1
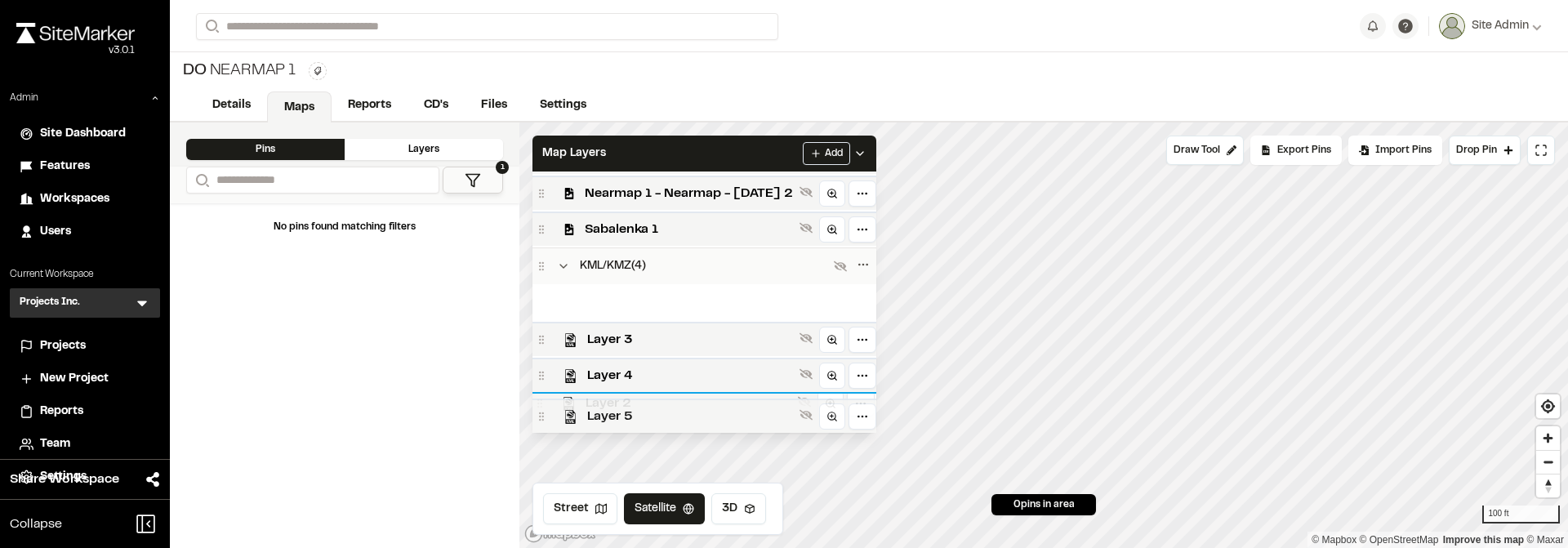
scroll to position [447, 0]
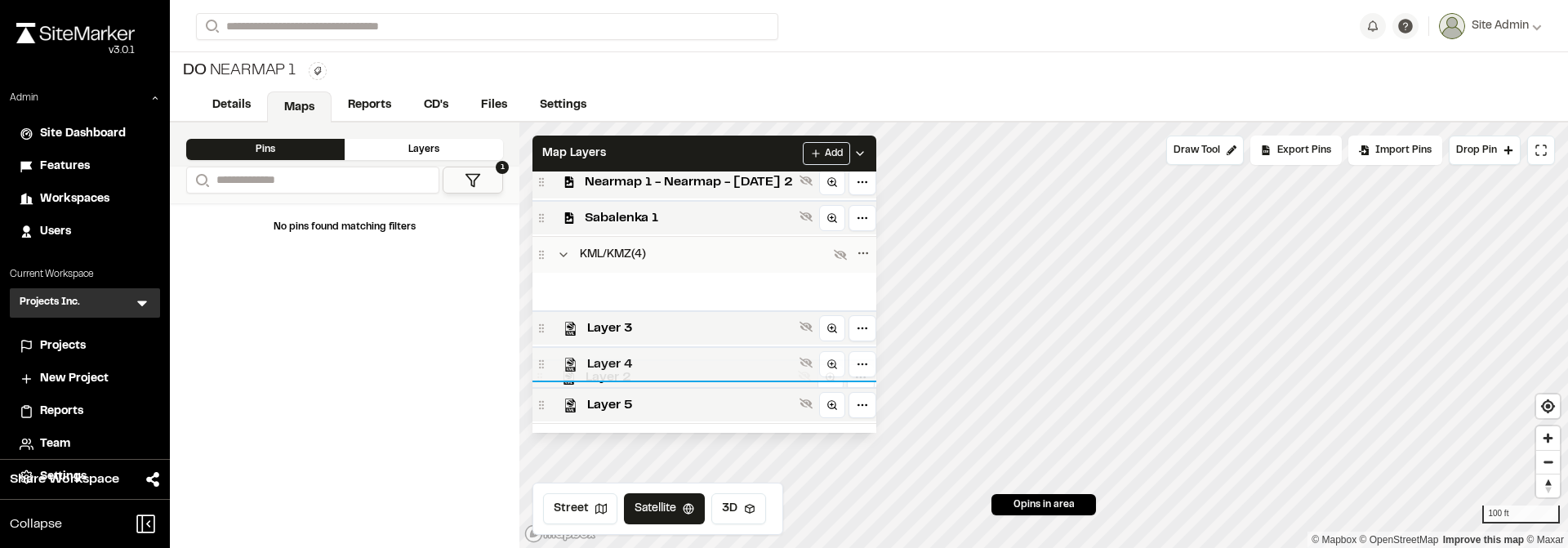
drag, startPoint x: 544, startPoint y: 296, endPoint x: 542, endPoint y: 375, distance: 79.0
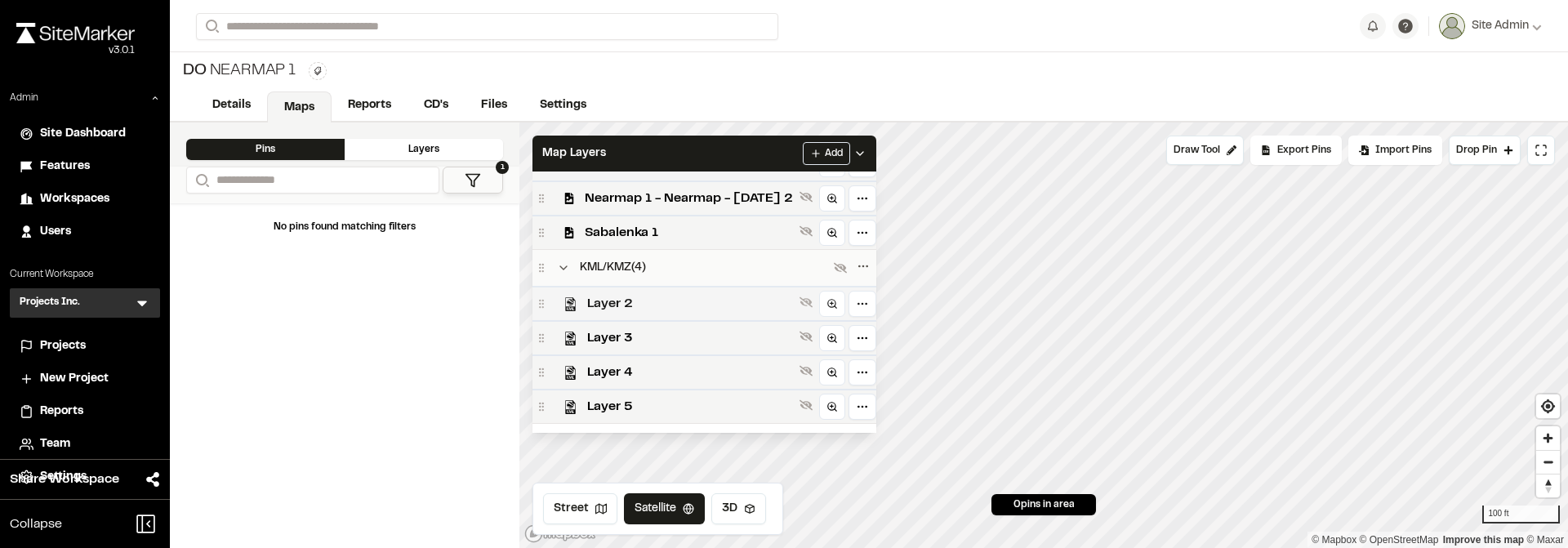
click at [544, 302] on icon at bounding box center [541, 304] width 12 height 12
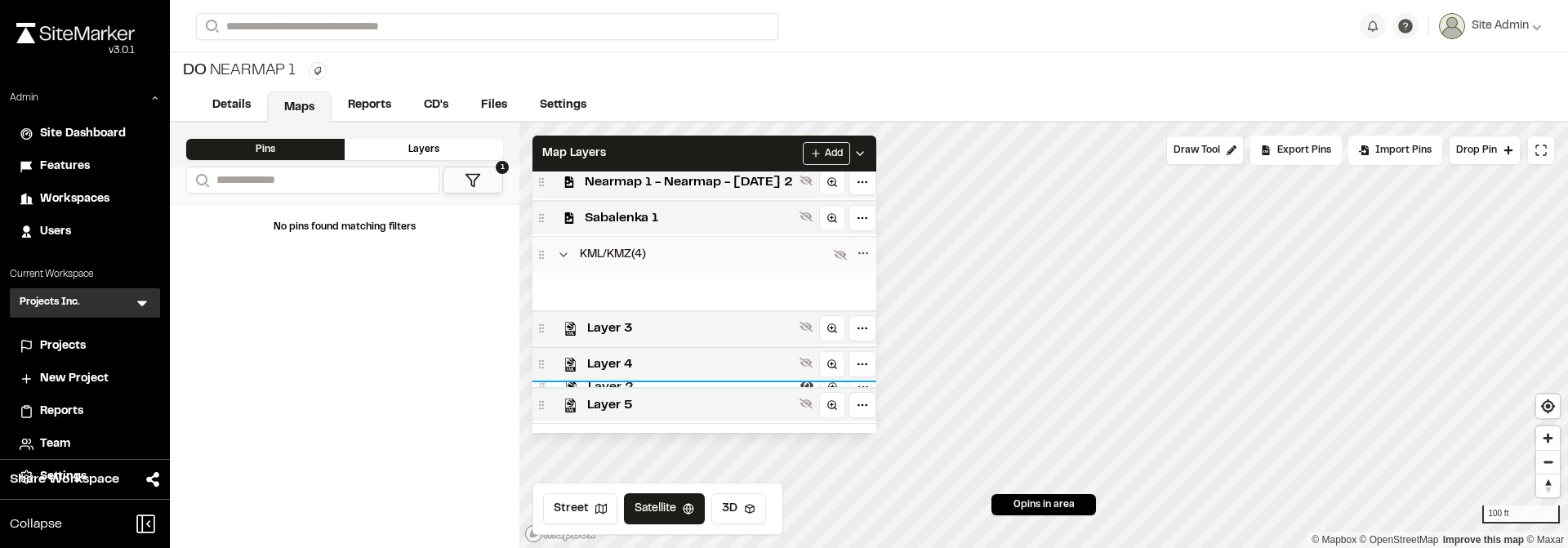
scroll to position [448, 0]
drag, startPoint x: 543, startPoint y: 298, endPoint x: 544, endPoint y: 379, distance: 81.0
click at [544, 379] on div "Layer 2 Layer 3 Layer 4 Layer 5" at bounding box center [704, 347] width 343 height 150
drag, startPoint x: 541, startPoint y: 299, endPoint x: 543, endPoint y: 373, distance: 74.0
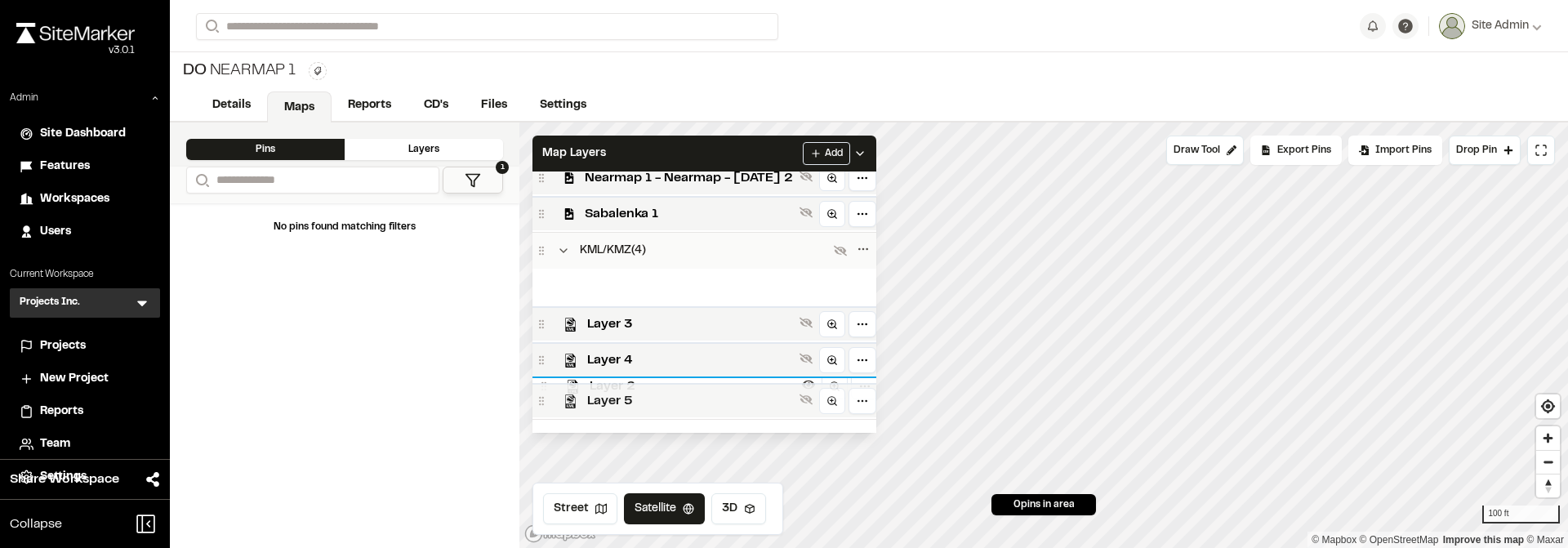
click at [543, 373] on div "Layer 2 Layer 3 Layer 4 Layer 5" at bounding box center [704, 343] width 343 height 150
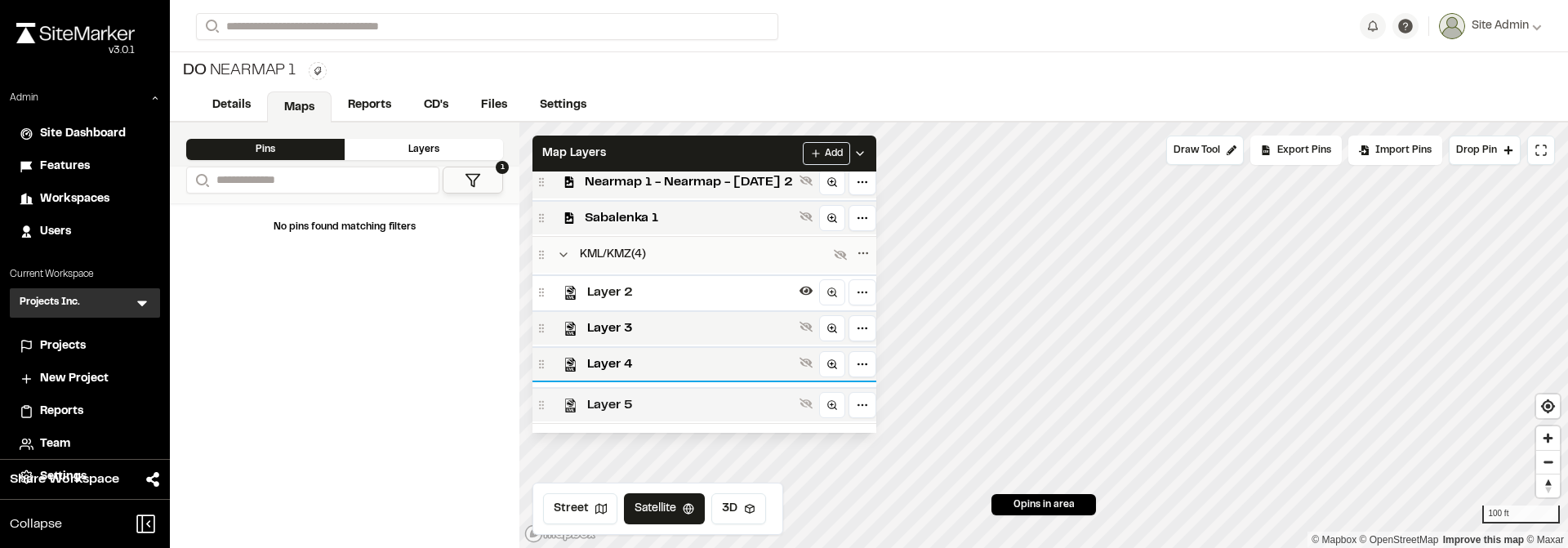
scroll to position [411, 0]
